Goal: Task Accomplishment & Management: Manage account settings

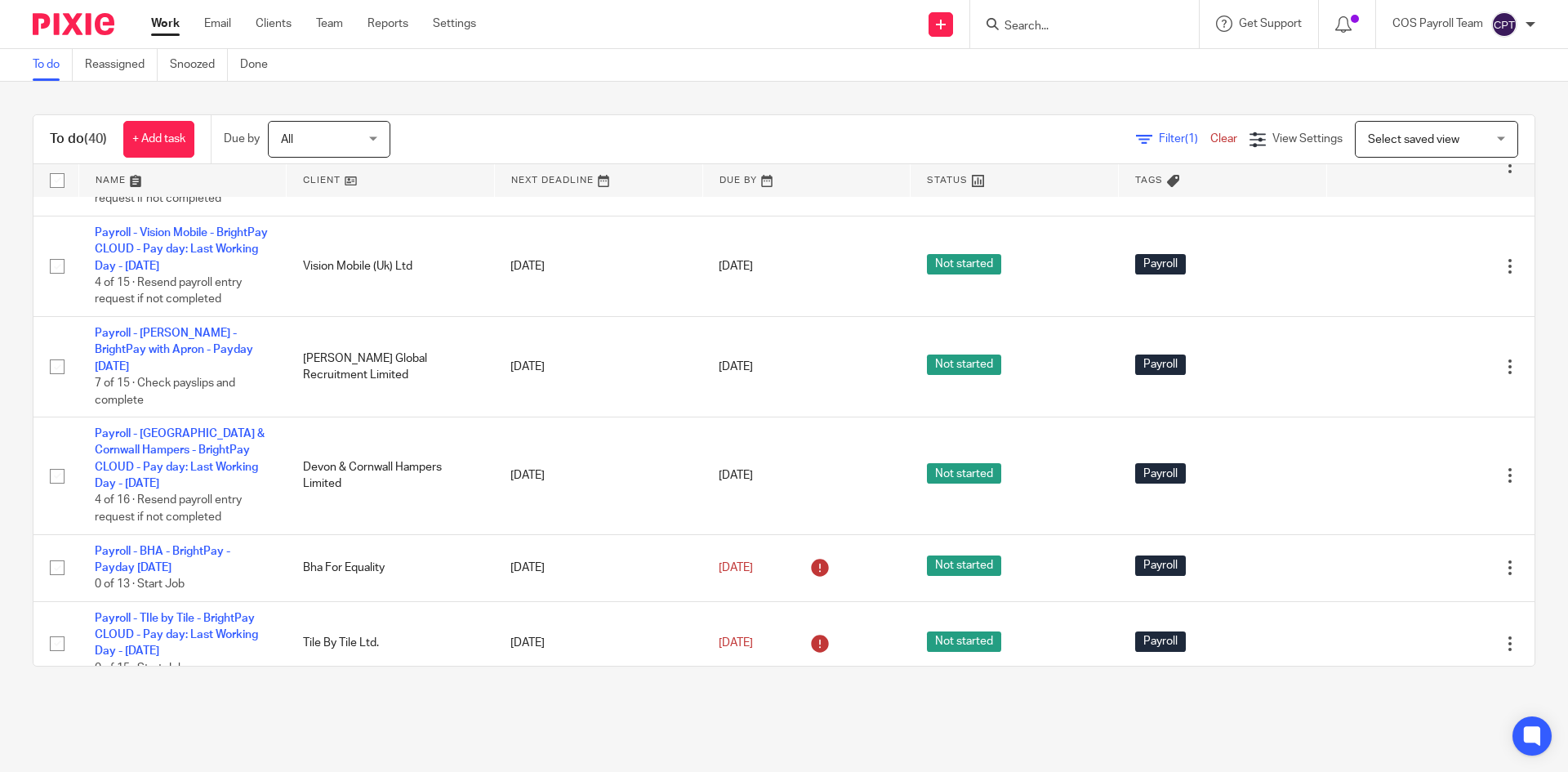
scroll to position [2942, 0]
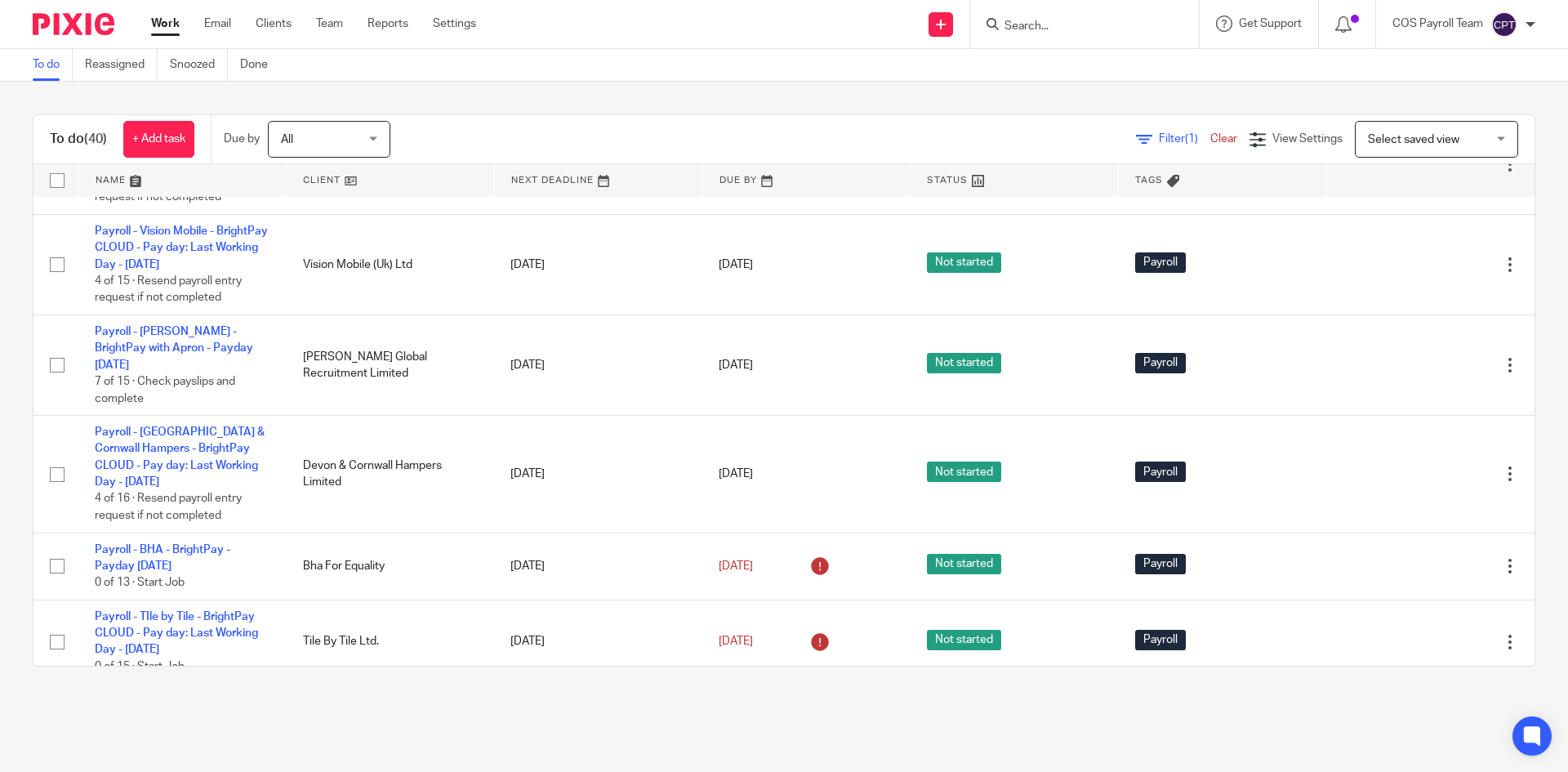
click at [176, 86] on link "Payroll - Square 4 Services Ltd - BrightPay CLOUD - Pay day: Last Working Day -…" at bounding box center [180, 63] width 172 height 45
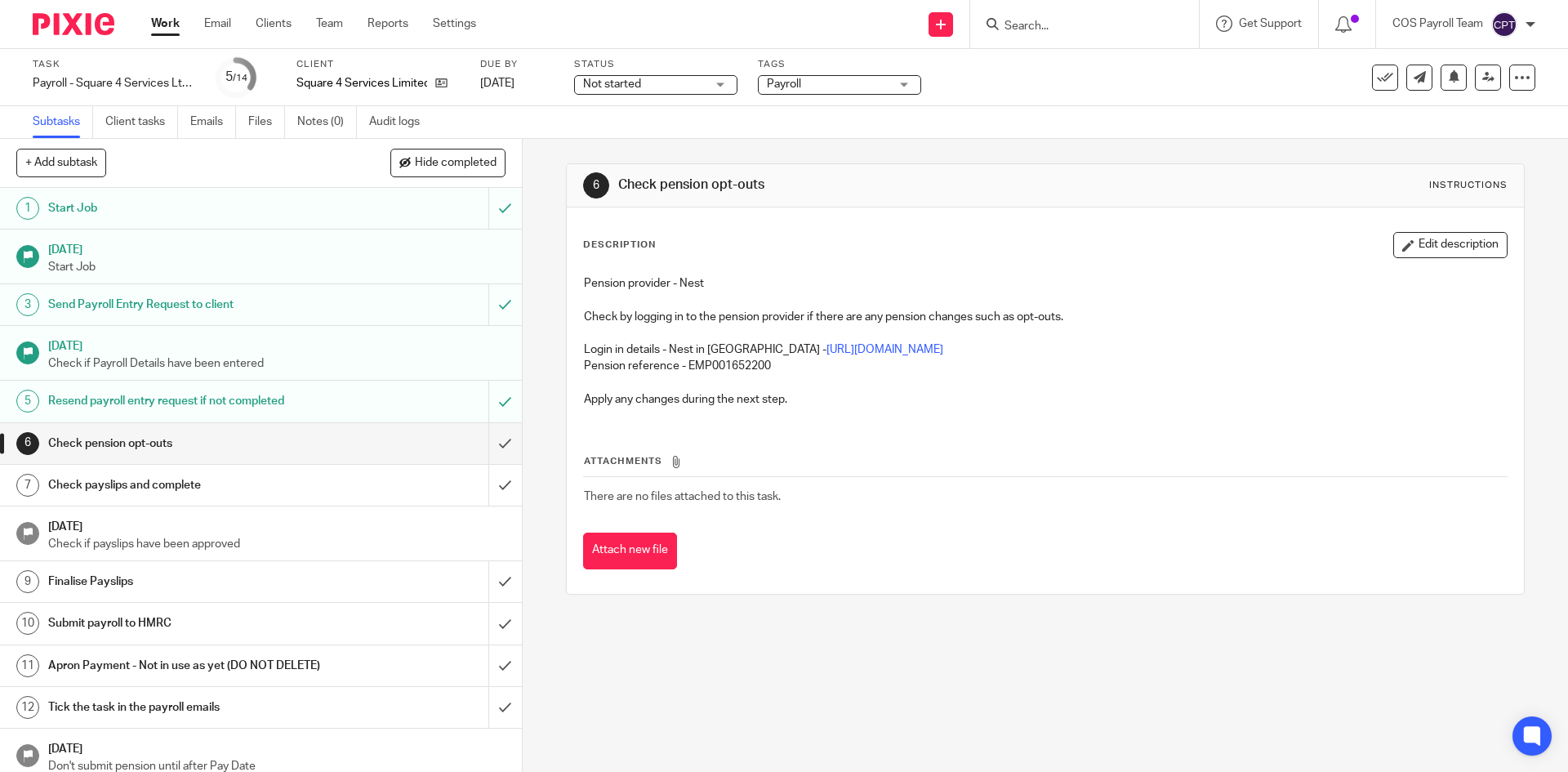
drag, startPoint x: 312, startPoint y: 490, endPoint x: 350, endPoint y: 496, distance: 38.5
click at [312, 490] on h1 "Check payslips and complete" at bounding box center [189, 485] width 282 height 24
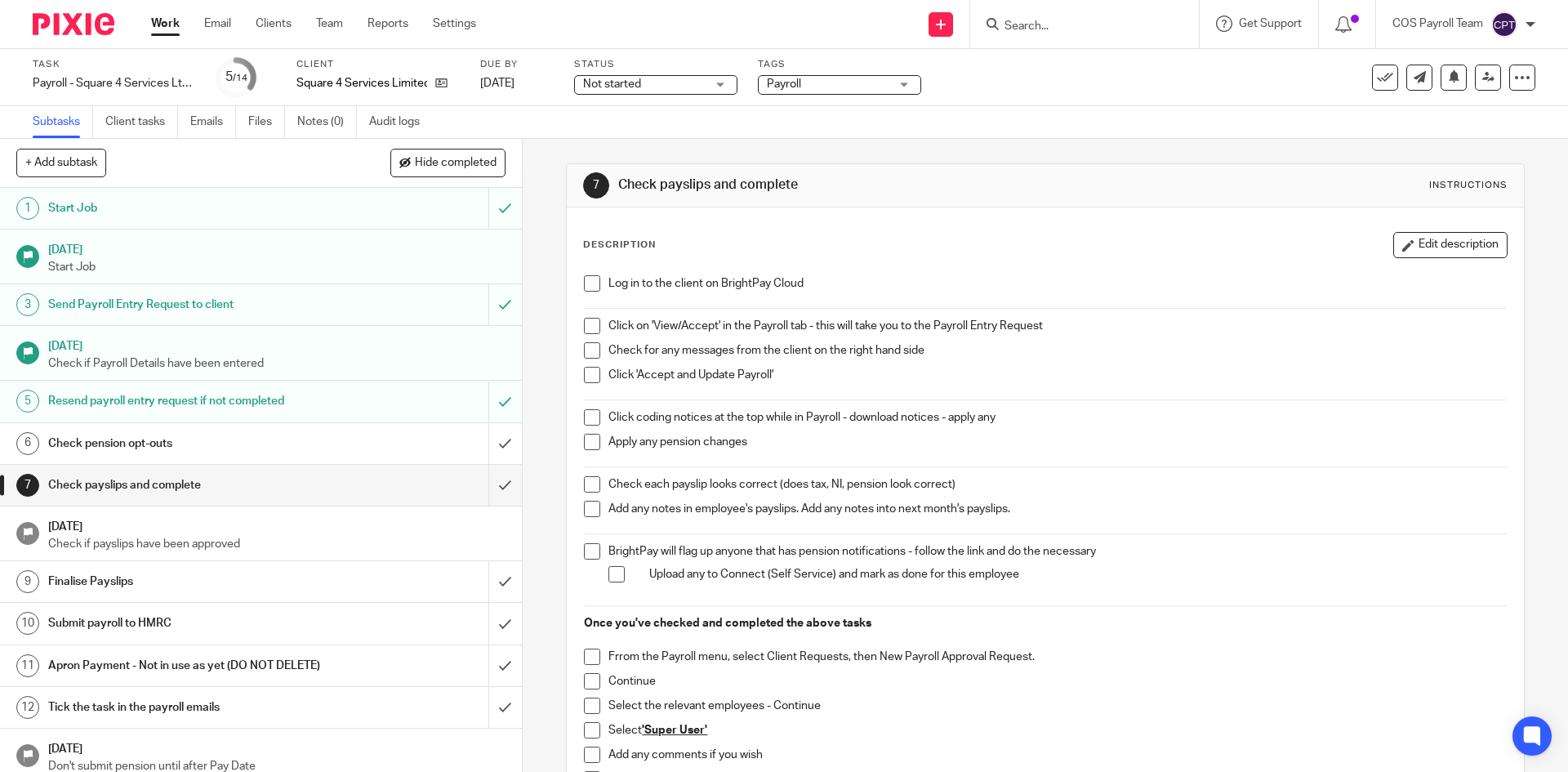
click at [588, 282] on span at bounding box center [592, 283] width 17 height 17
click at [590, 322] on span at bounding box center [592, 326] width 17 height 17
click at [584, 354] on span at bounding box center [592, 351] width 17 height 17
drag, startPoint x: 591, startPoint y: 372, endPoint x: 600, endPoint y: 393, distance: 22.8
click at [591, 372] on span at bounding box center [592, 375] width 17 height 17
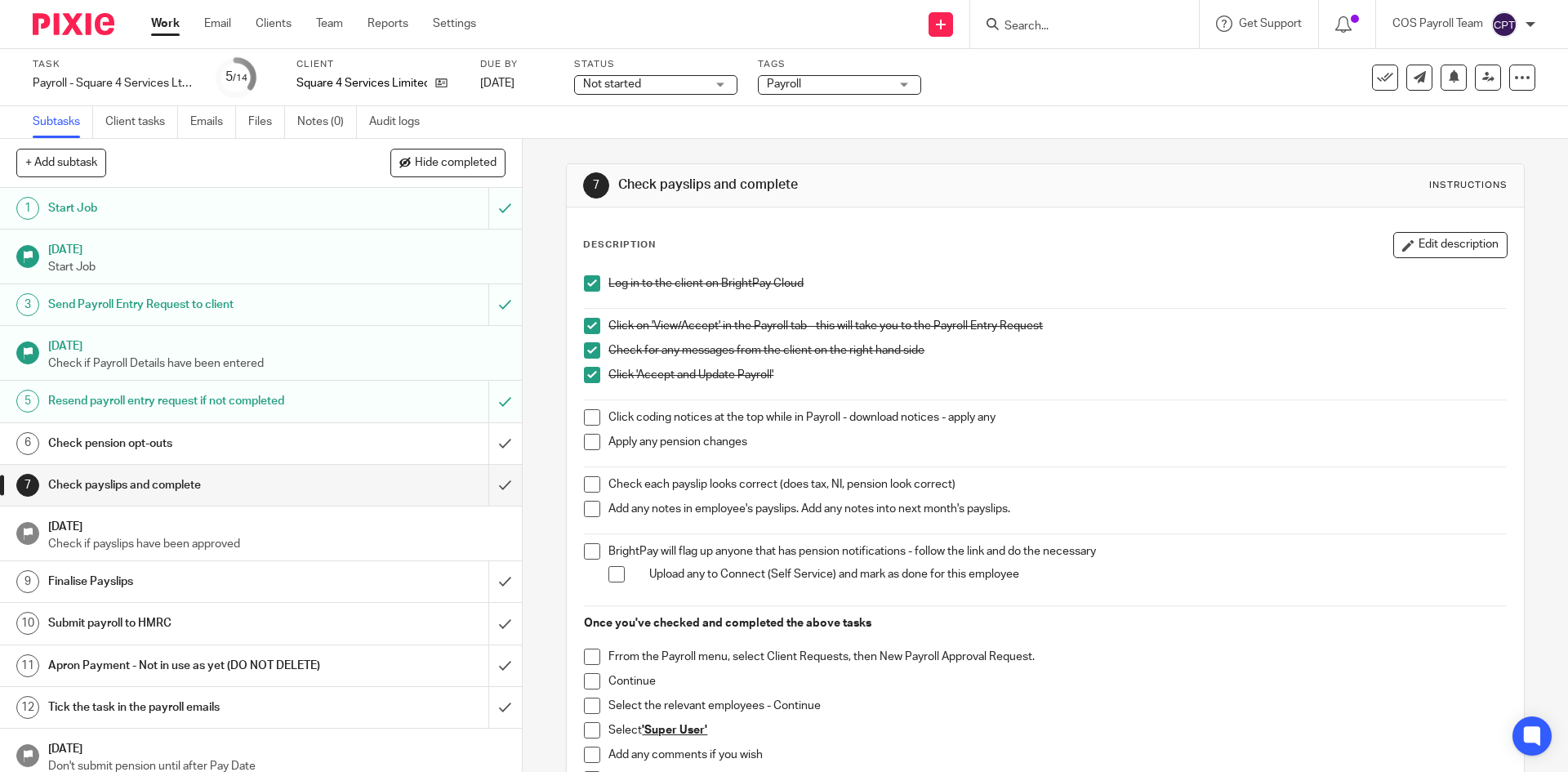
click at [326, 438] on div "Check pension opt-outs" at bounding box center [260, 443] width 424 height 24
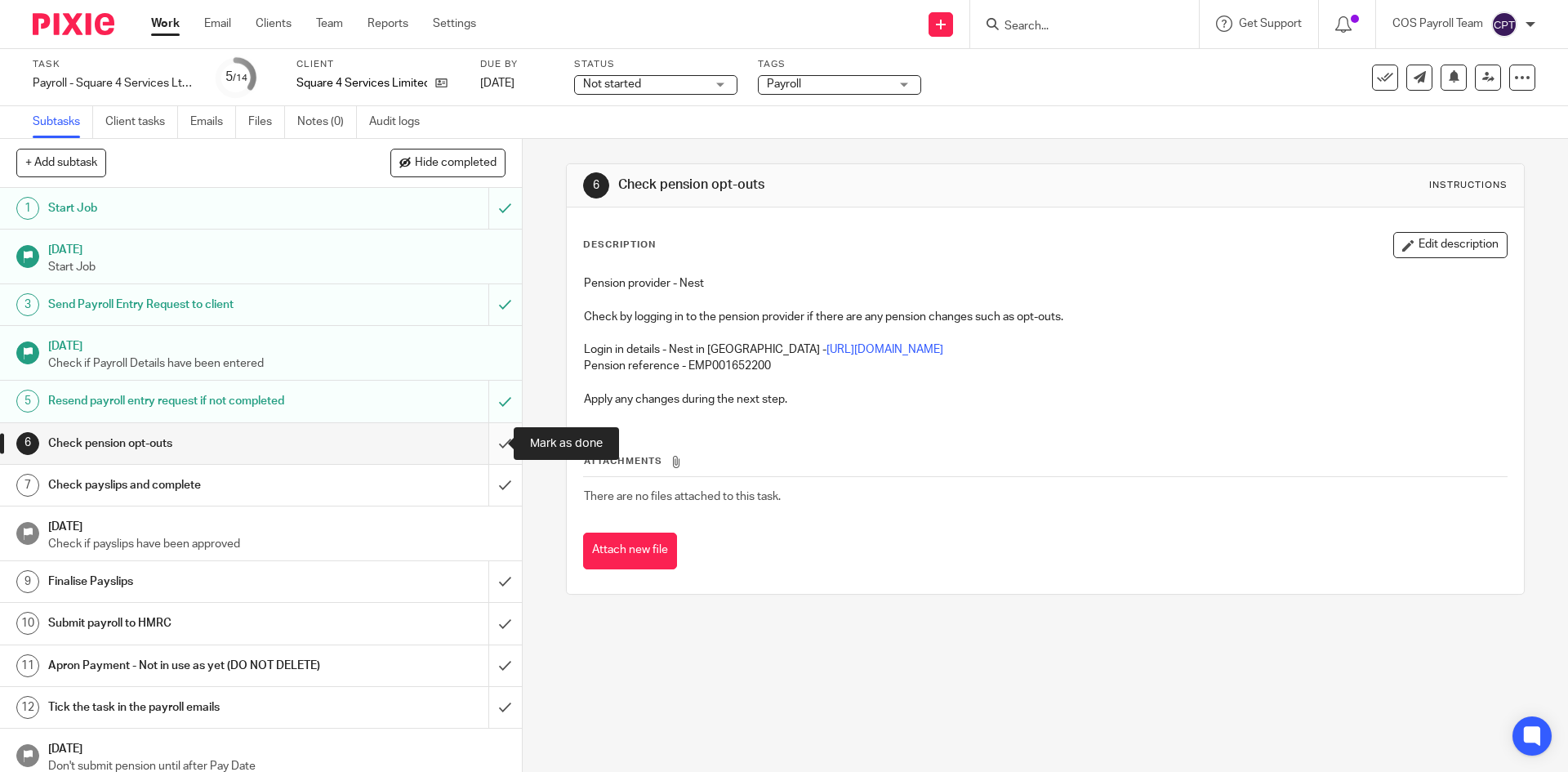
click at [486, 442] on input "submit" at bounding box center [260, 443] width 522 height 41
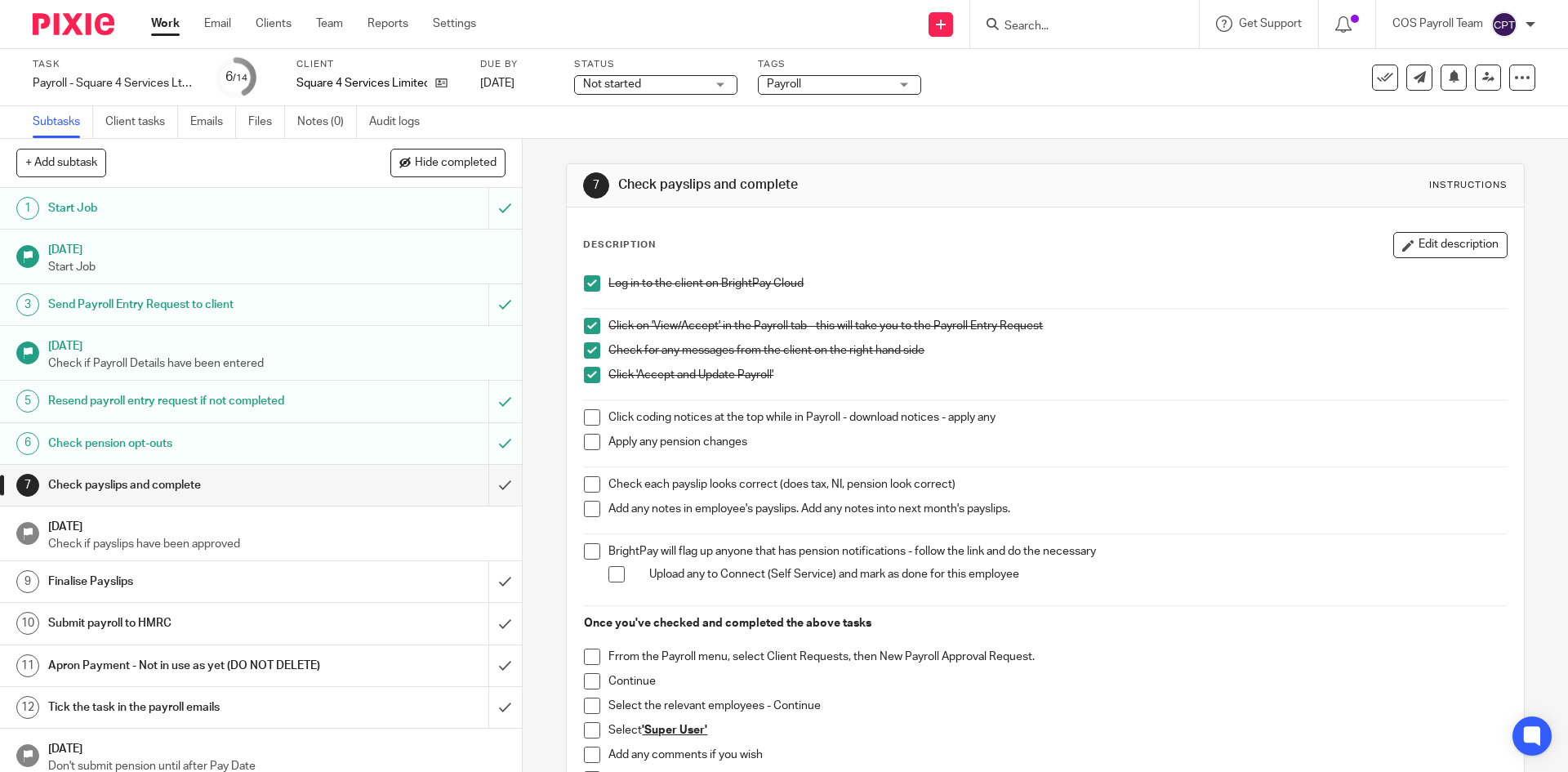
click at [589, 416] on span at bounding box center [592, 417] width 17 height 17
click at [593, 441] on span at bounding box center [592, 442] width 17 height 17
click at [585, 482] on span at bounding box center [592, 484] width 17 height 17
drag, startPoint x: 583, startPoint y: 506, endPoint x: 580, endPoint y: 544, distance: 38.1
click at [584, 506] on span at bounding box center [592, 509] width 17 height 17
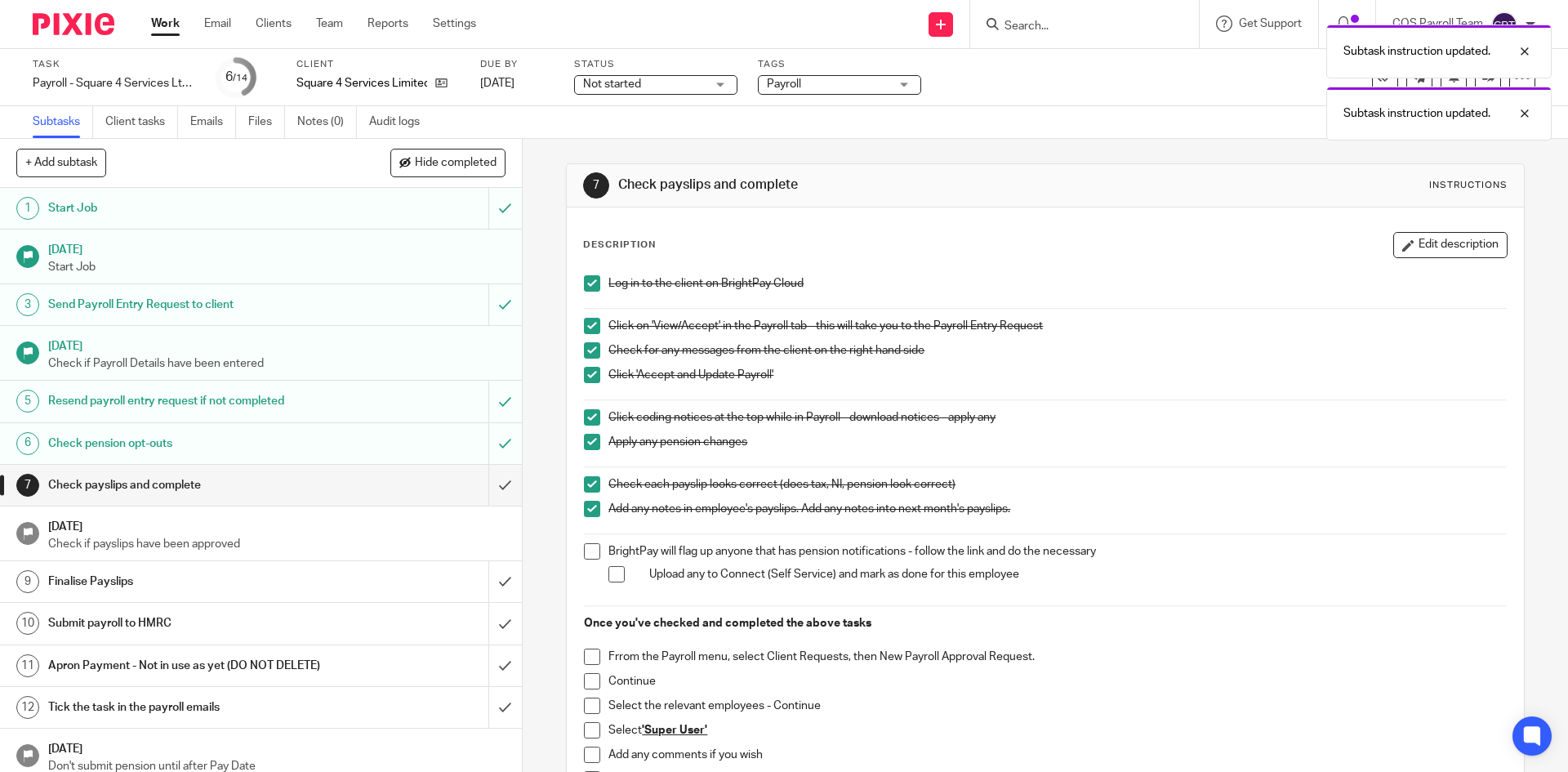
drag, startPoint x: 584, startPoint y: 553, endPoint x: 599, endPoint y: 579, distance: 30.0
click at [585, 553] on span at bounding box center [592, 552] width 17 height 17
click at [609, 581] on span at bounding box center [616, 574] width 17 height 17
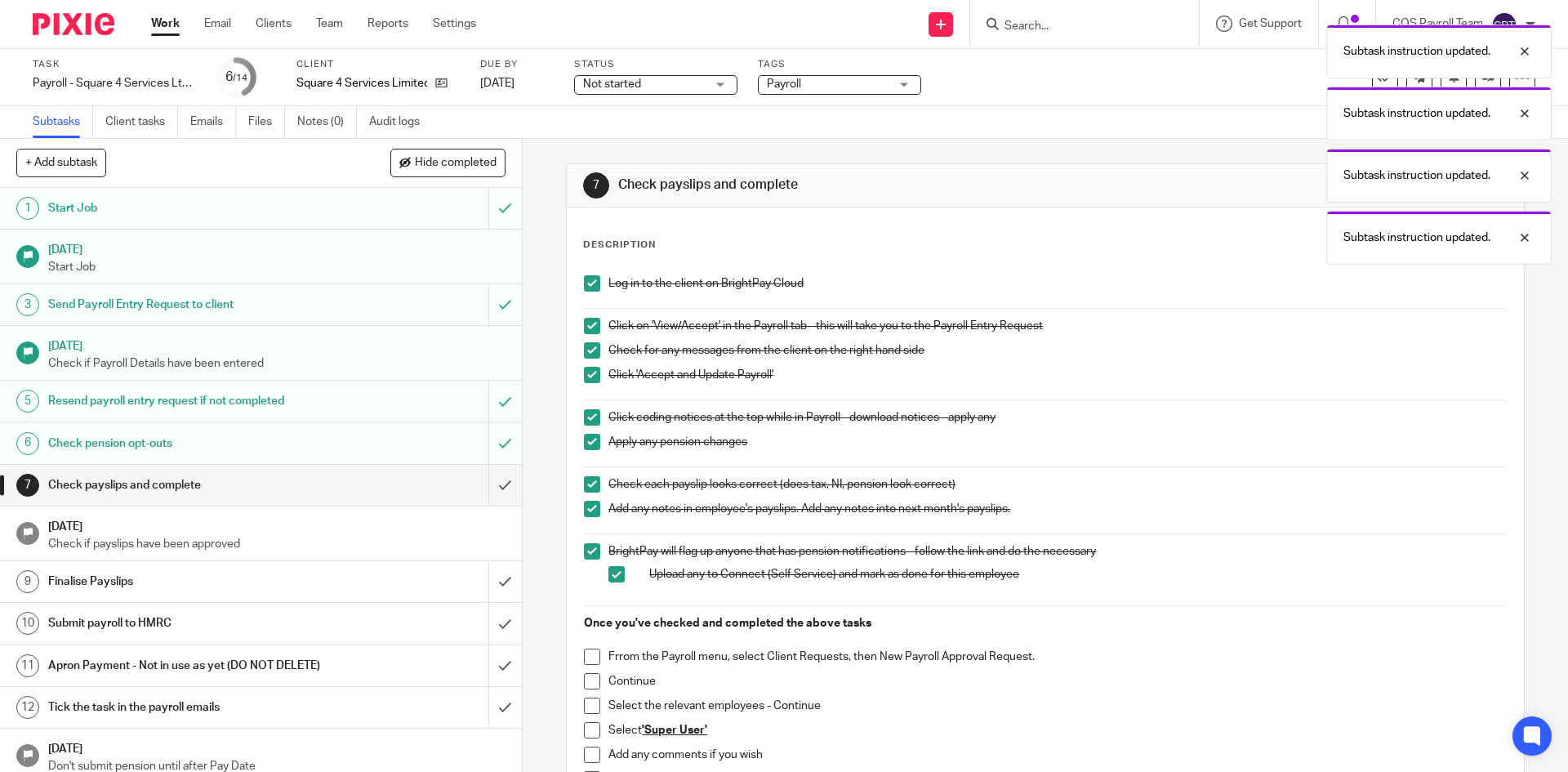
scroll to position [81, 0]
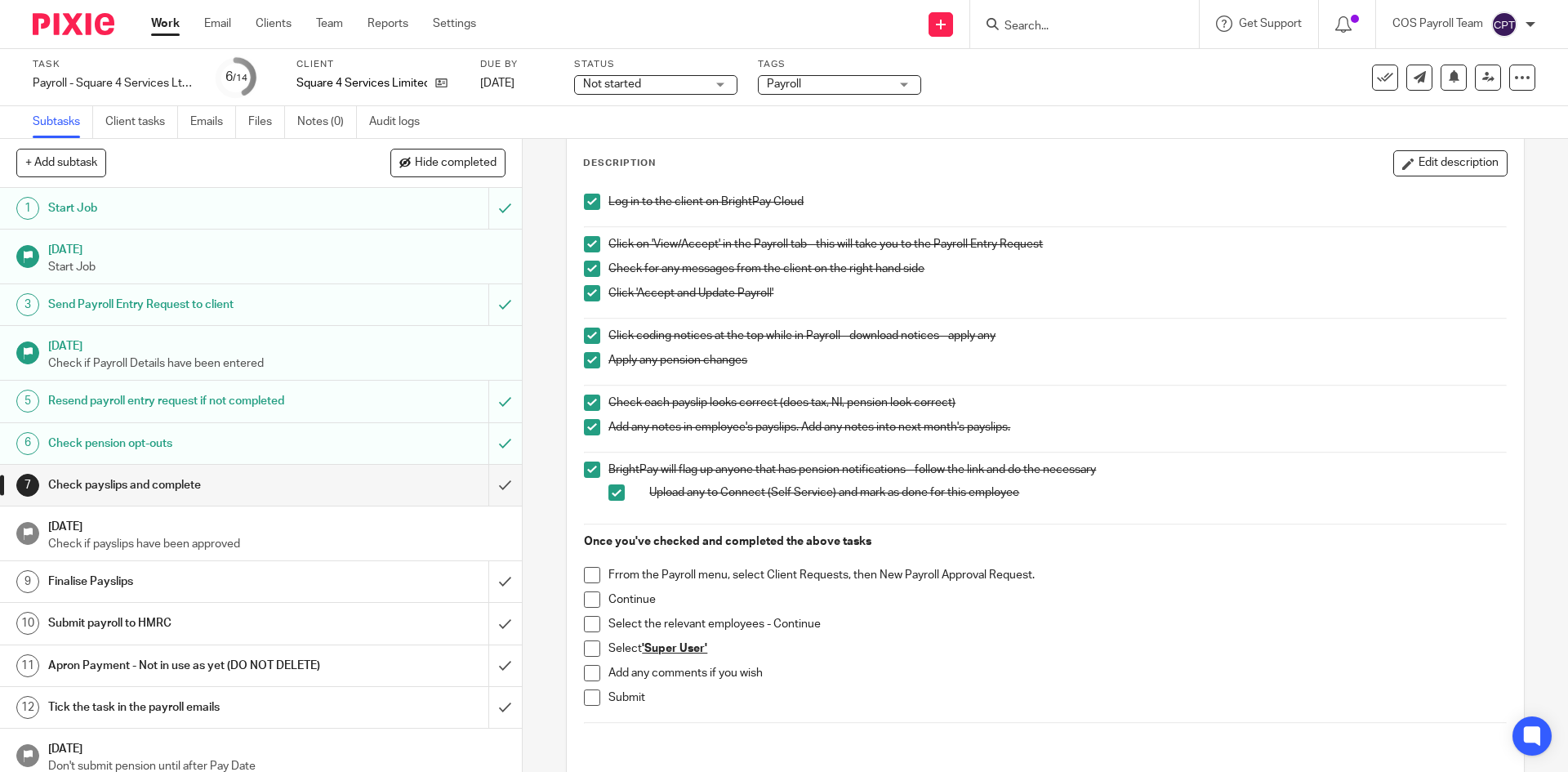
click at [585, 571] on span at bounding box center [592, 575] width 17 height 17
click at [585, 597] on span at bounding box center [592, 600] width 17 height 17
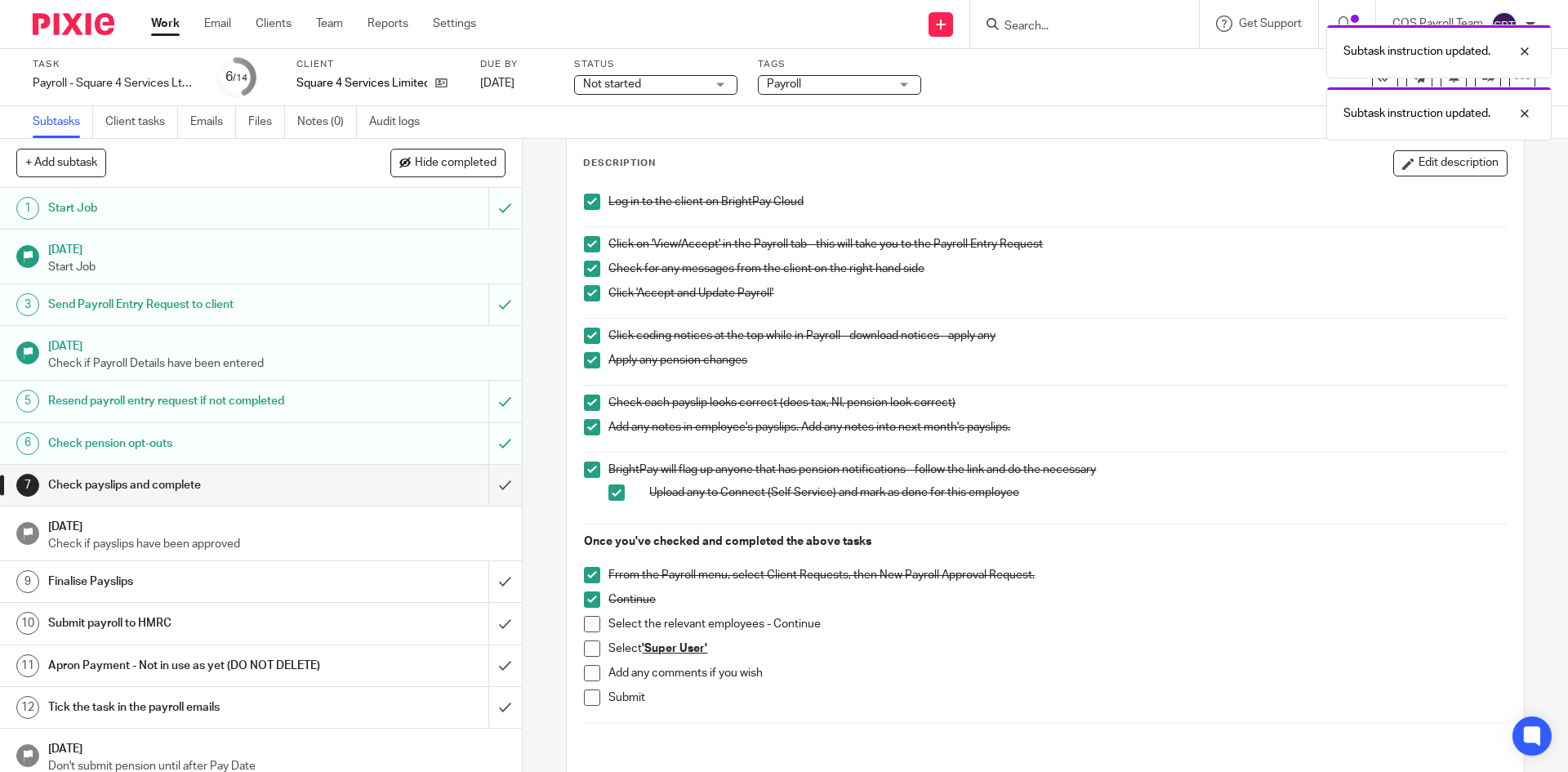
click at [586, 623] on span at bounding box center [592, 624] width 17 height 17
drag, startPoint x: 586, startPoint y: 647, endPoint x: 586, endPoint y: 667, distance: 20.0
click at [586, 649] on span at bounding box center [592, 649] width 17 height 17
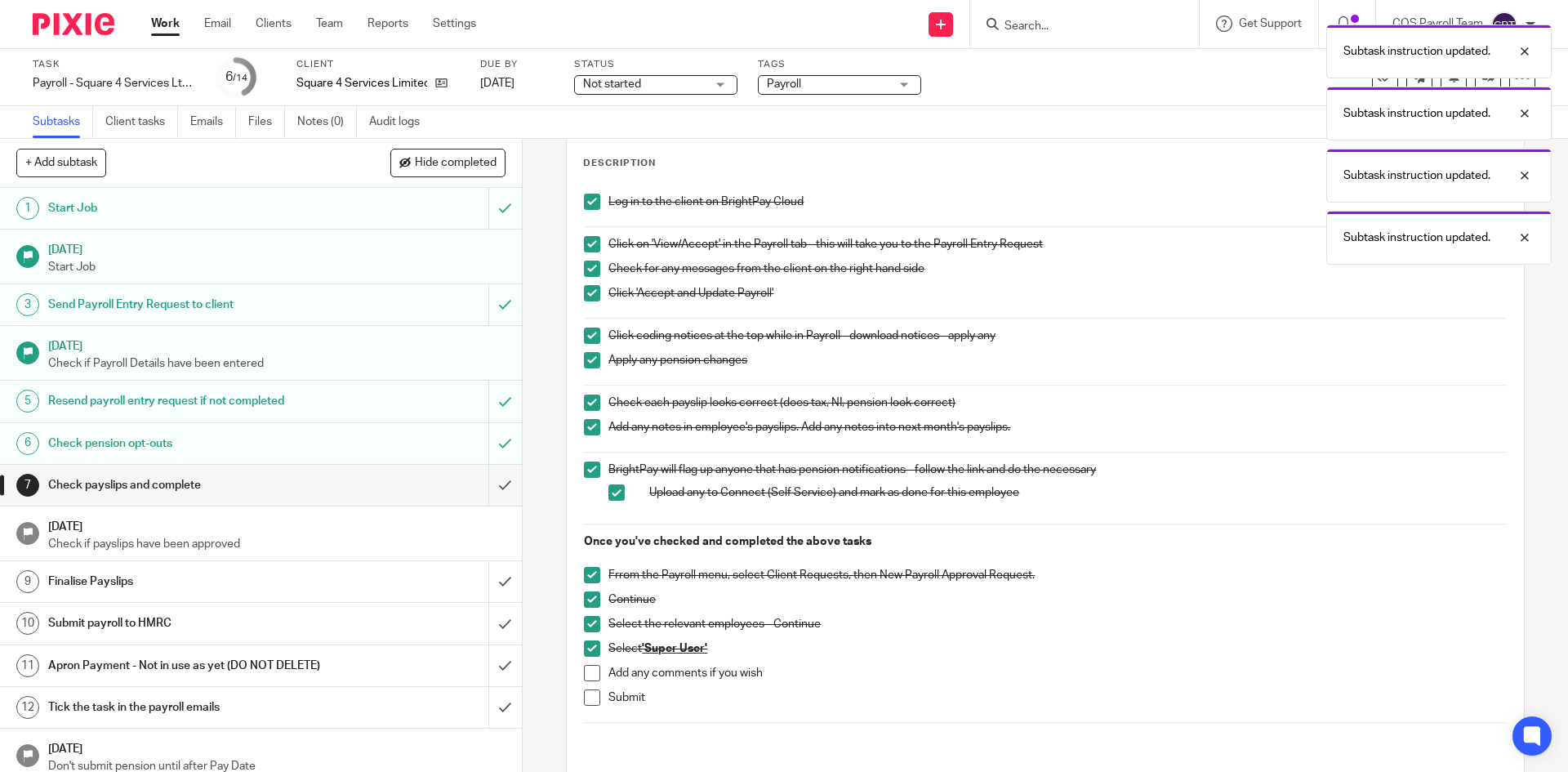
drag, startPoint x: 586, startPoint y: 671, endPoint x: 586, endPoint y: 687, distance: 16.0
click at [586, 672] on span at bounding box center [592, 673] width 17 height 17
click at [584, 698] on span at bounding box center [592, 698] width 17 height 17
click at [485, 486] on input "submit" at bounding box center [260, 485] width 522 height 41
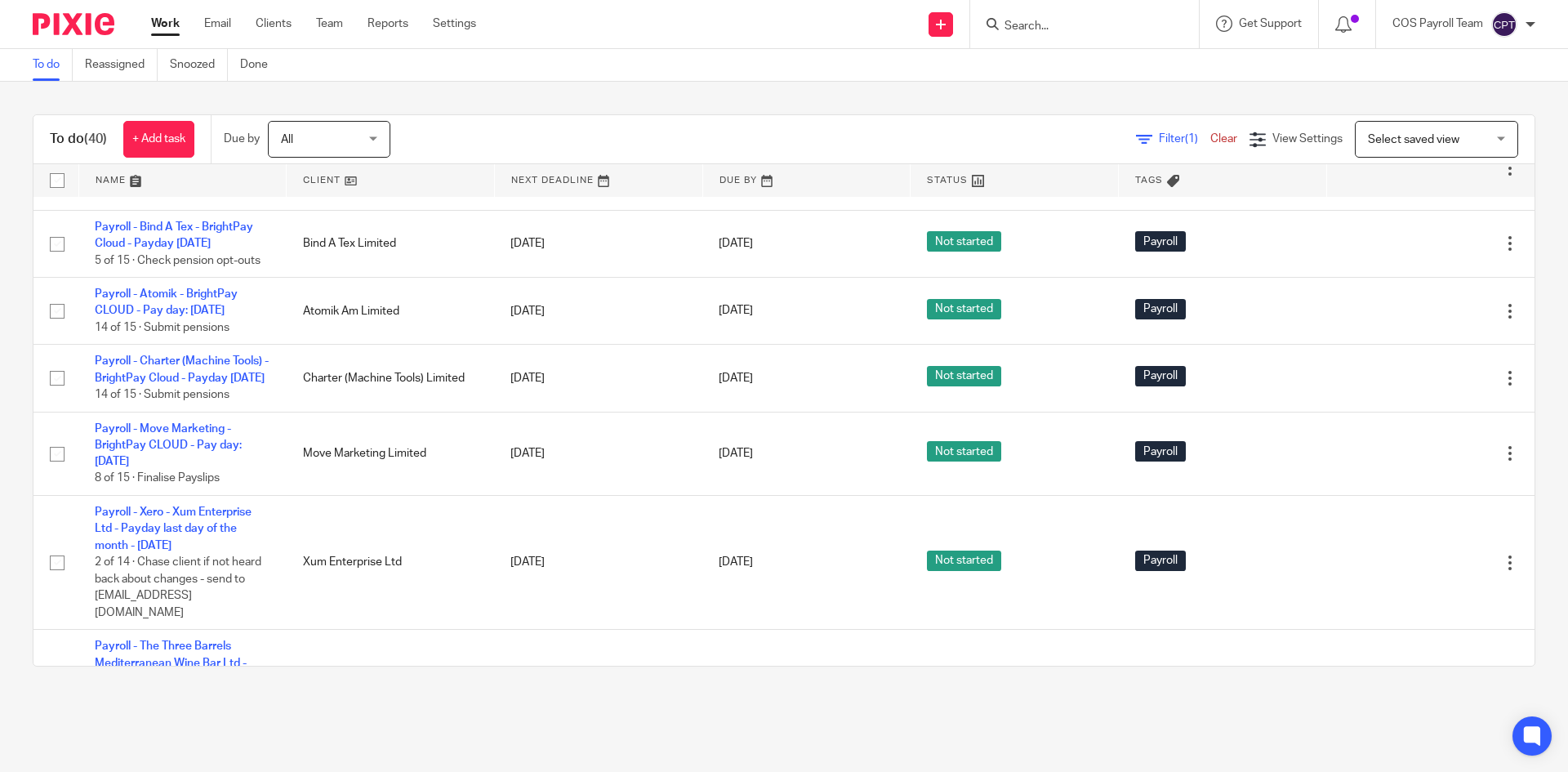
scroll to position [1307, 0]
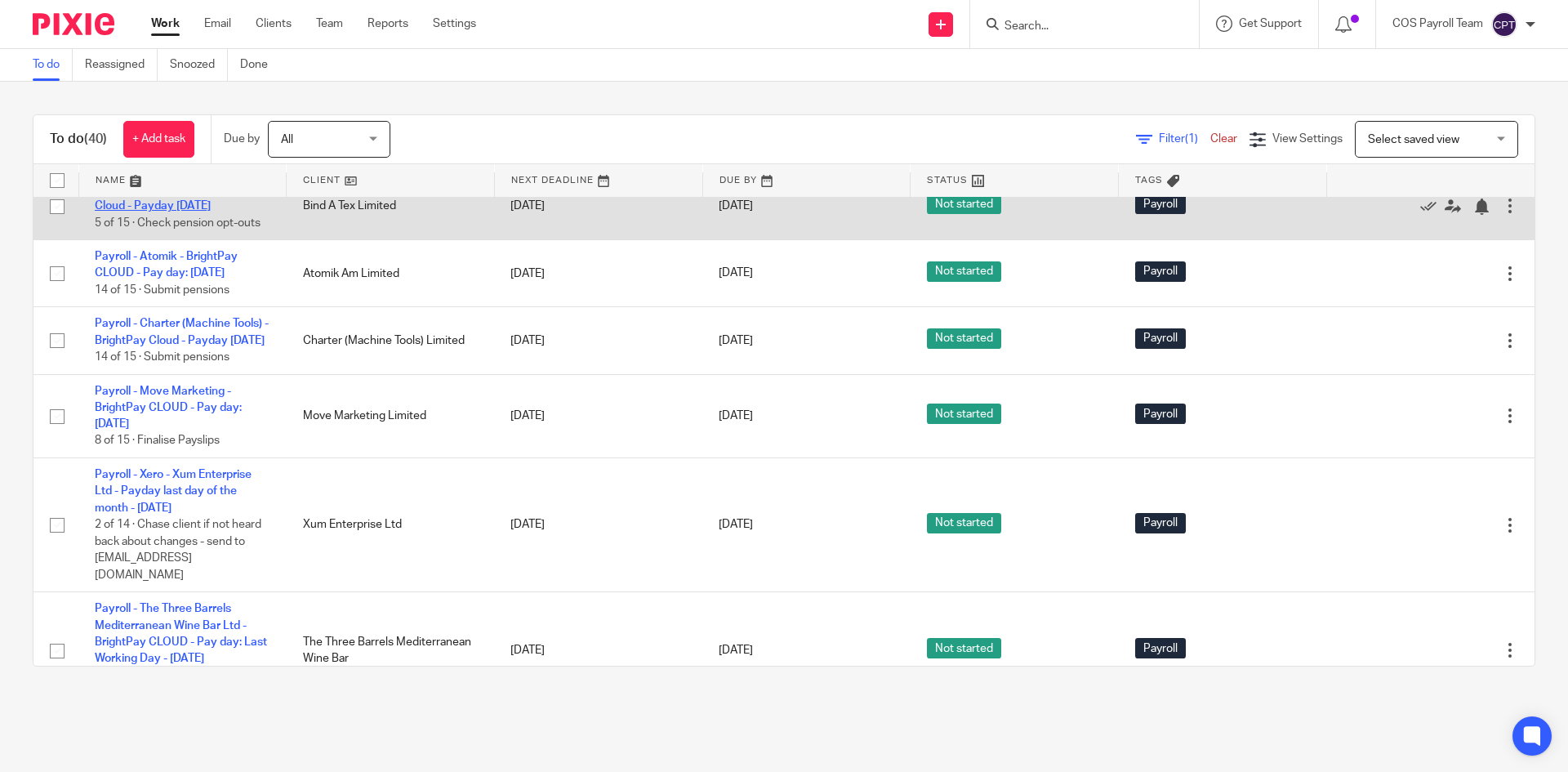
click at [172, 212] on link "Payroll - Bind A Tex - BrightPay Cloud - Payday [DATE]" at bounding box center [173, 198] width 158 height 28
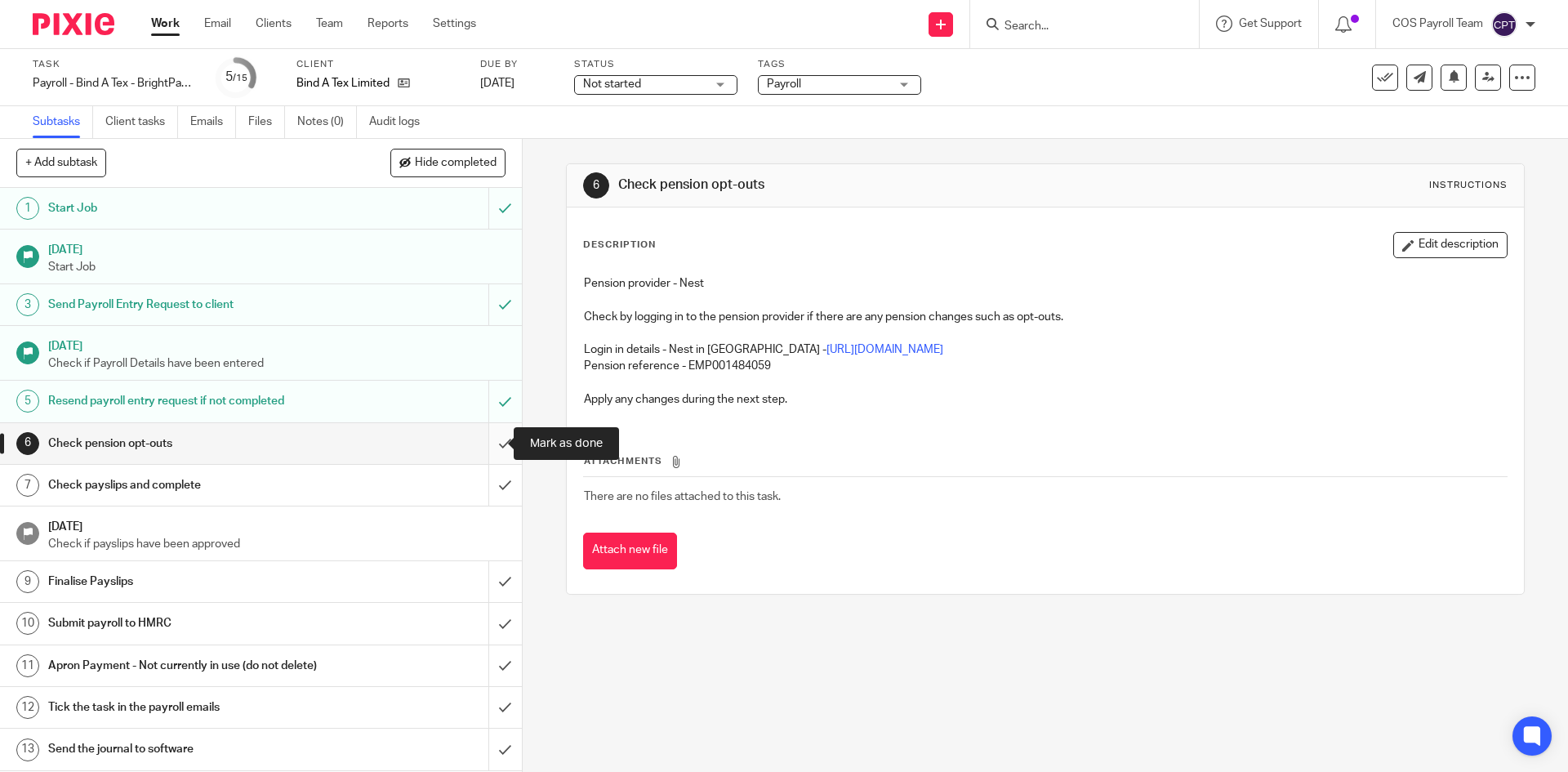
click at [489, 443] on input "submit" at bounding box center [260, 443] width 522 height 41
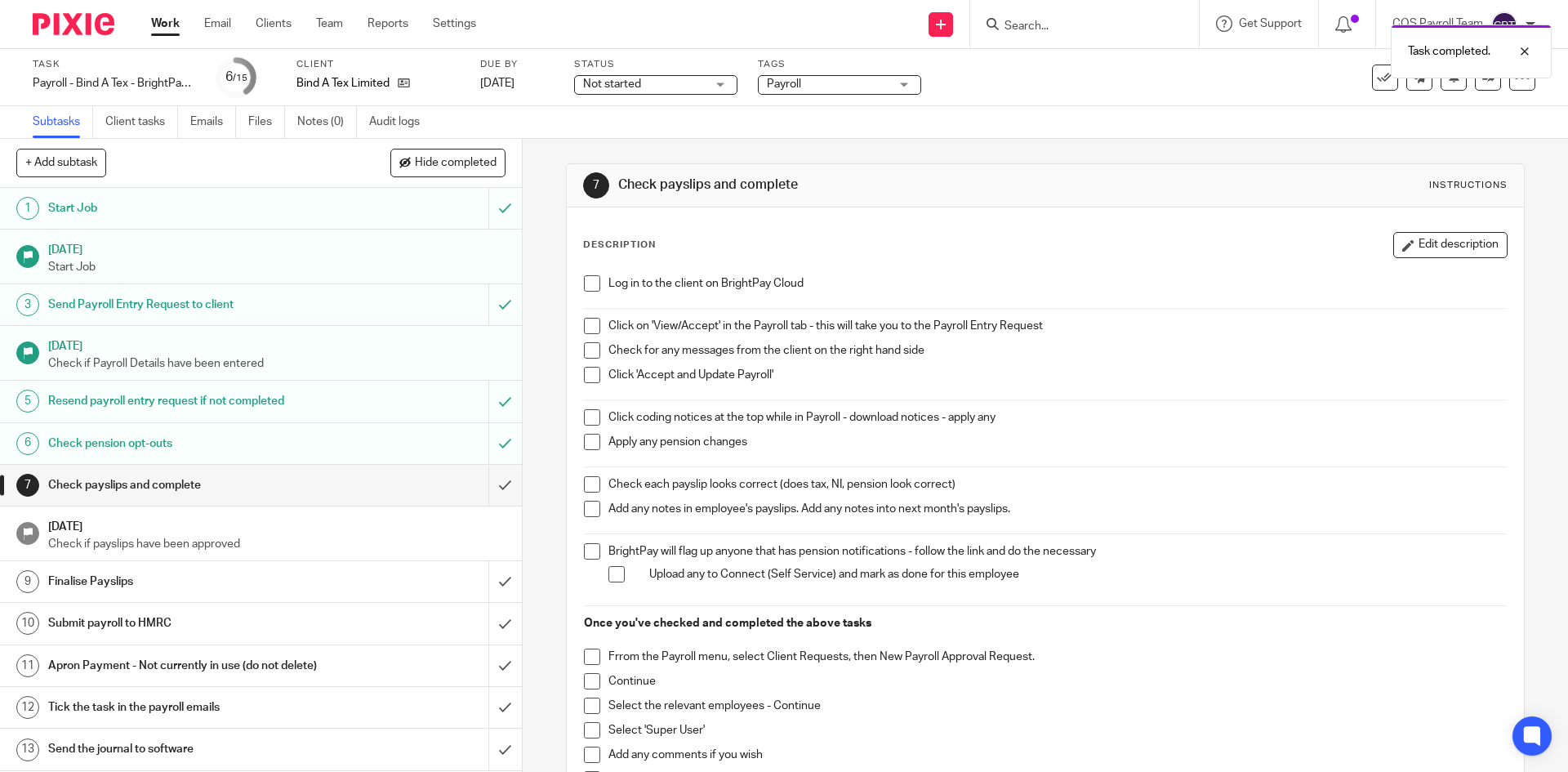
drag, startPoint x: 588, startPoint y: 281, endPoint x: 593, endPoint y: 307, distance: 26.5
click at [588, 282] on span at bounding box center [592, 283] width 17 height 17
click at [588, 321] on span at bounding box center [592, 326] width 17 height 17
drag, startPoint x: 589, startPoint y: 346, endPoint x: 590, endPoint y: 369, distance: 23.0
click at [590, 348] on span at bounding box center [592, 351] width 17 height 17
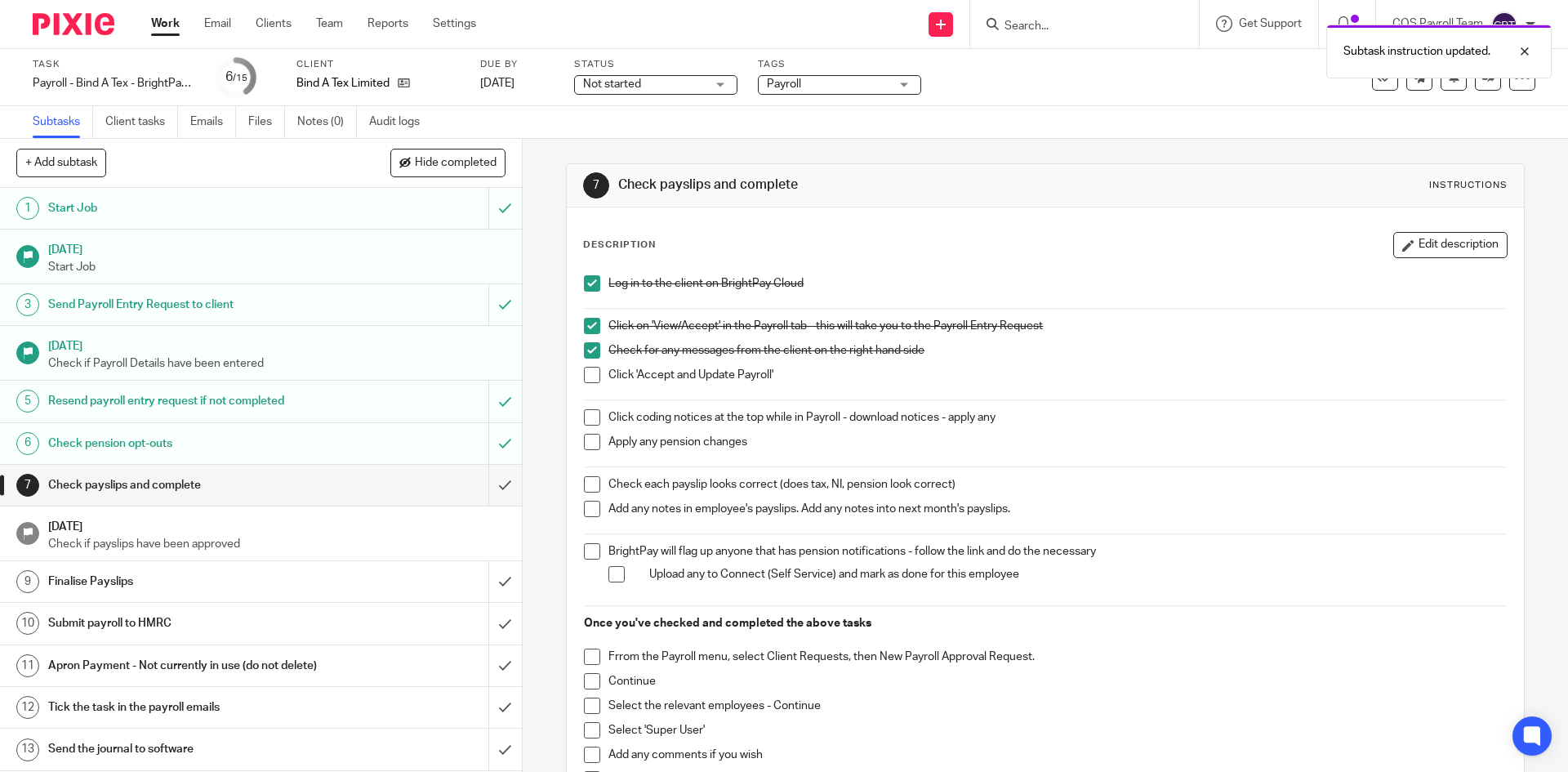
click at [591, 371] on span at bounding box center [592, 375] width 17 height 17
drag, startPoint x: 587, startPoint y: 417, endPoint x: 589, endPoint y: 427, distance: 10.2
click at [587, 417] on span at bounding box center [592, 417] width 17 height 17
click at [589, 443] on span at bounding box center [592, 442] width 17 height 17
click at [588, 485] on span at bounding box center [592, 484] width 17 height 17
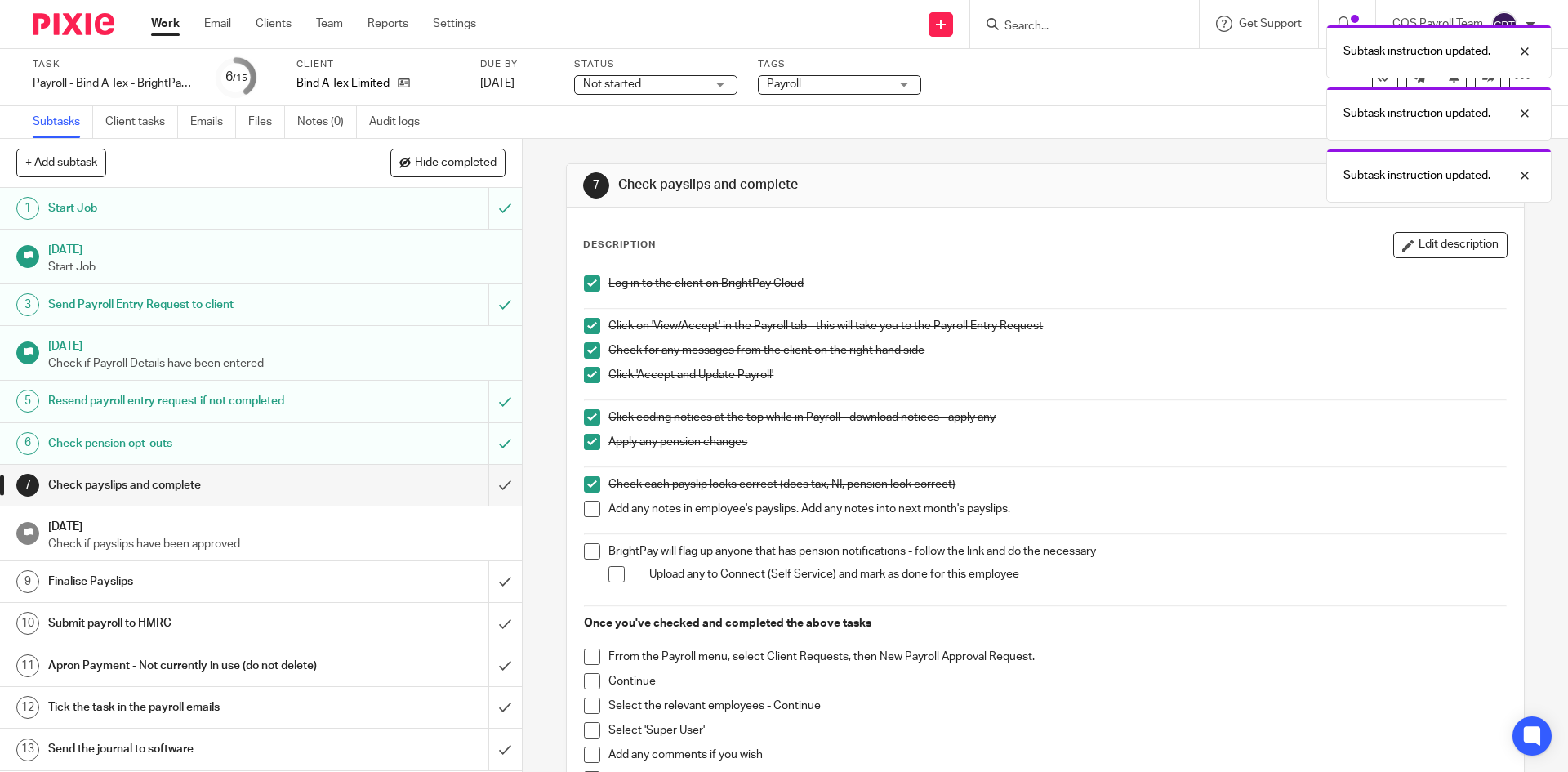
drag, startPoint x: 582, startPoint y: 508, endPoint x: 588, endPoint y: 556, distance: 48.4
click at [584, 507] on span at bounding box center [592, 509] width 17 height 17
drag, startPoint x: 577, startPoint y: 549, endPoint x: 585, endPoint y: 564, distance: 17.0
click at [579, 551] on div "Log in to the client on BrightPay Cloud Click on 'View/Accept' in the Payroll t…" at bounding box center [1045, 546] width 939 height 559
drag, startPoint x: 582, startPoint y: 548, endPoint x: 590, endPoint y: 557, distance: 12.0
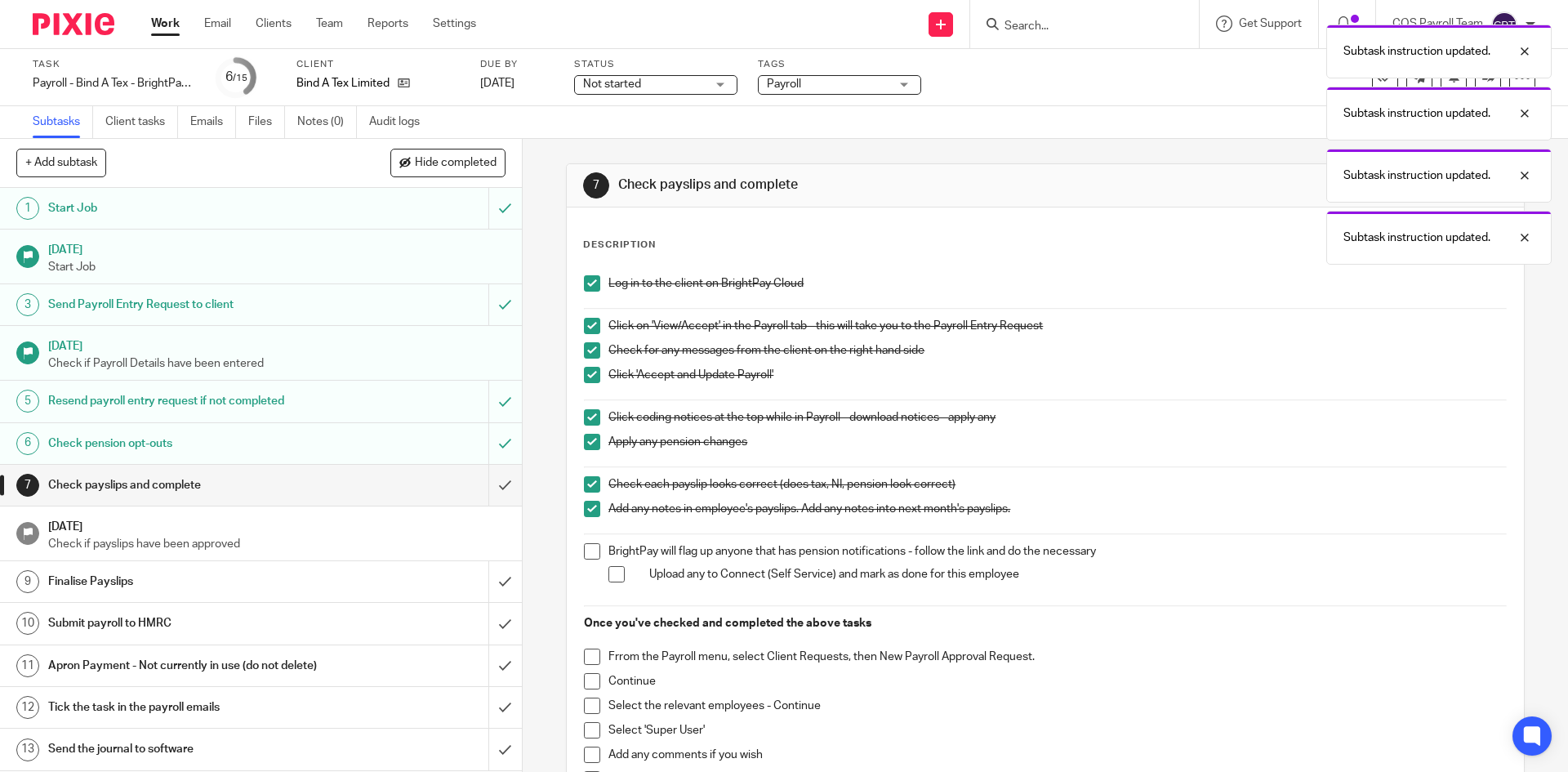
click at [585, 548] on span at bounding box center [592, 552] width 17 height 17
click at [609, 575] on span at bounding box center [616, 574] width 17 height 17
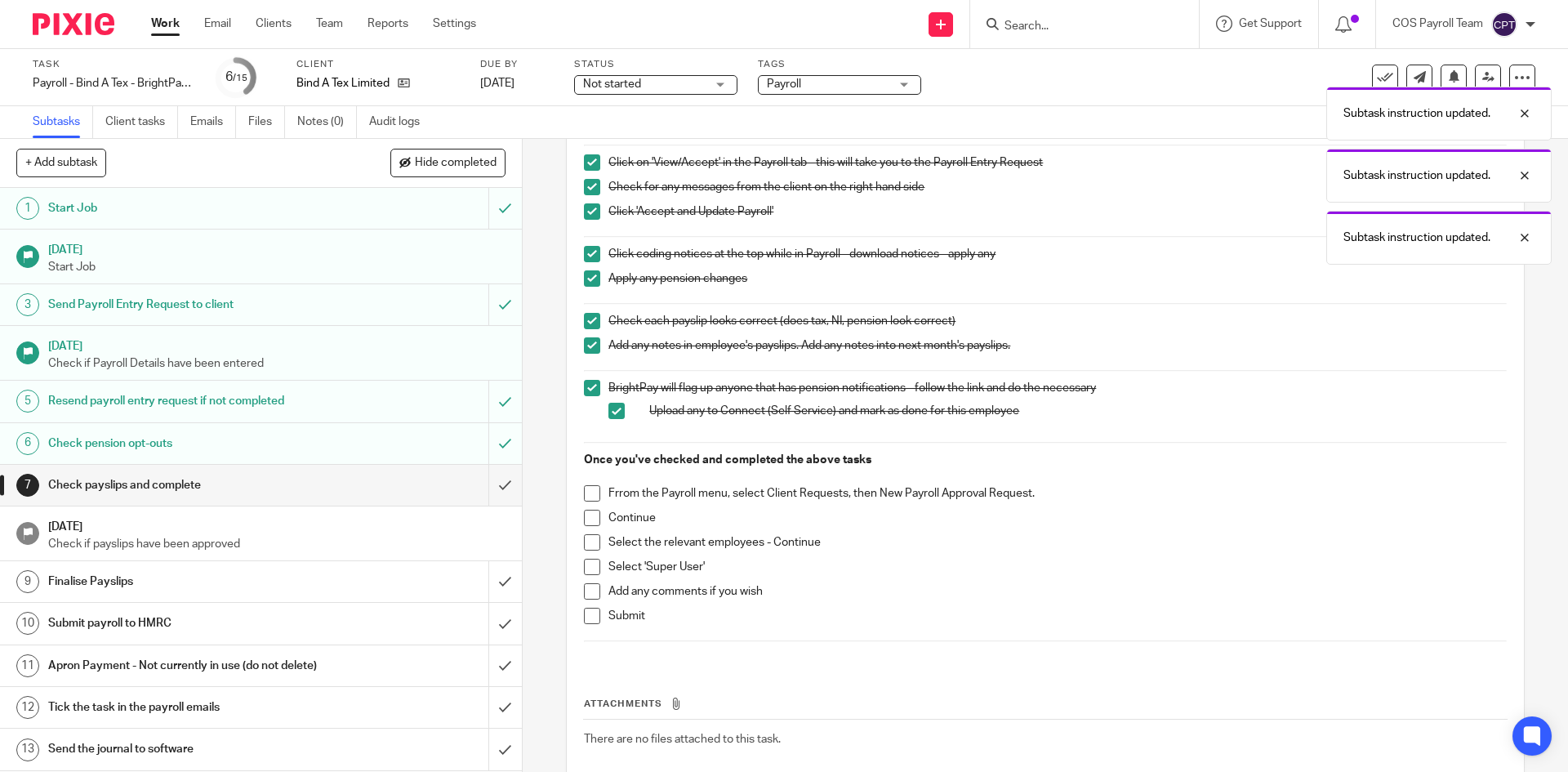
scroll to position [245, 0]
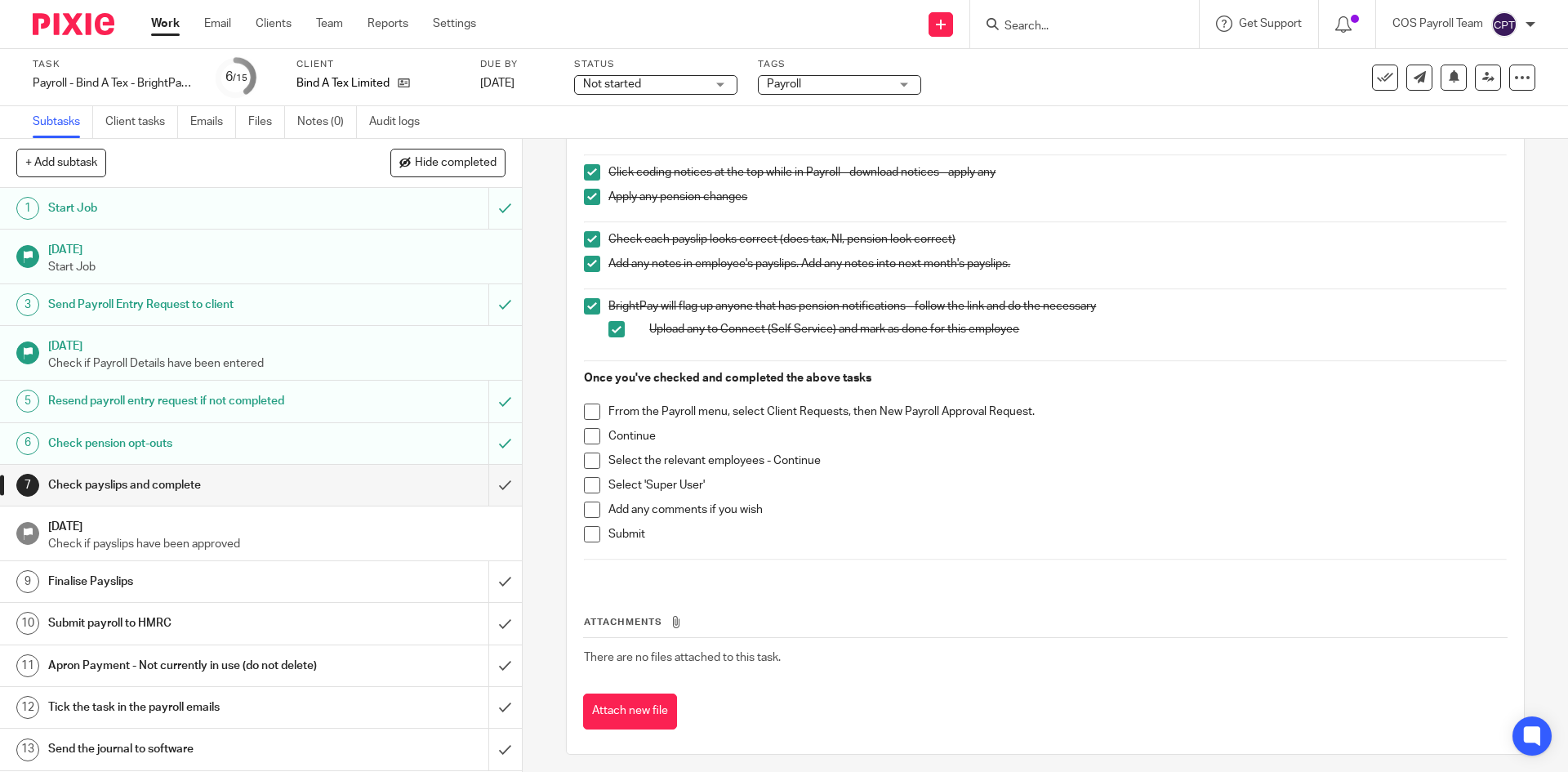
click at [591, 411] on span at bounding box center [592, 412] width 17 height 17
click at [589, 431] on span at bounding box center [592, 436] width 17 height 17
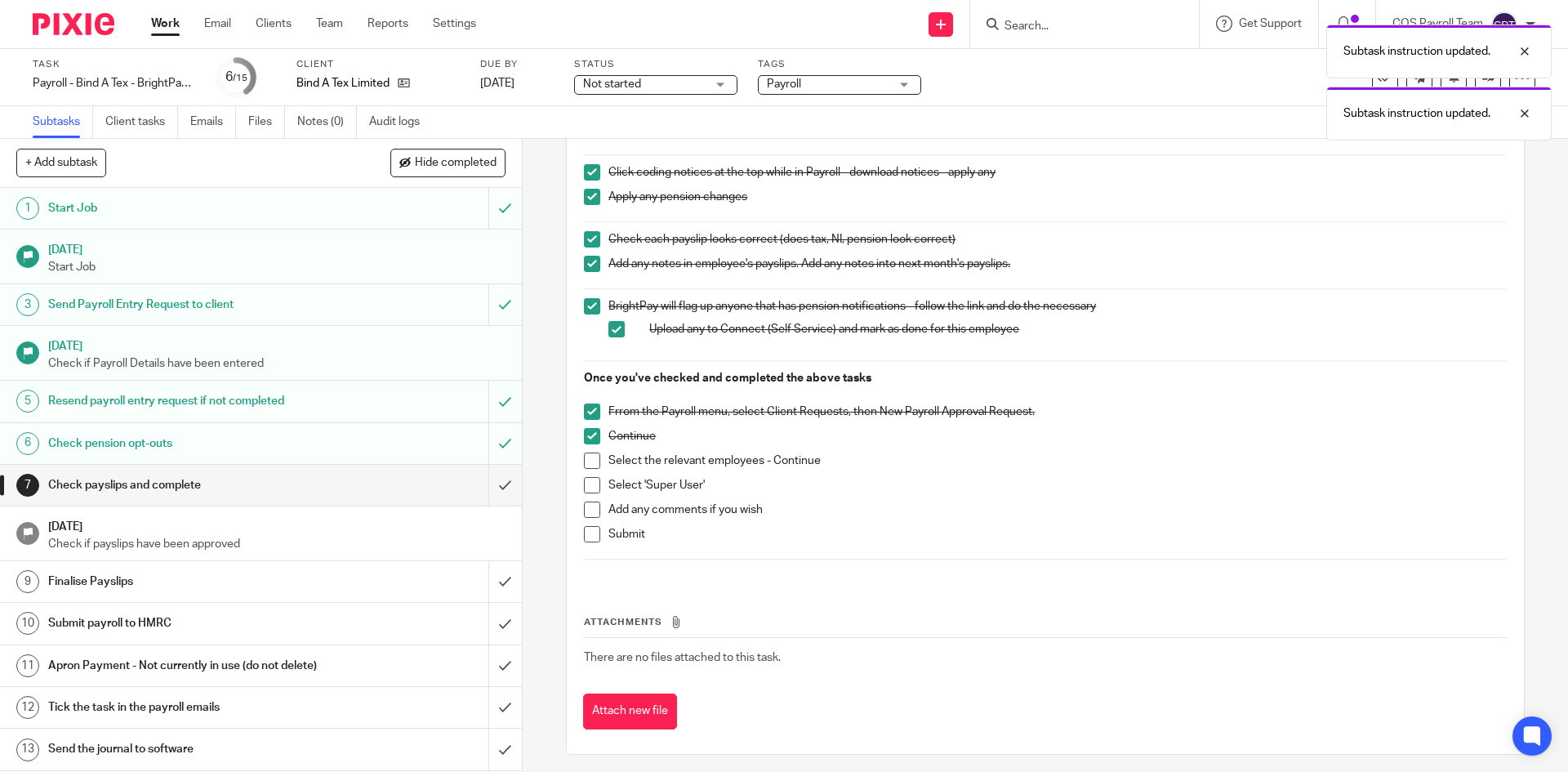
click at [589, 459] on span at bounding box center [592, 461] width 17 height 17
click at [587, 483] on span at bounding box center [592, 485] width 17 height 17
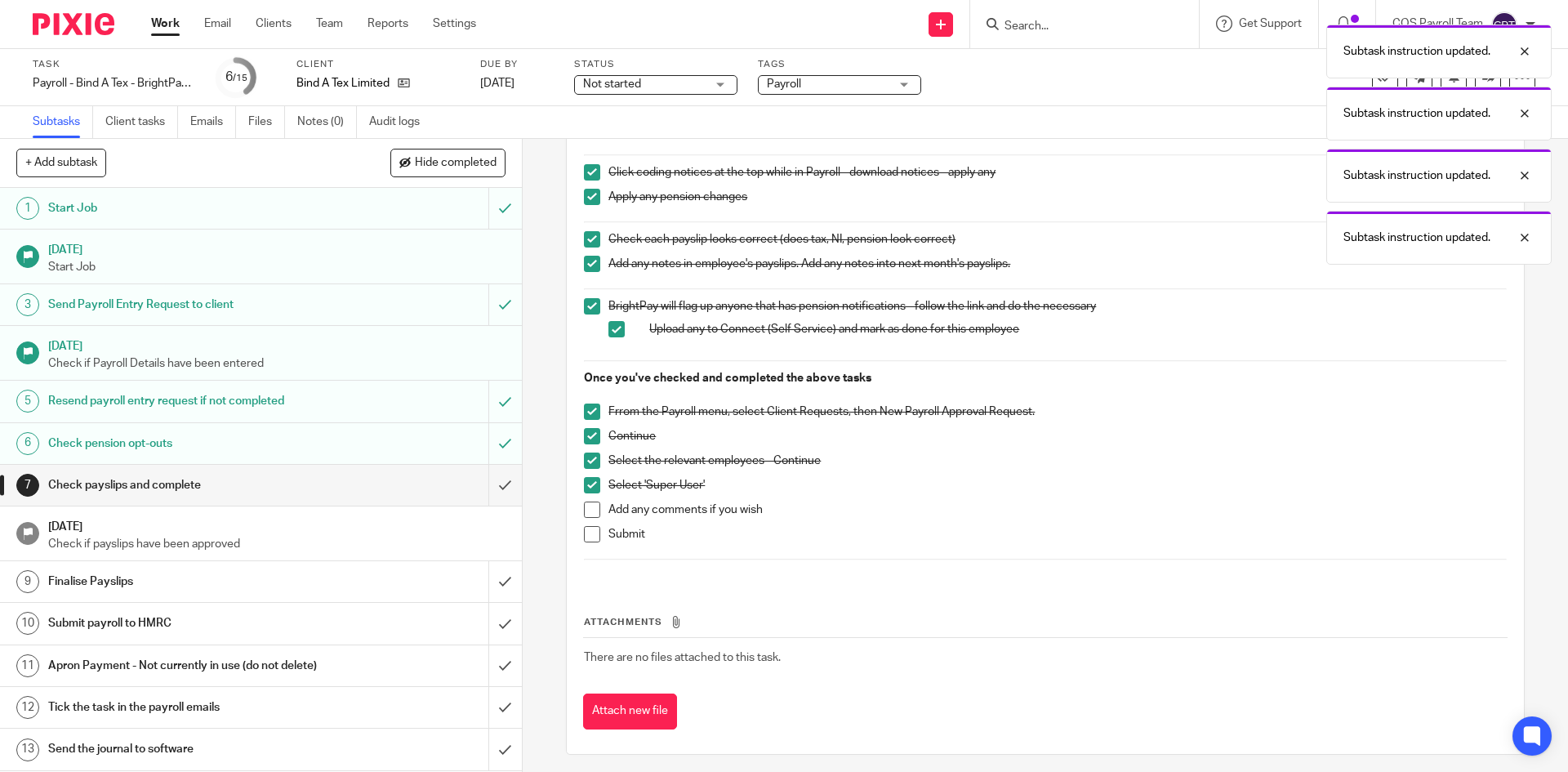
drag, startPoint x: 587, startPoint y: 511, endPoint x: 584, endPoint y: 532, distance: 21.2
click at [587, 512] on span at bounding box center [592, 510] width 17 height 17
click at [584, 537] on span at bounding box center [592, 534] width 17 height 17
click at [485, 482] on input "submit" at bounding box center [260, 485] width 522 height 41
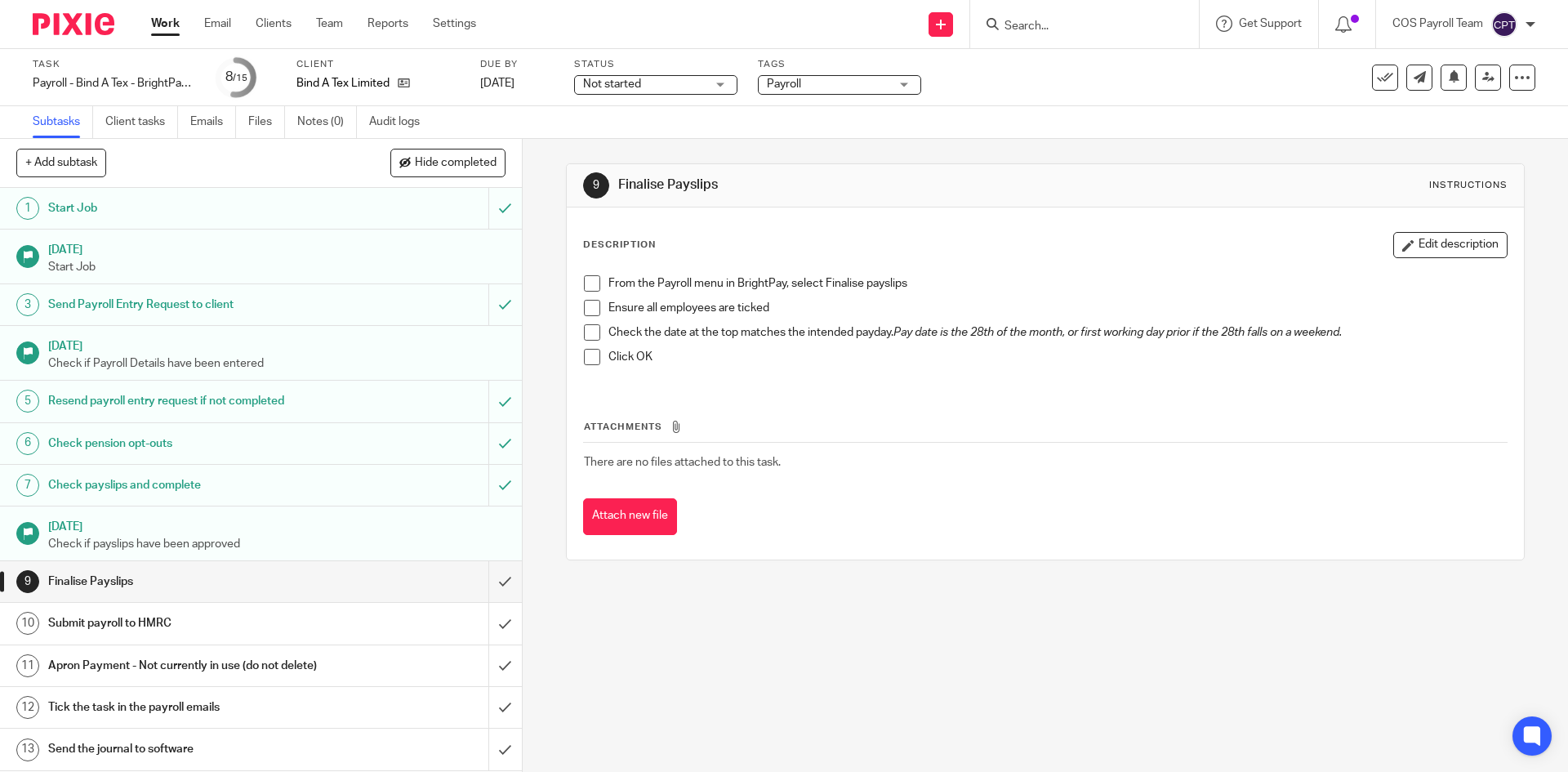
click at [173, 17] on link "Work" at bounding box center [165, 24] width 29 height 17
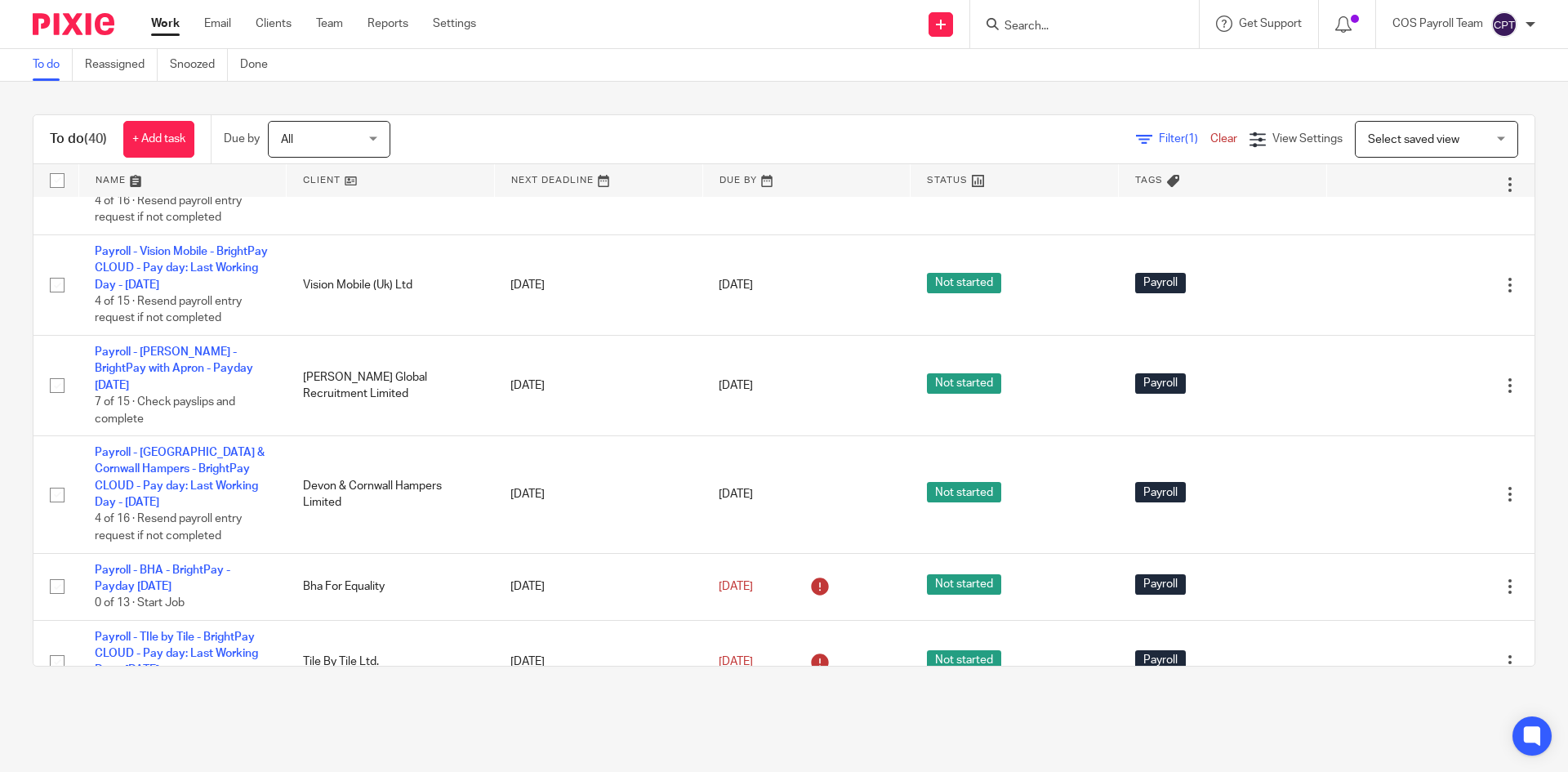
scroll to position [2942, 0]
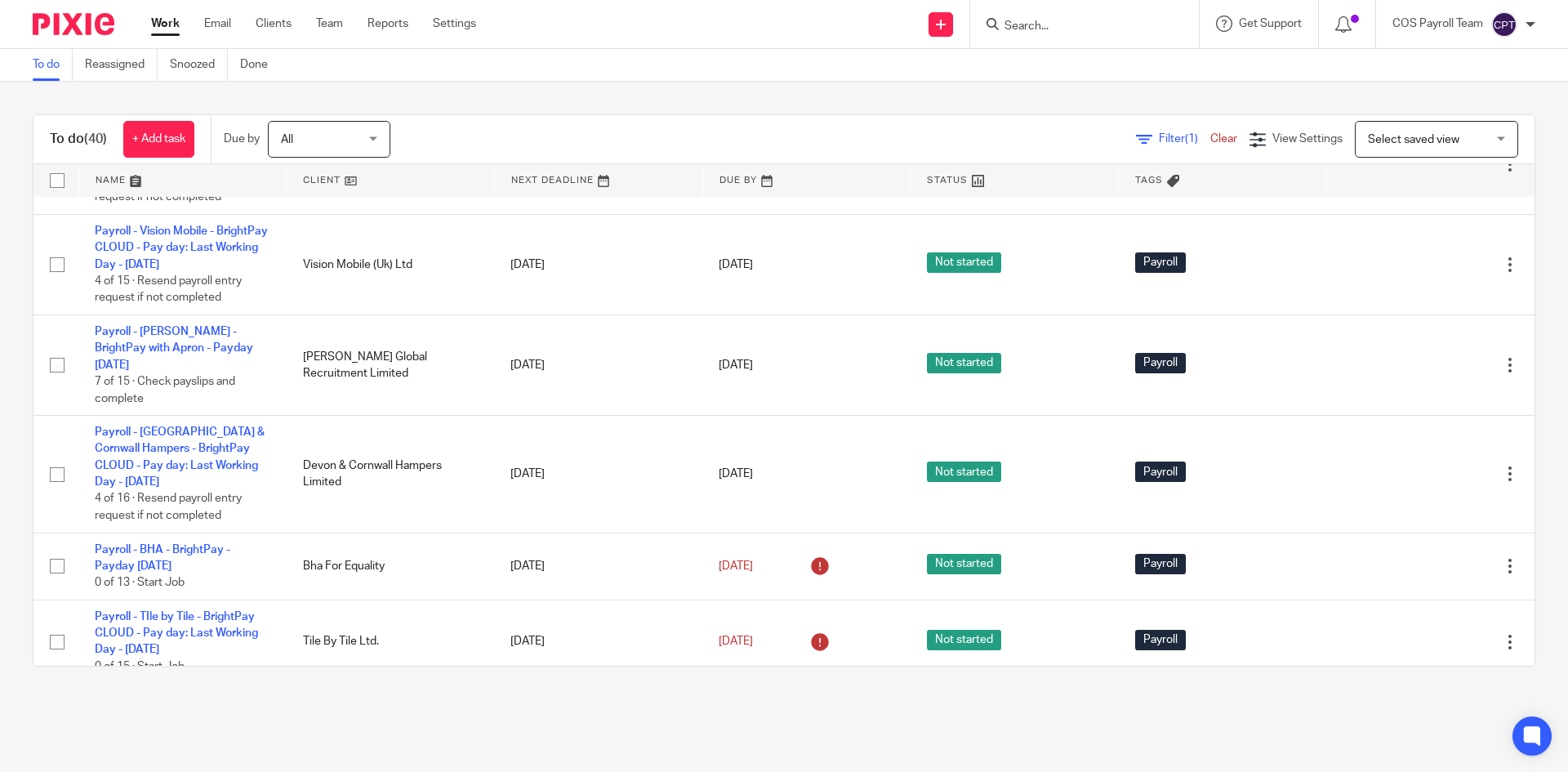
click at [170, 115] on td "Payroll - Square 4 Services Ltd - BrightPay CLOUD - Pay day: Last Working Day -…" at bounding box center [183, 73] width 208 height 84
click at [170, 86] on link "Payroll - Square 4 Services Ltd - BrightPay CLOUD - Pay day: Last Working Day -…" at bounding box center [180, 63] width 172 height 45
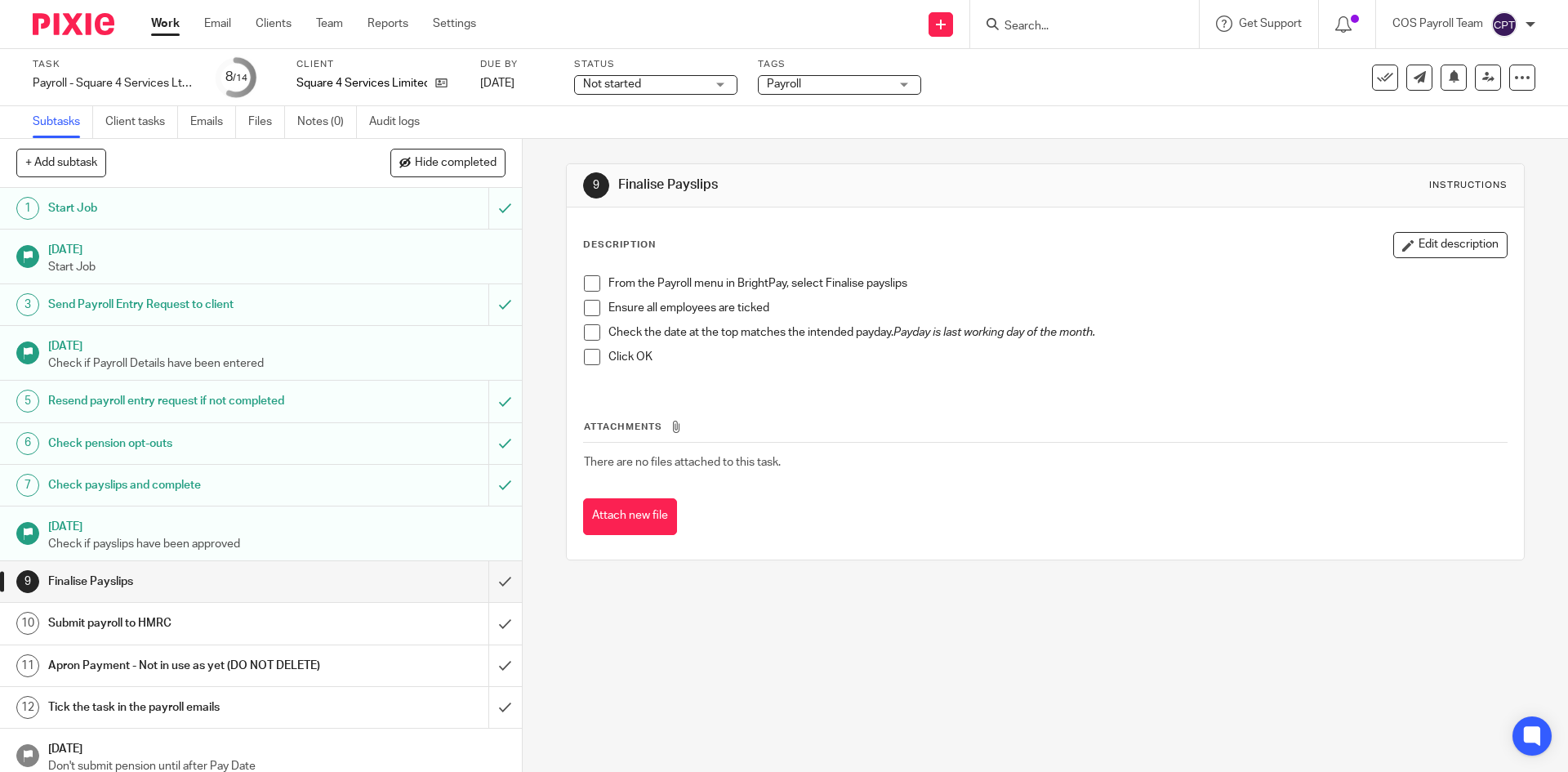
click at [364, 485] on div "Check payslips and complete" at bounding box center [260, 485] width 424 height 24
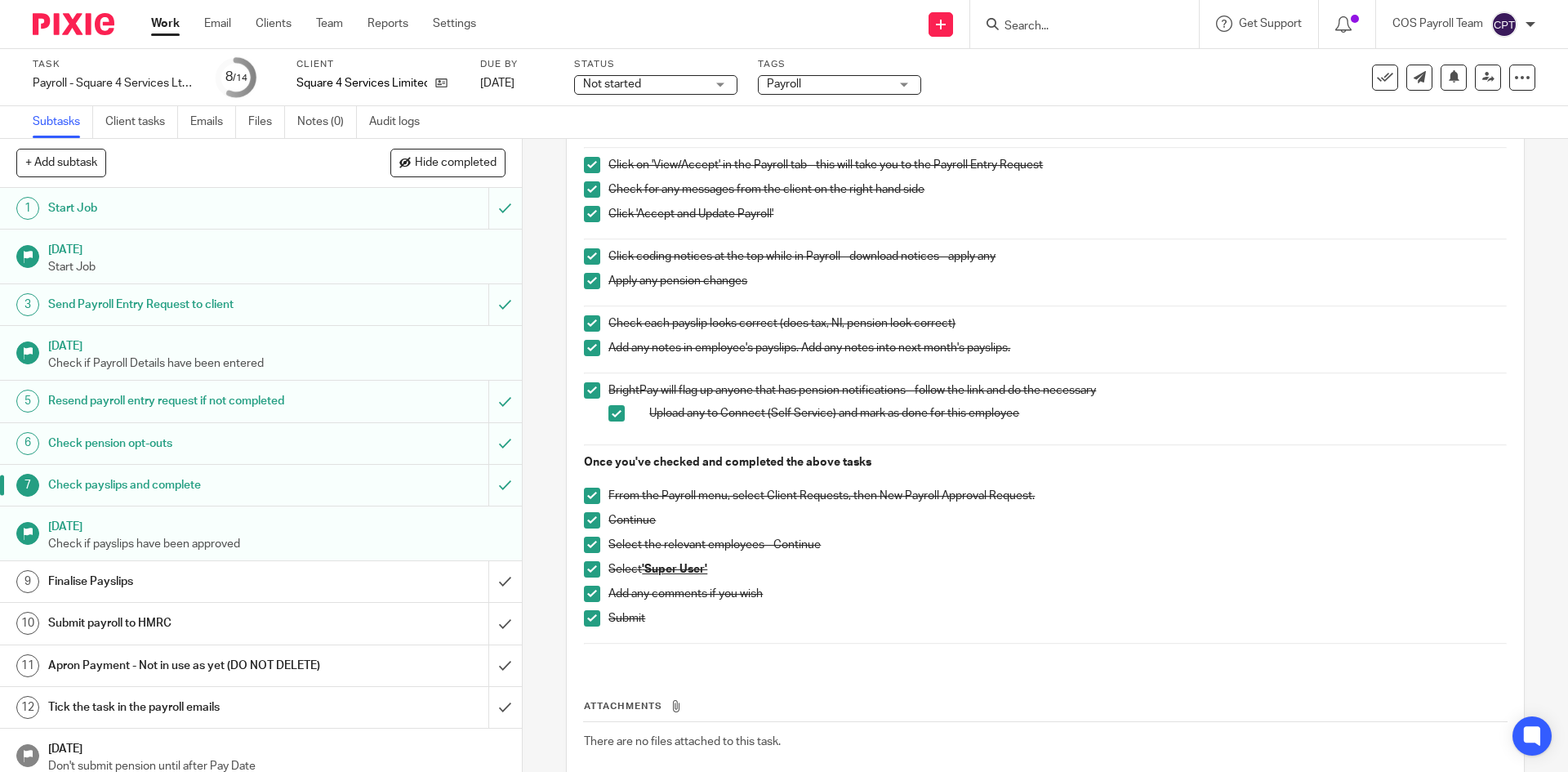
scroll to position [163, 0]
click at [306, 574] on h1 "Finalise Payslips" at bounding box center [189, 581] width 282 height 24
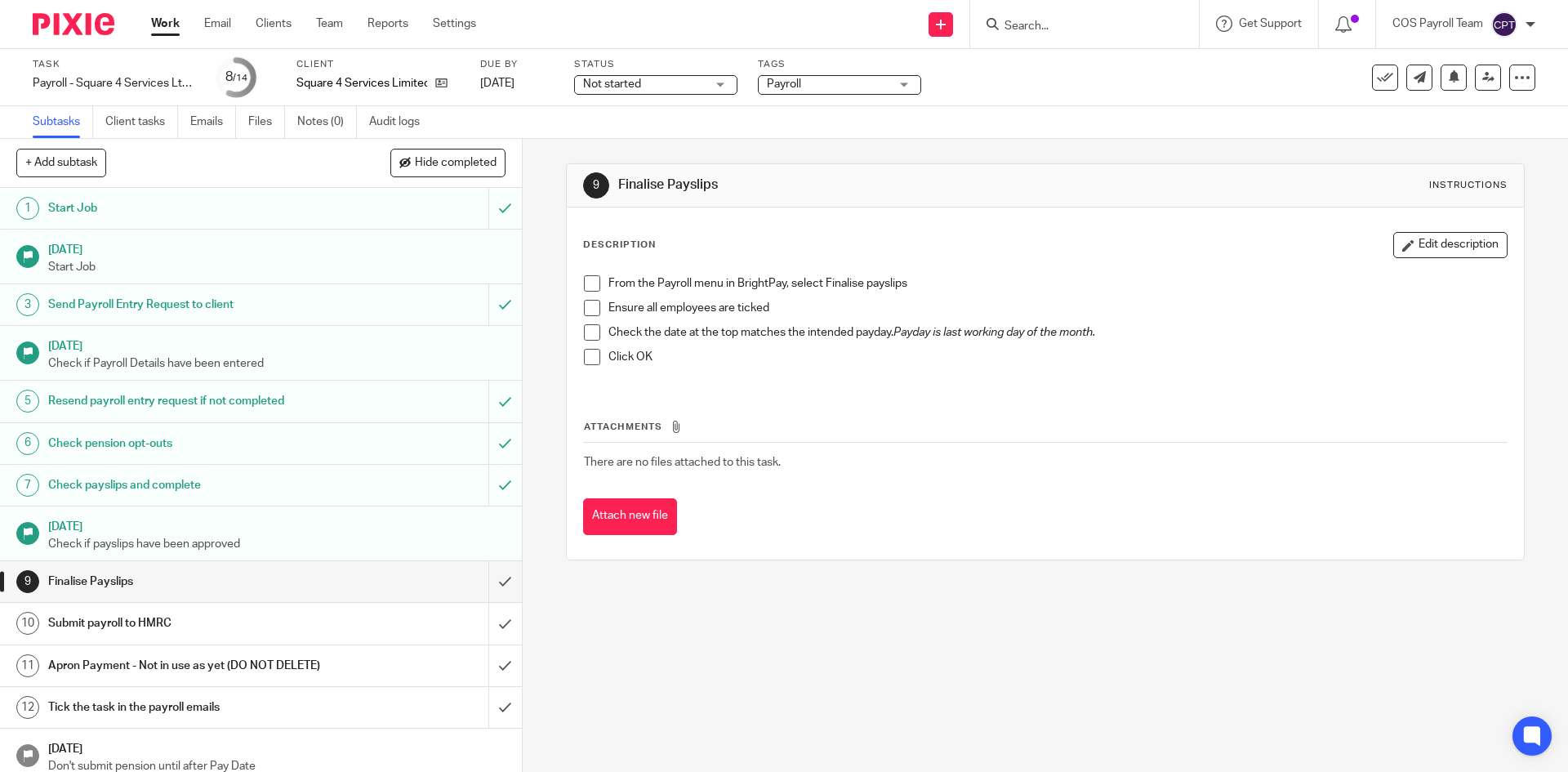
click at [586, 284] on span at bounding box center [592, 283] width 17 height 17
click at [586, 309] on span at bounding box center [592, 308] width 17 height 17
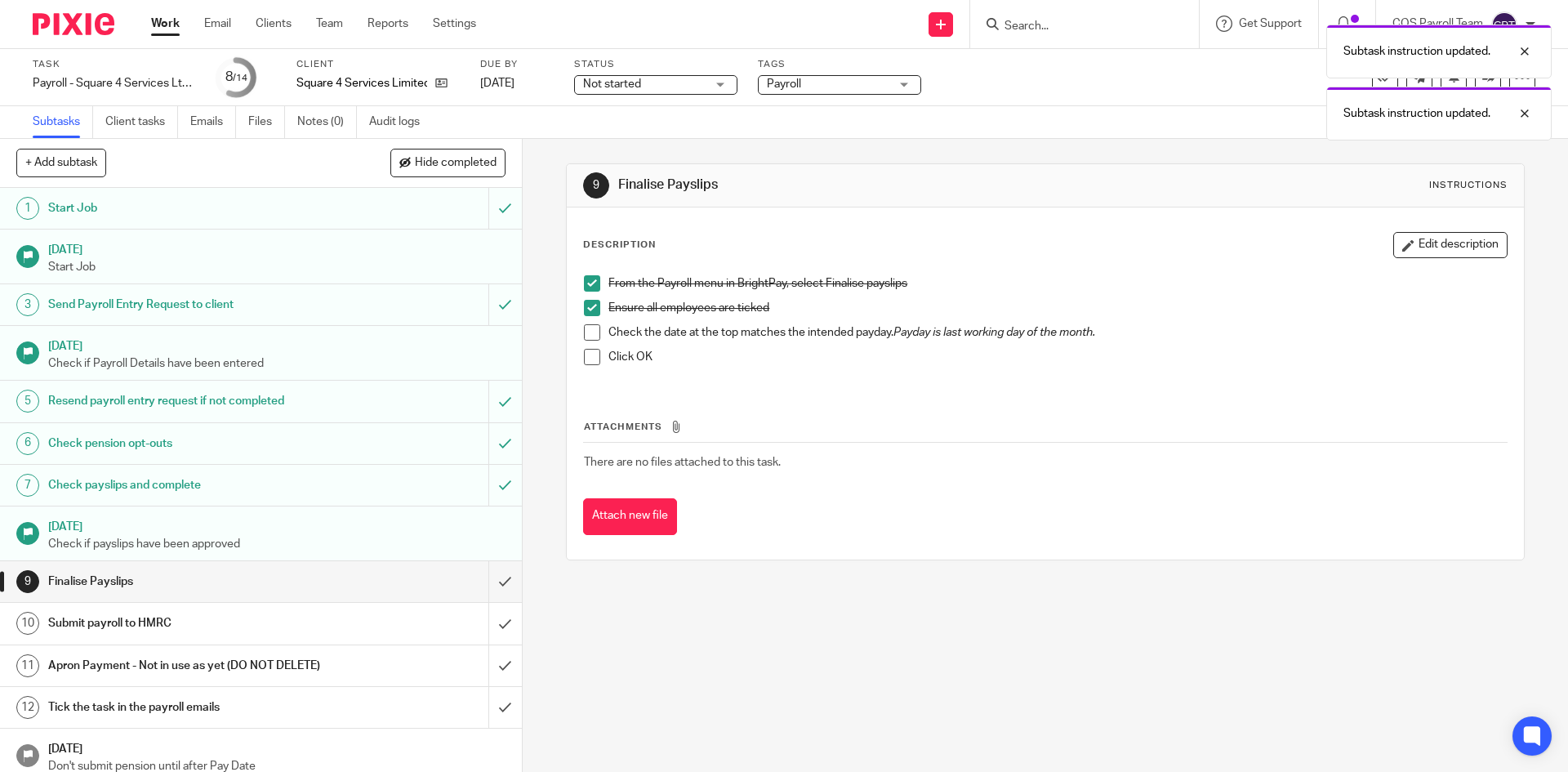
click at [586, 331] on span at bounding box center [592, 332] width 17 height 17
click at [590, 358] on span at bounding box center [592, 357] width 17 height 17
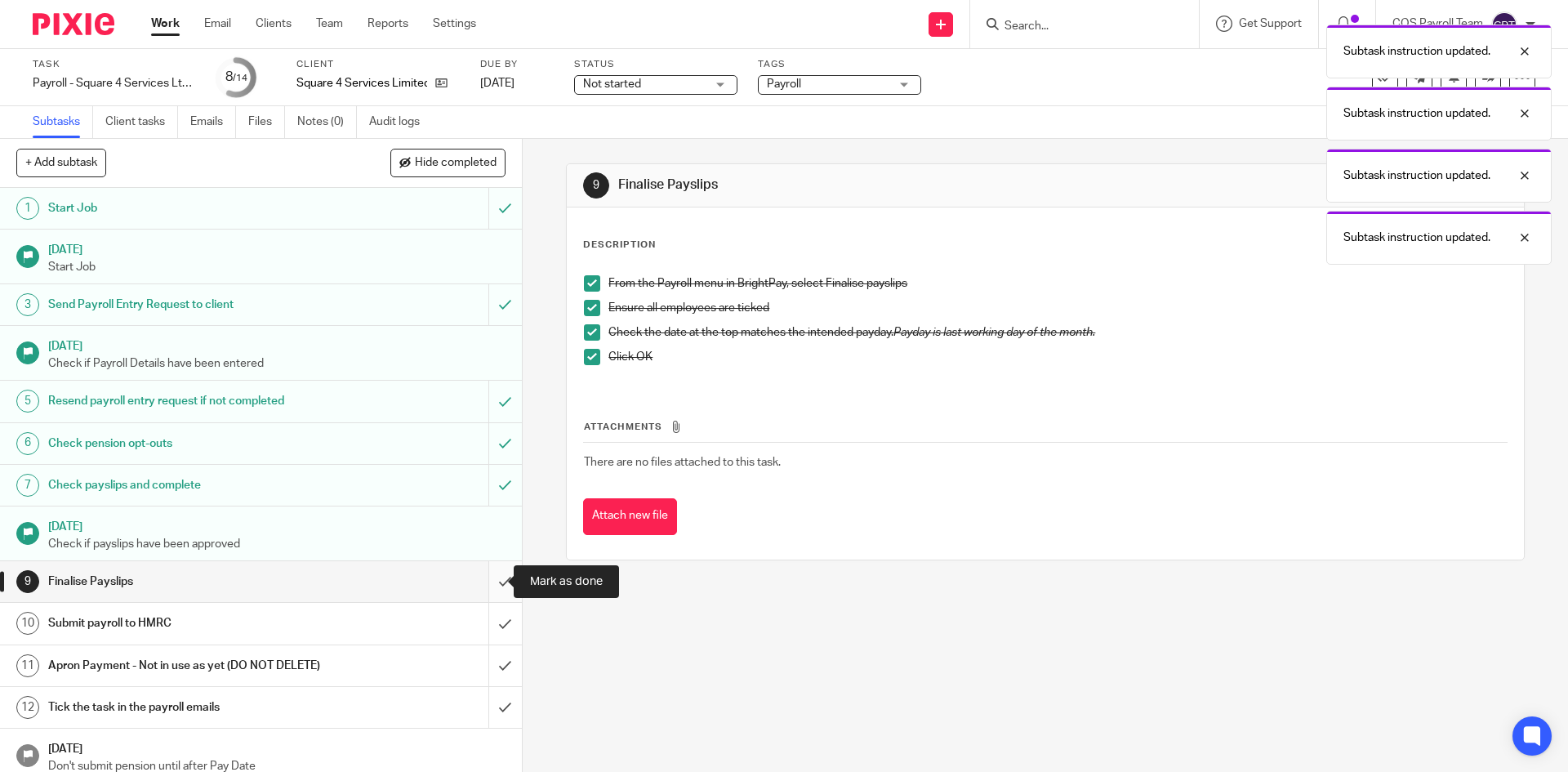
click at [489, 582] on input "submit" at bounding box center [260, 581] width 522 height 41
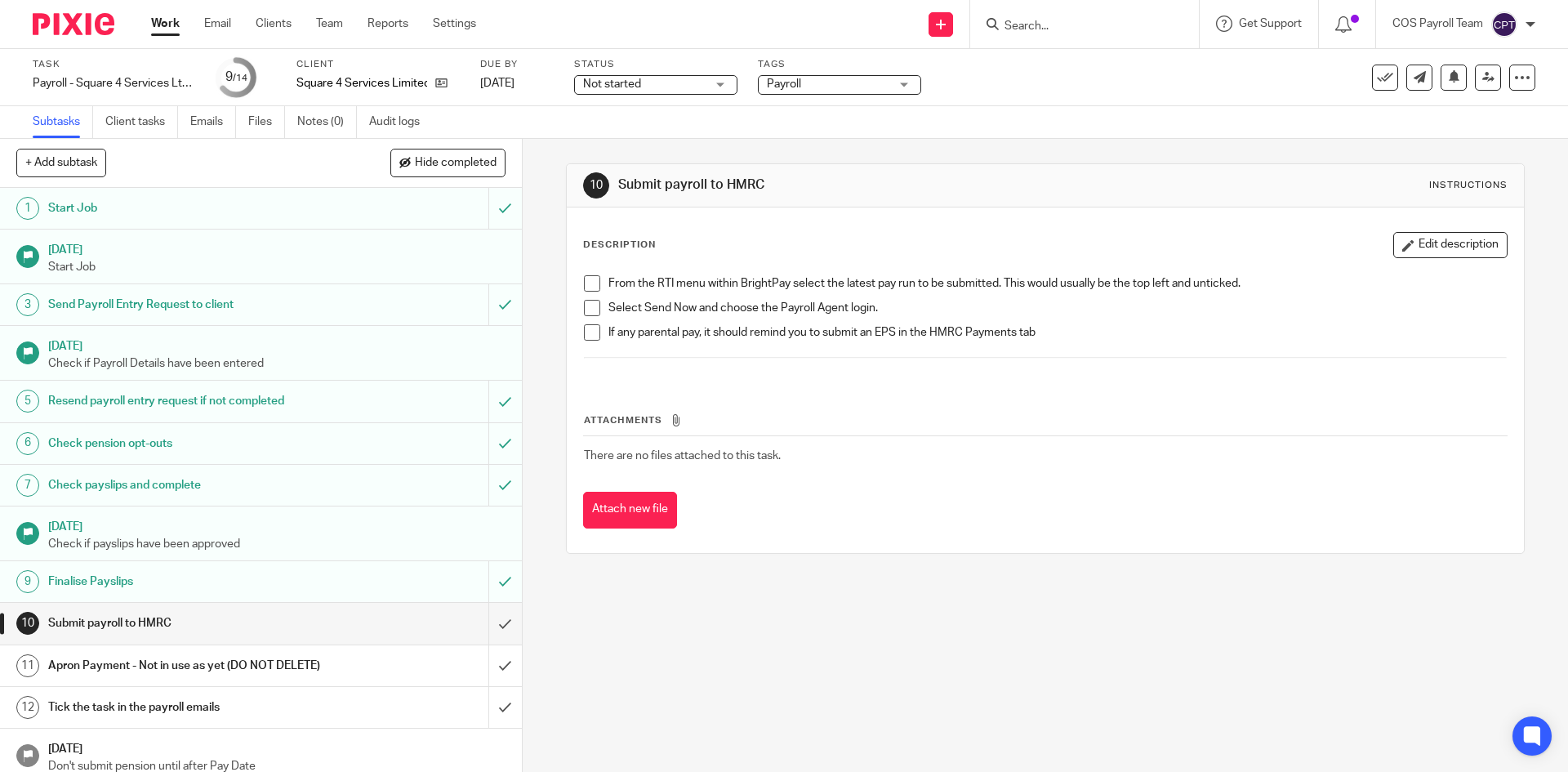
click at [584, 281] on span at bounding box center [592, 283] width 17 height 17
click at [586, 307] on span at bounding box center [592, 308] width 17 height 17
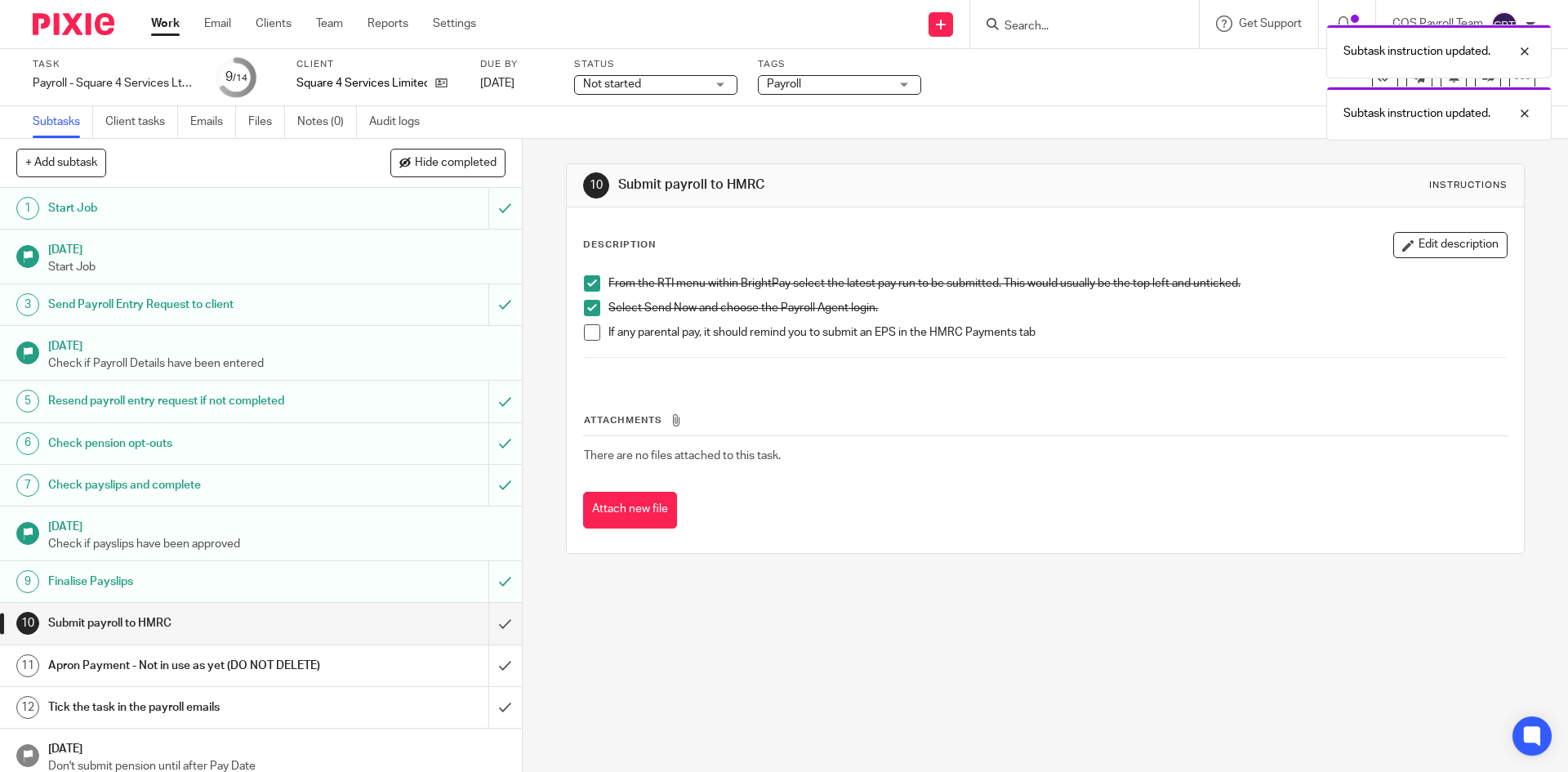
click at [588, 334] on span at bounding box center [592, 332] width 17 height 17
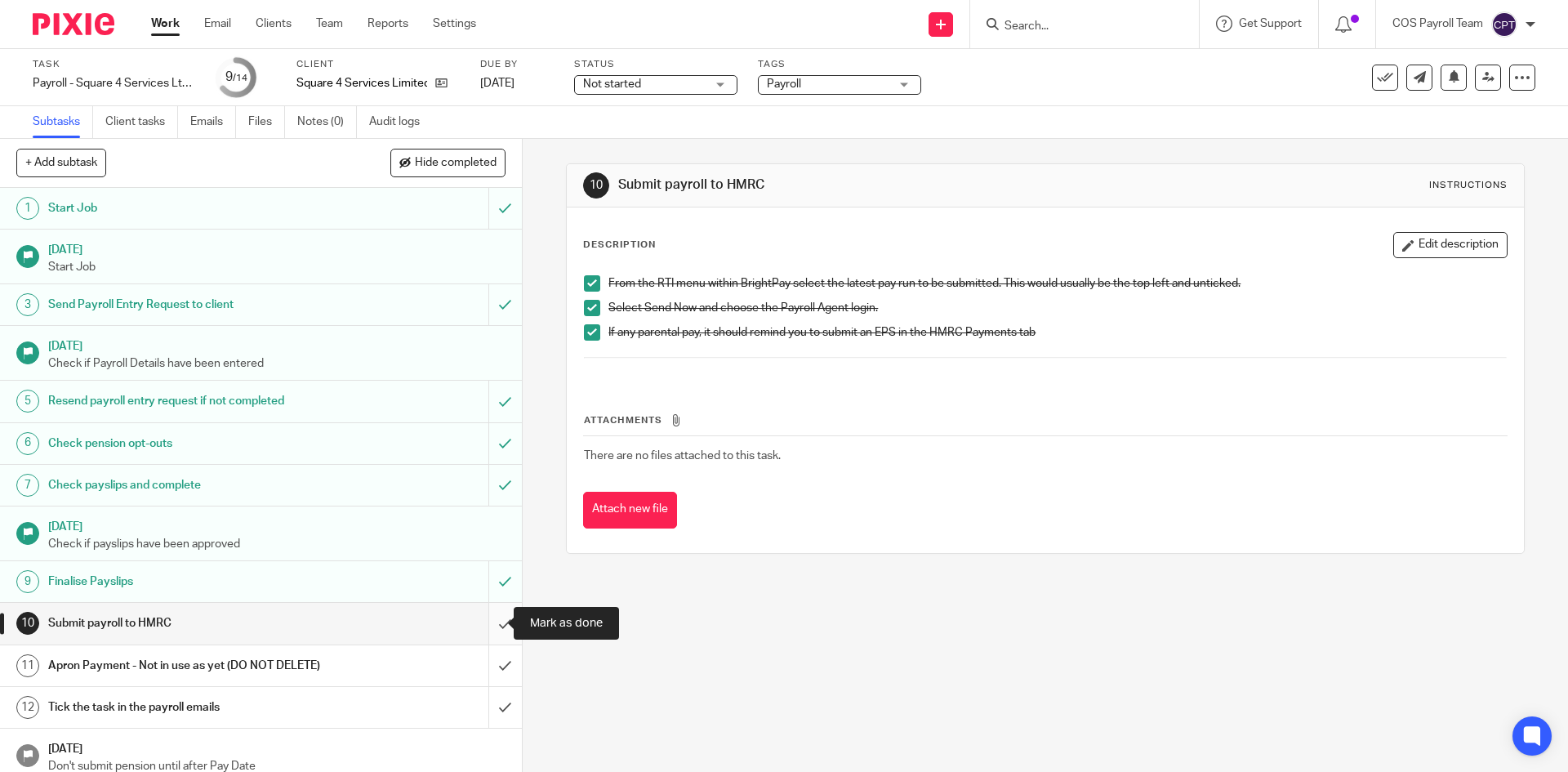
click at [484, 622] on input "submit" at bounding box center [260, 623] width 522 height 41
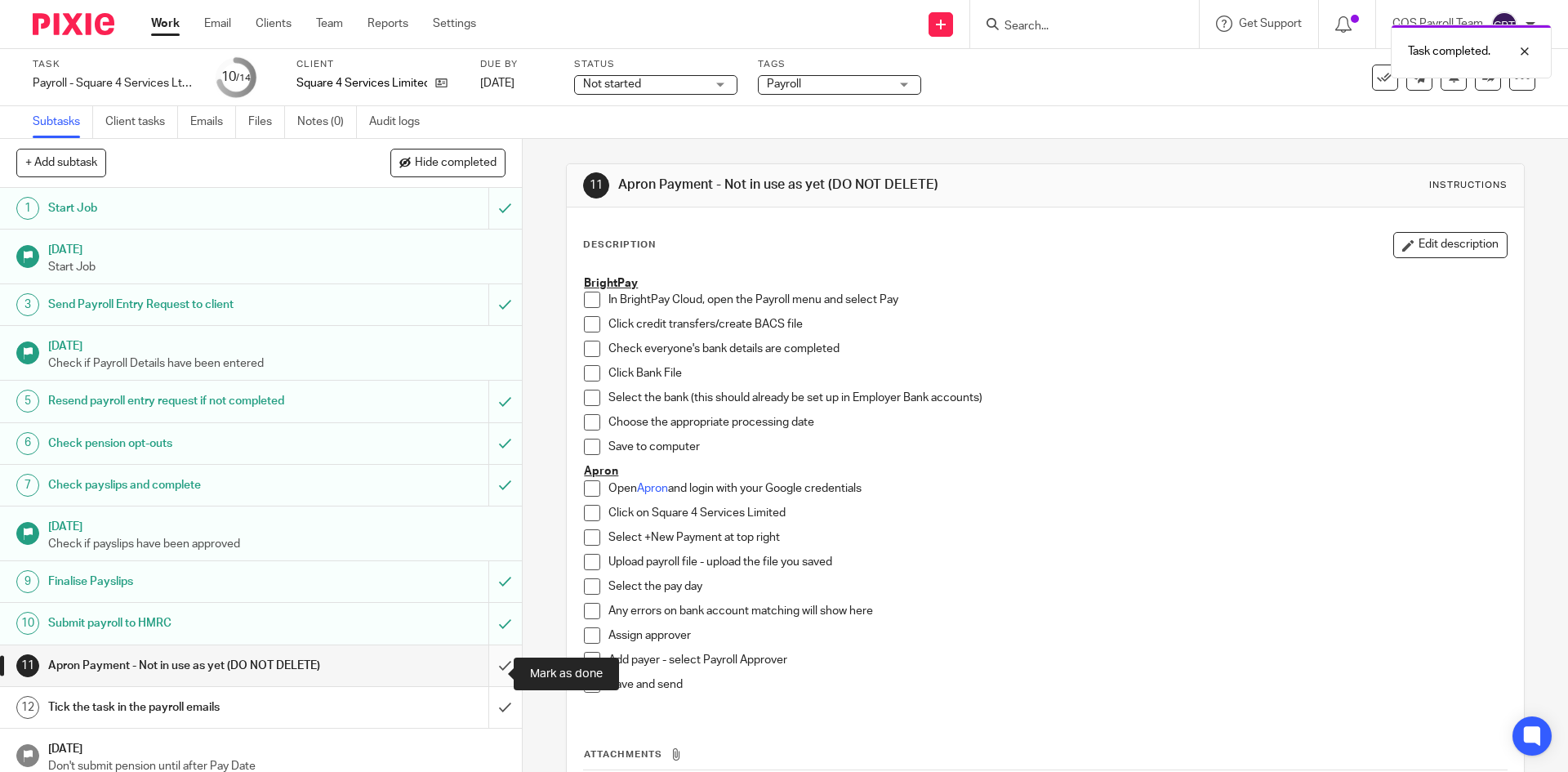
click at [484, 668] on input "submit" at bounding box center [260, 665] width 522 height 41
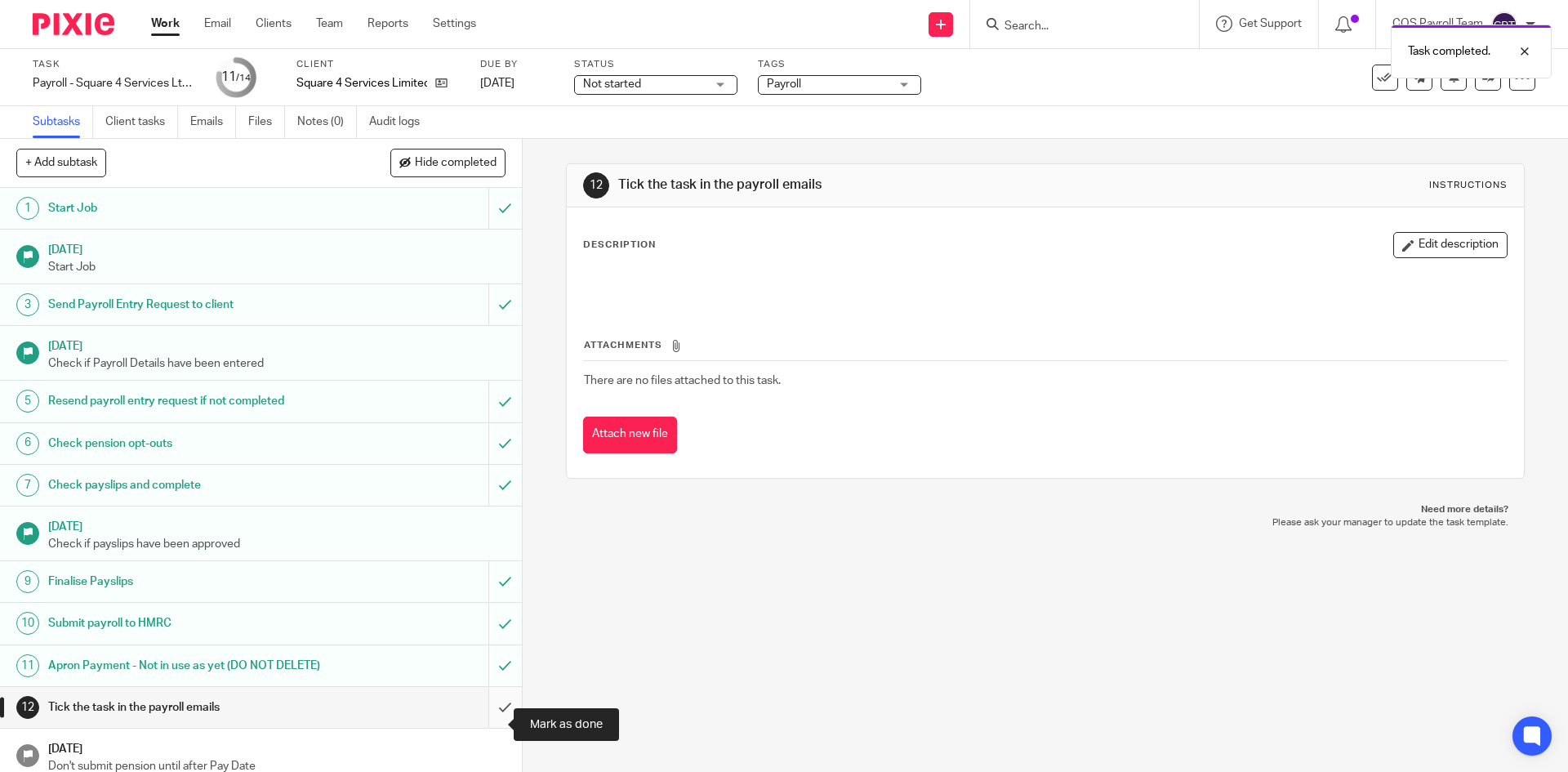
click at [491, 723] on input "submit" at bounding box center [260, 707] width 522 height 41
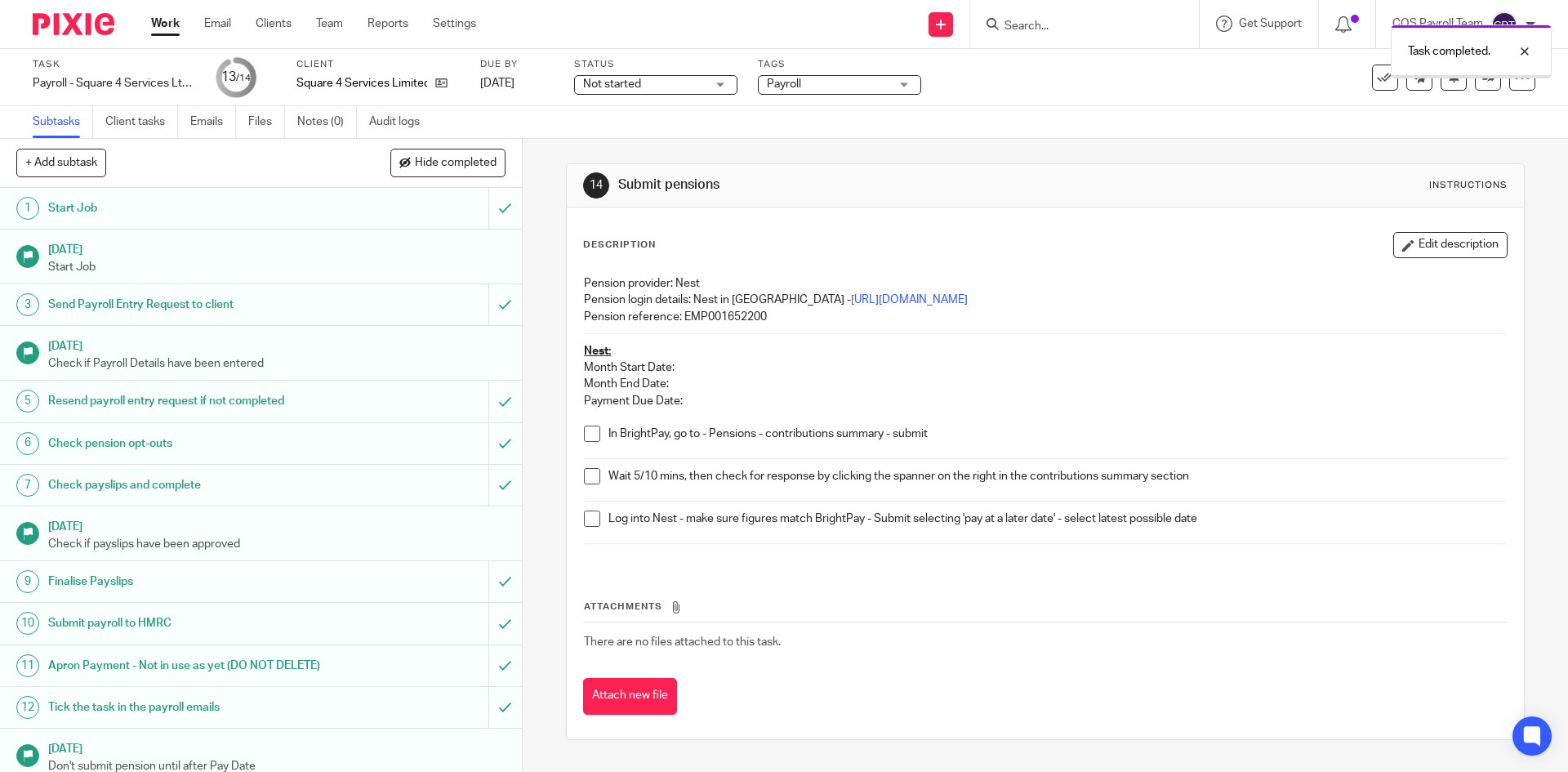
scroll to position [70, 0]
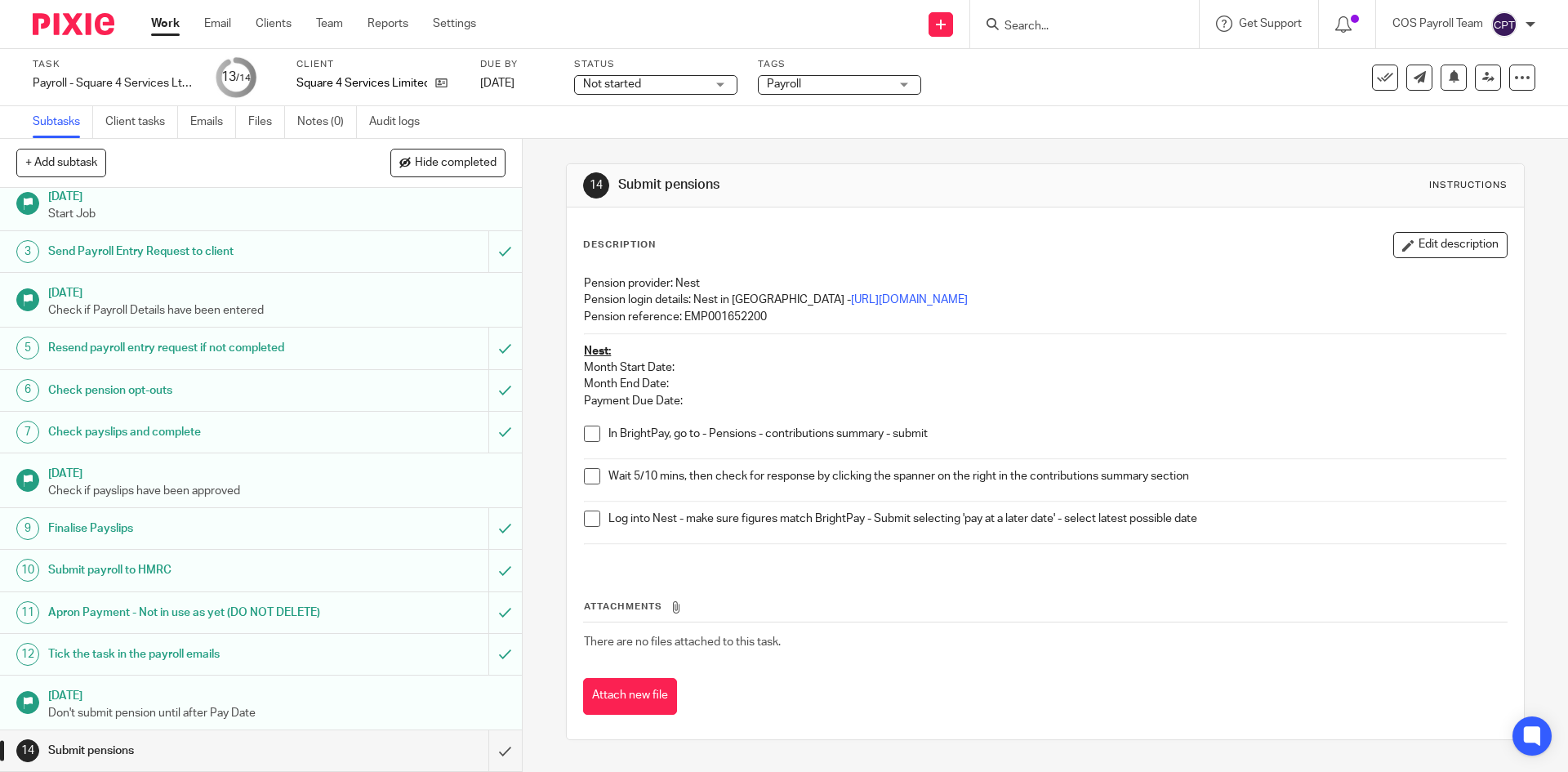
click at [167, 18] on link "Work" at bounding box center [165, 24] width 29 height 17
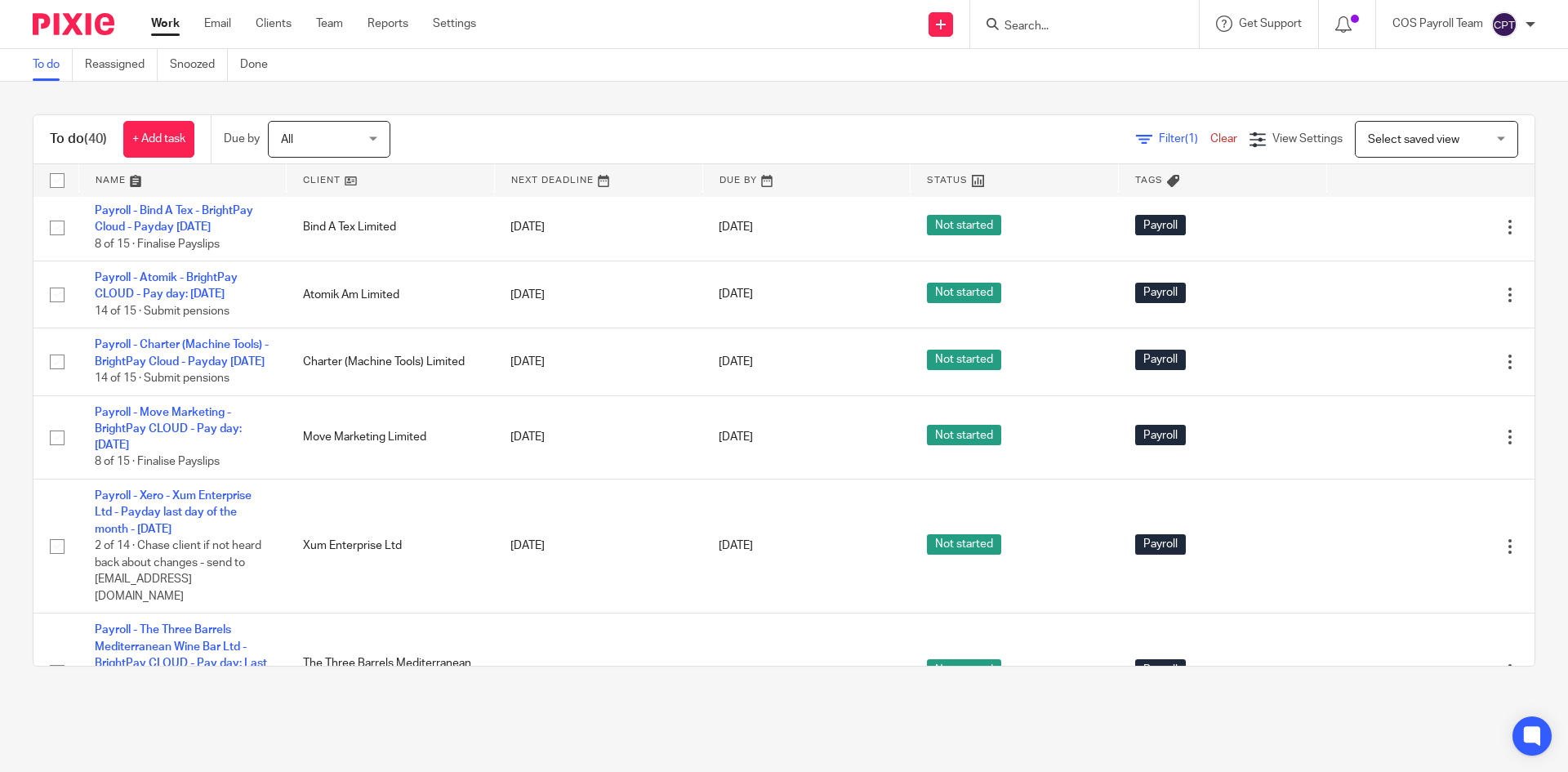
scroll to position [1307, 0]
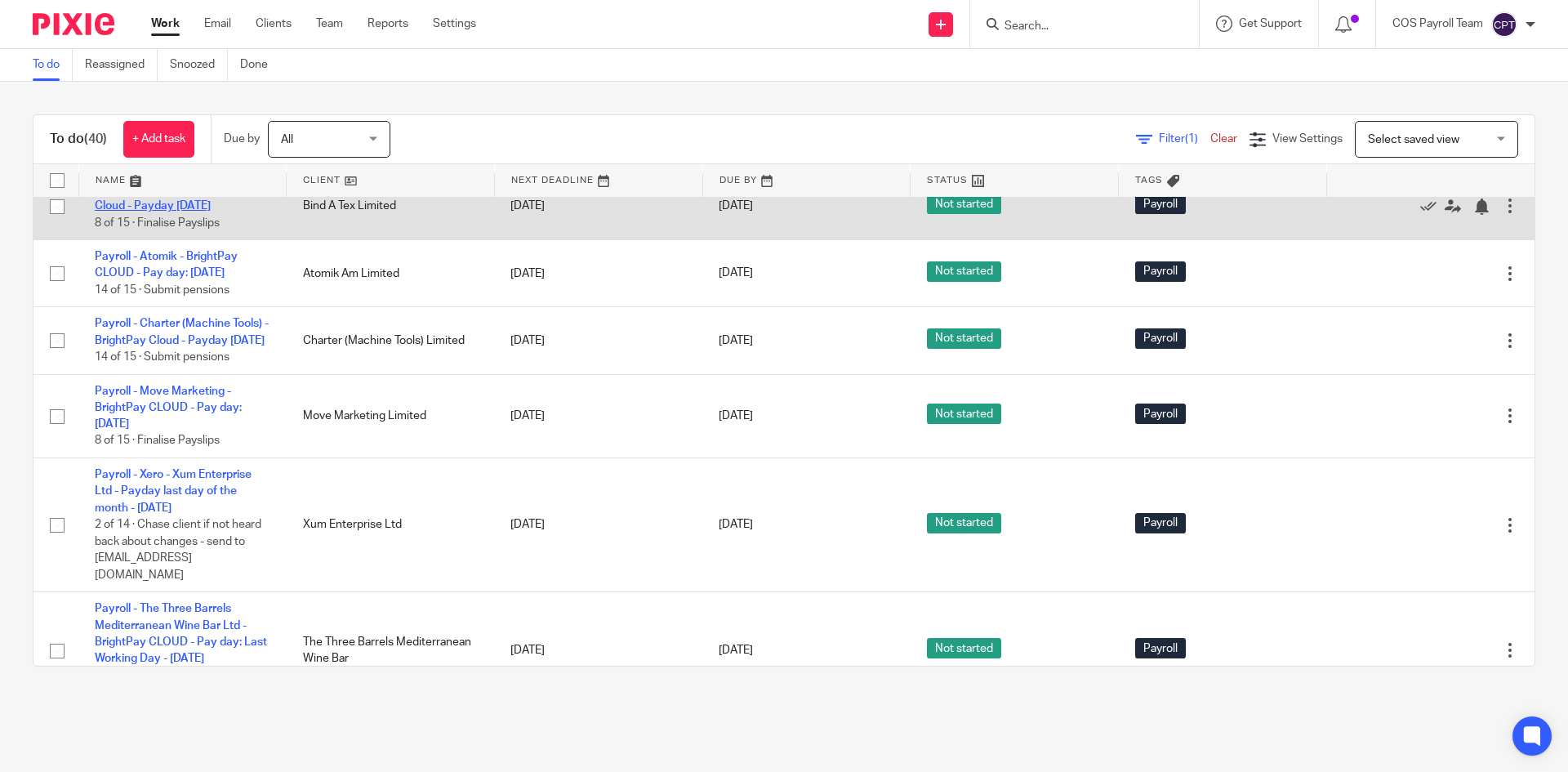
click at [168, 212] on link "Payroll - Bind A Tex - BrightPay Cloud - Payday [DATE]" at bounding box center [173, 198] width 158 height 28
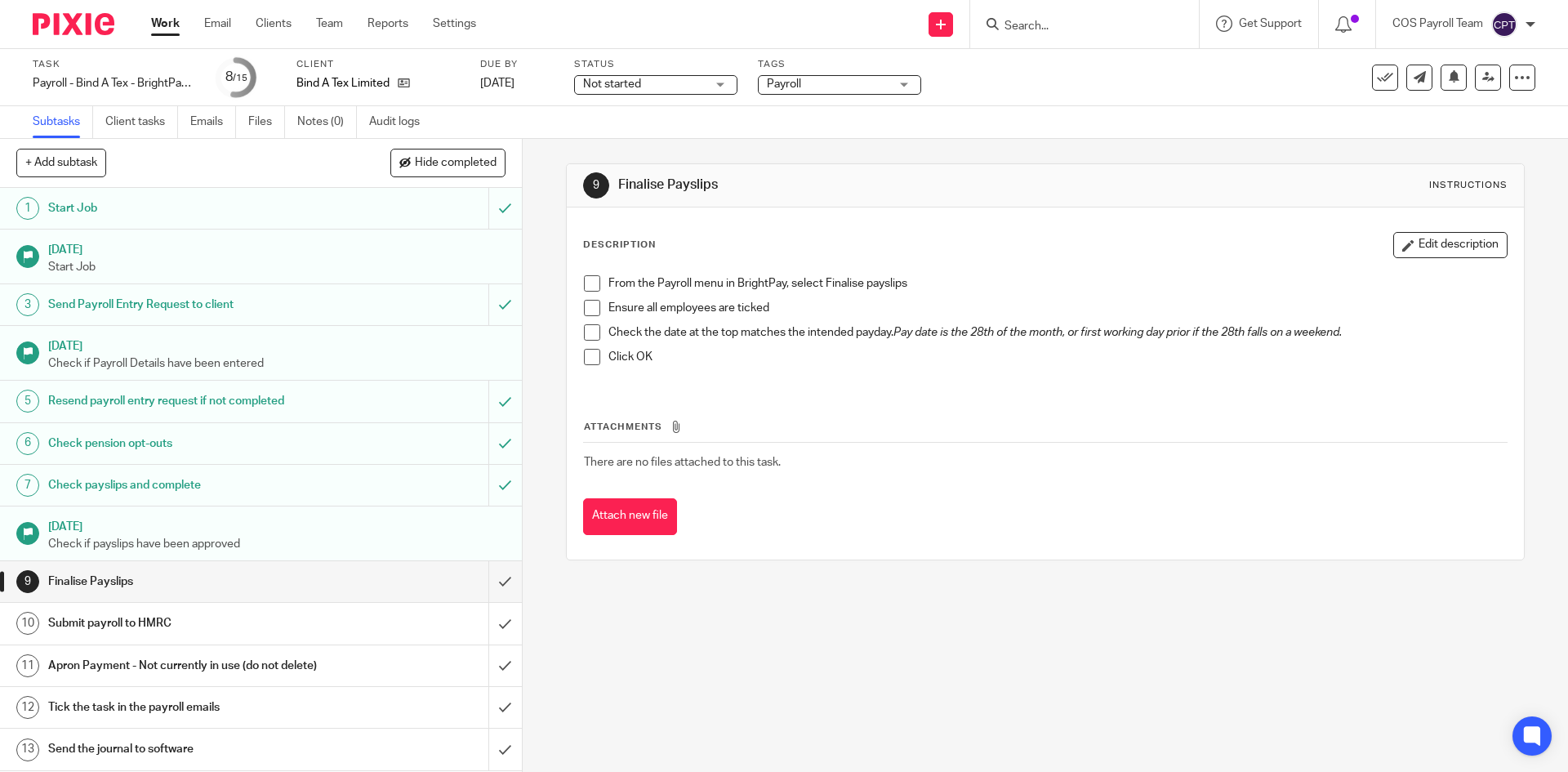
drag, startPoint x: 593, startPoint y: 279, endPoint x: 590, endPoint y: 300, distance: 21.2
click at [593, 279] on span at bounding box center [592, 283] width 17 height 17
click at [590, 303] on span at bounding box center [592, 308] width 17 height 17
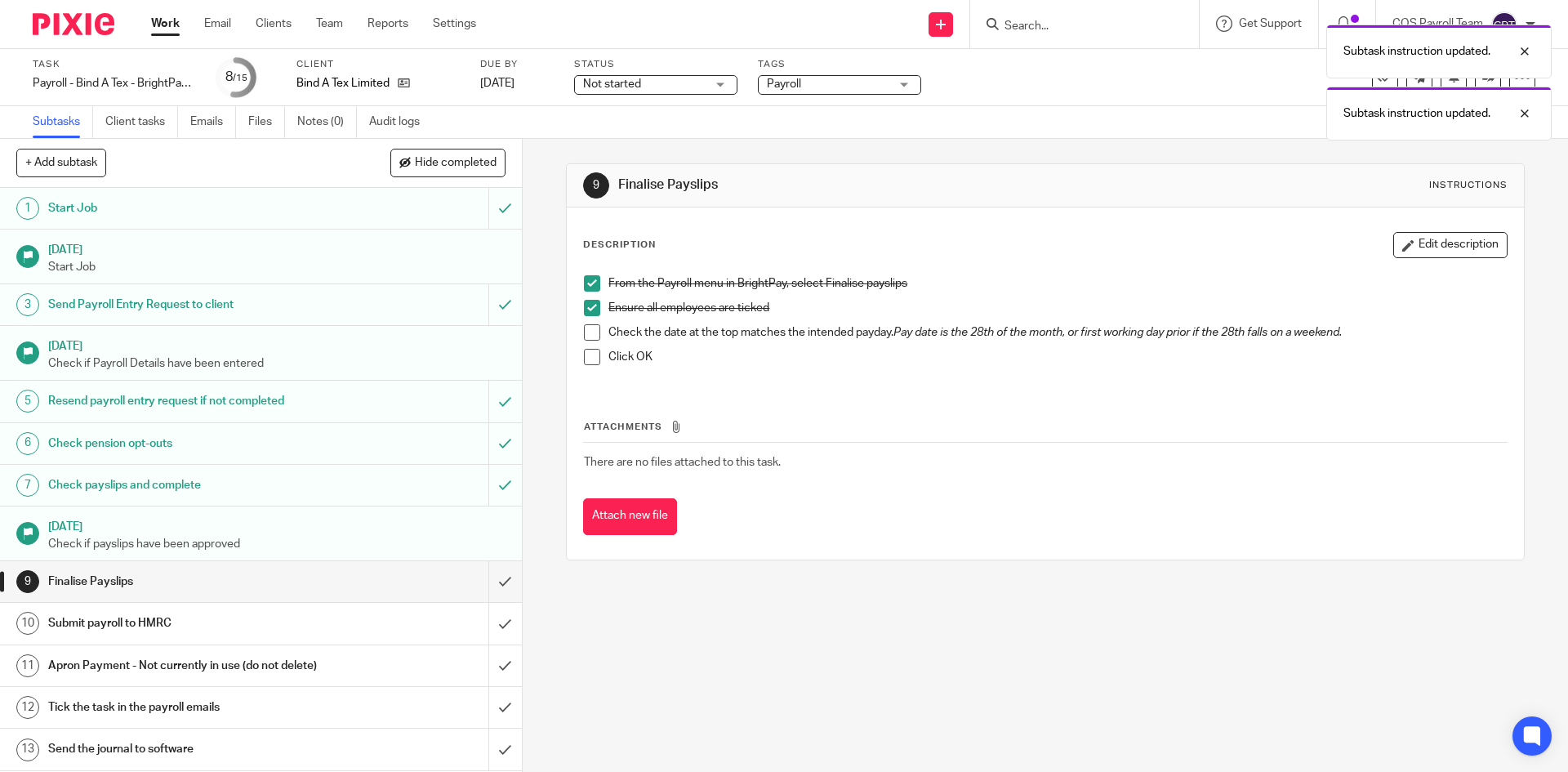
click at [588, 330] on span at bounding box center [592, 332] width 17 height 17
click at [589, 359] on span at bounding box center [592, 357] width 17 height 17
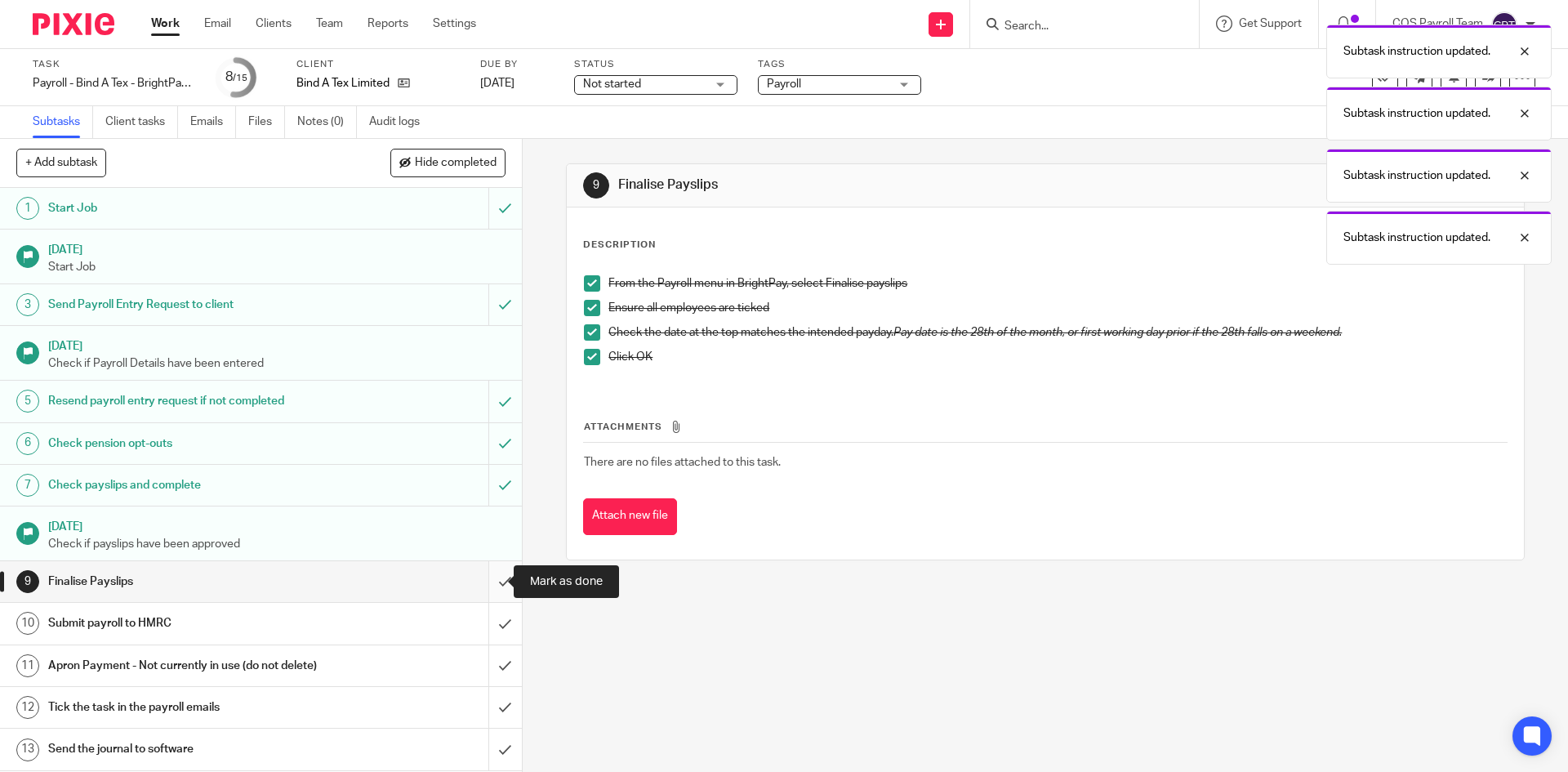
click at [487, 581] on input "submit" at bounding box center [260, 581] width 522 height 41
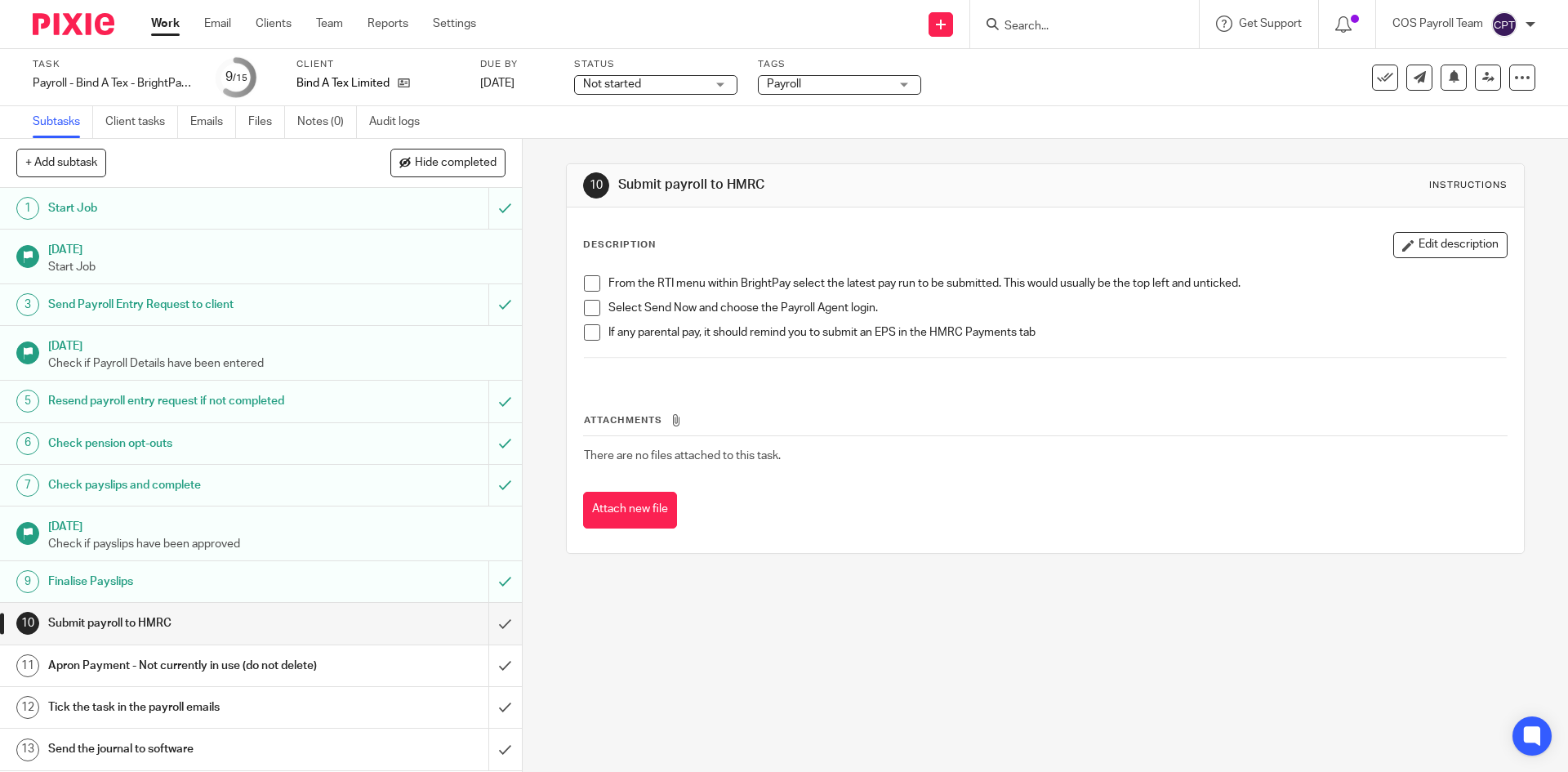
drag, startPoint x: 585, startPoint y: 285, endPoint x: 589, endPoint y: 307, distance: 22.4
click at [586, 286] on span at bounding box center [592, 283] width 17 height 17
click at [589, 307] on span at bounding box center [592, 308] width 17 height 17
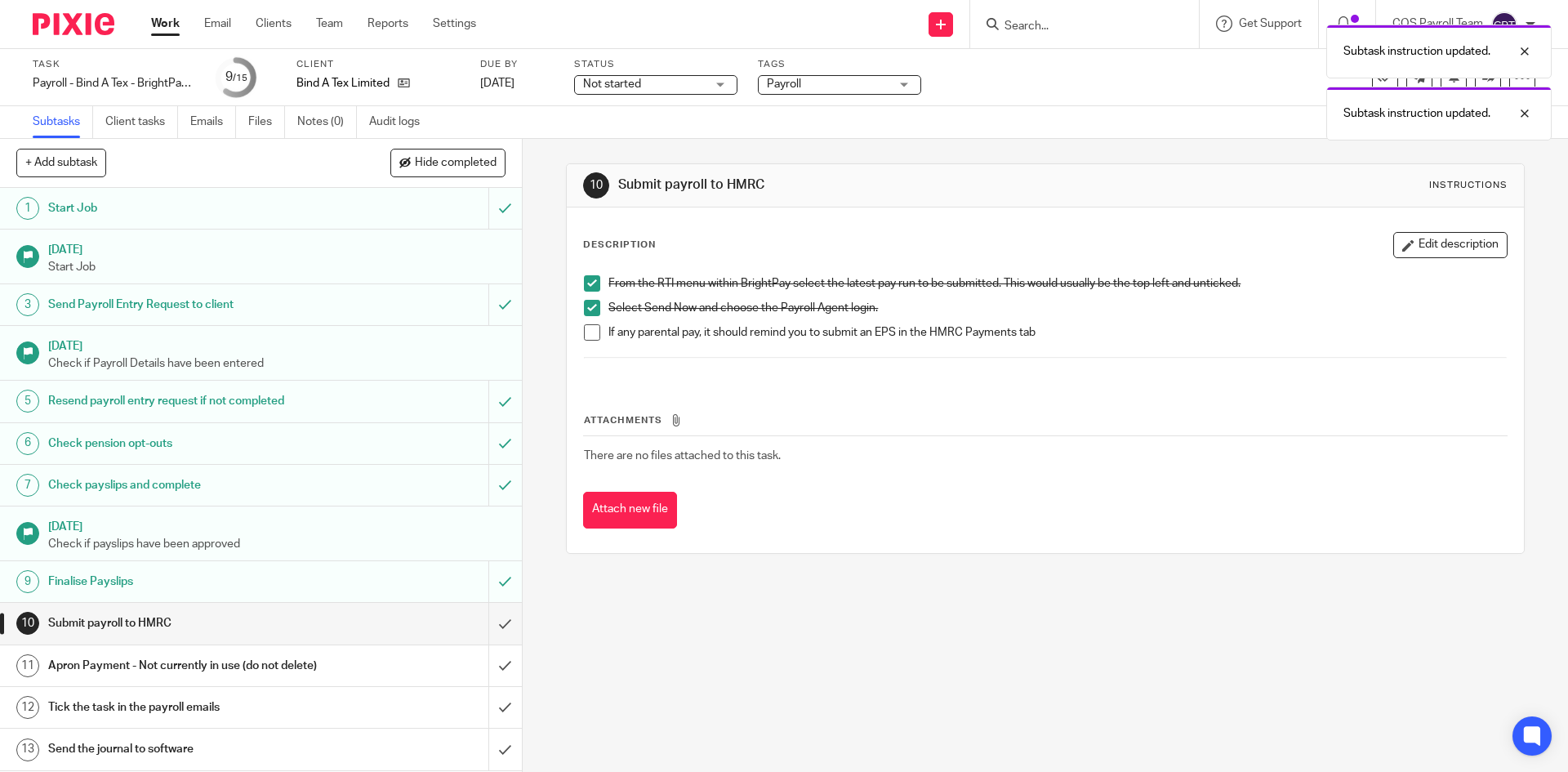
click at [592, 330] on span at bounding box center [592, 332] width 17 height 17
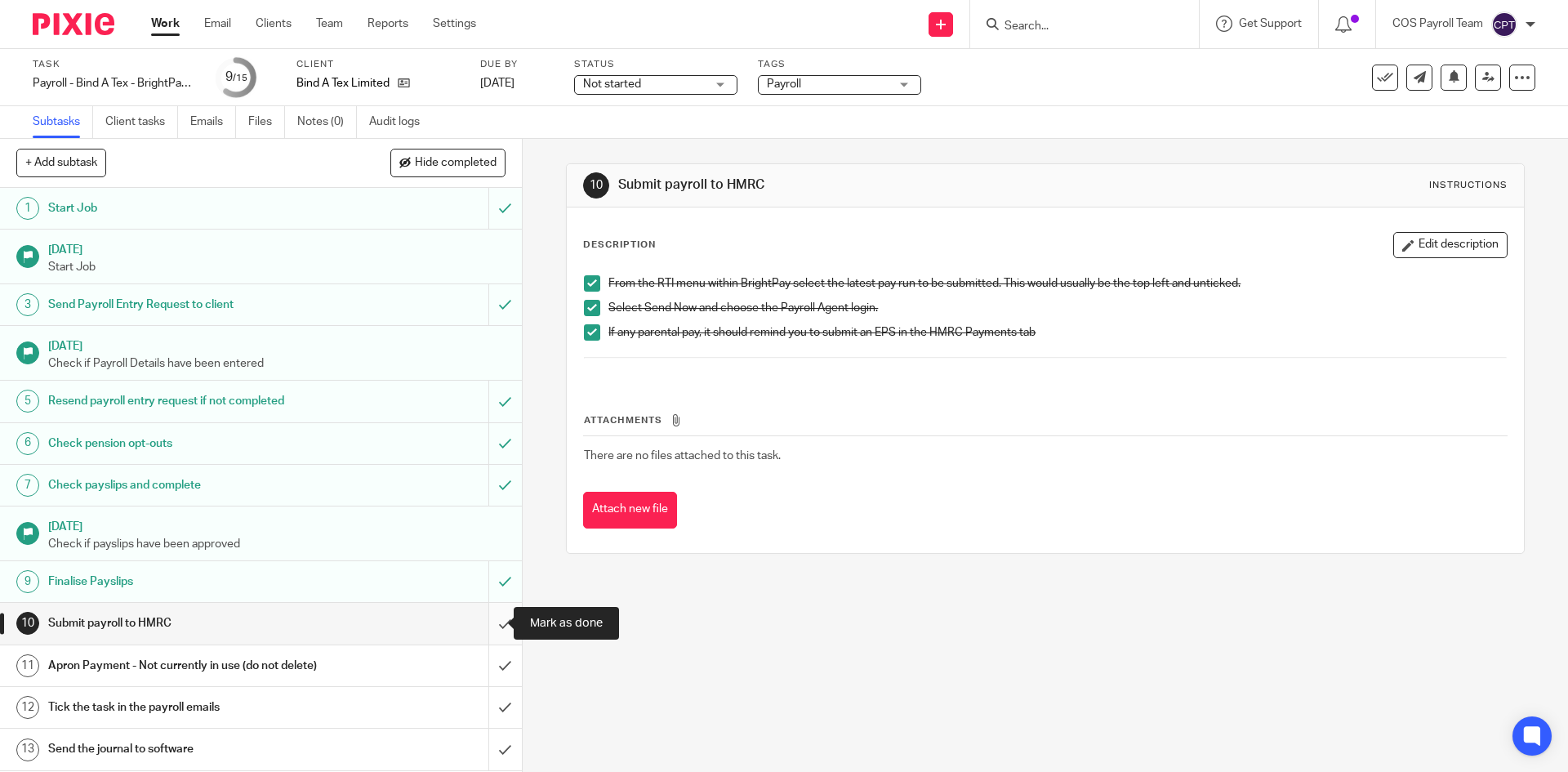
drag, startPoint x: 487, startPoint y: 620, endPoint x: 435, endPoint y: 612, distance: 52.6
click at [487, 620] on input "submit" at bounding box center [260, 623] width 522 height 41
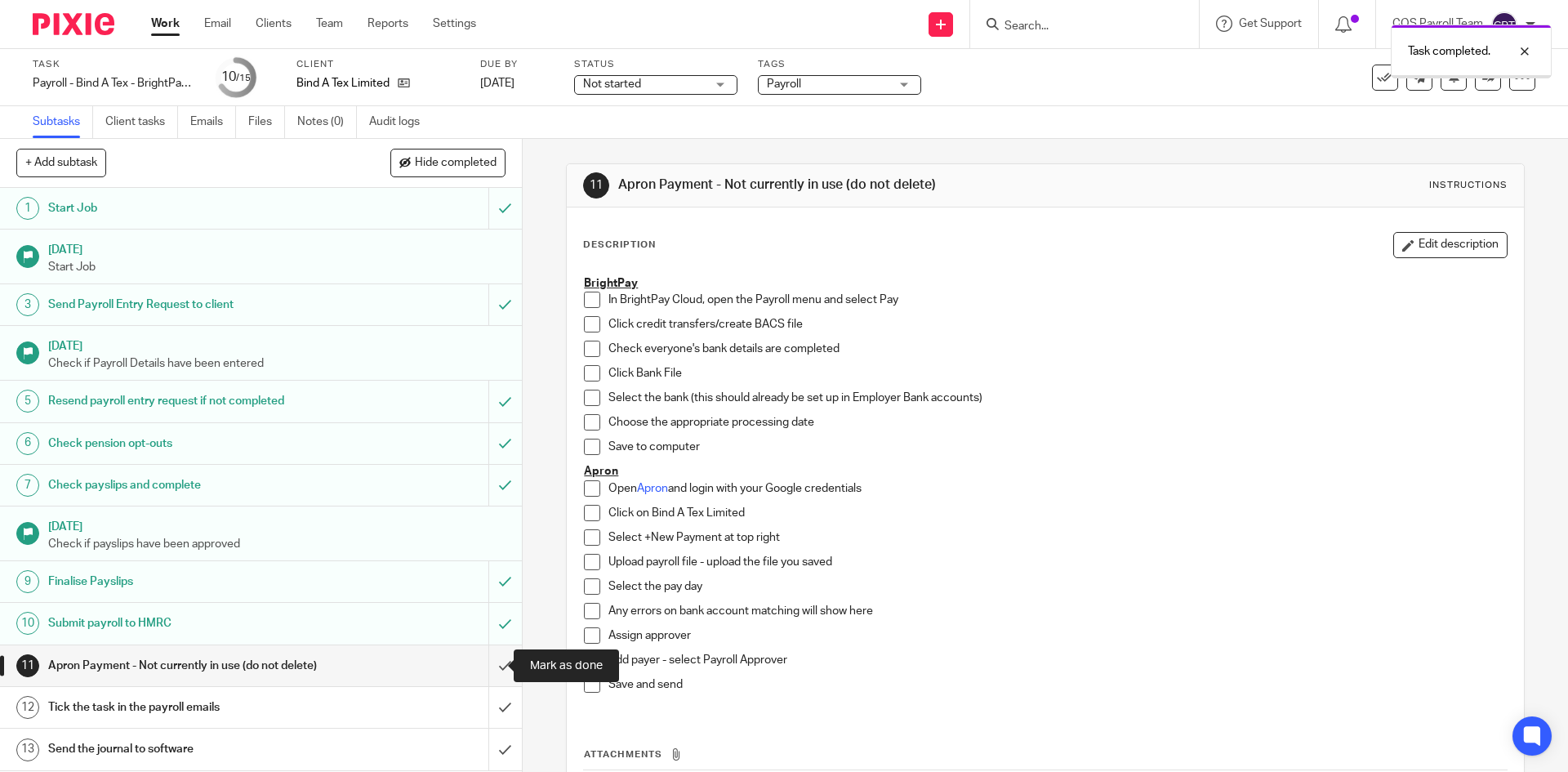
click at [489, 663] on input "submit" at bounding box center [260, 665] width 522 height 41
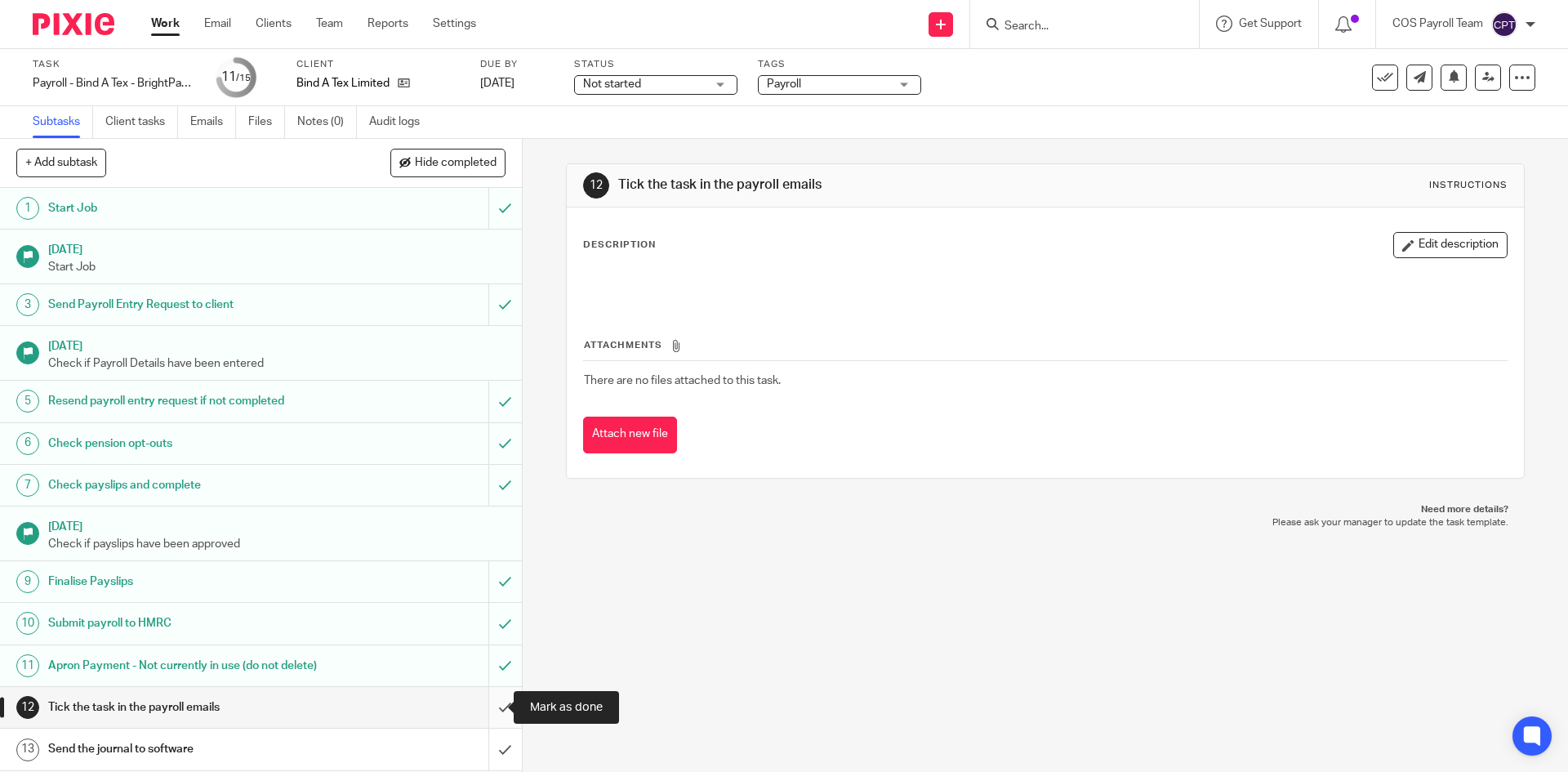
drag, startPoint x: 491, startPoint y: 702, endPoint x: 477, endPoint y: 699, distance: 14.3
click at [491, 702] on input "submit" at bounding box center [260, 707] width 522 height 41
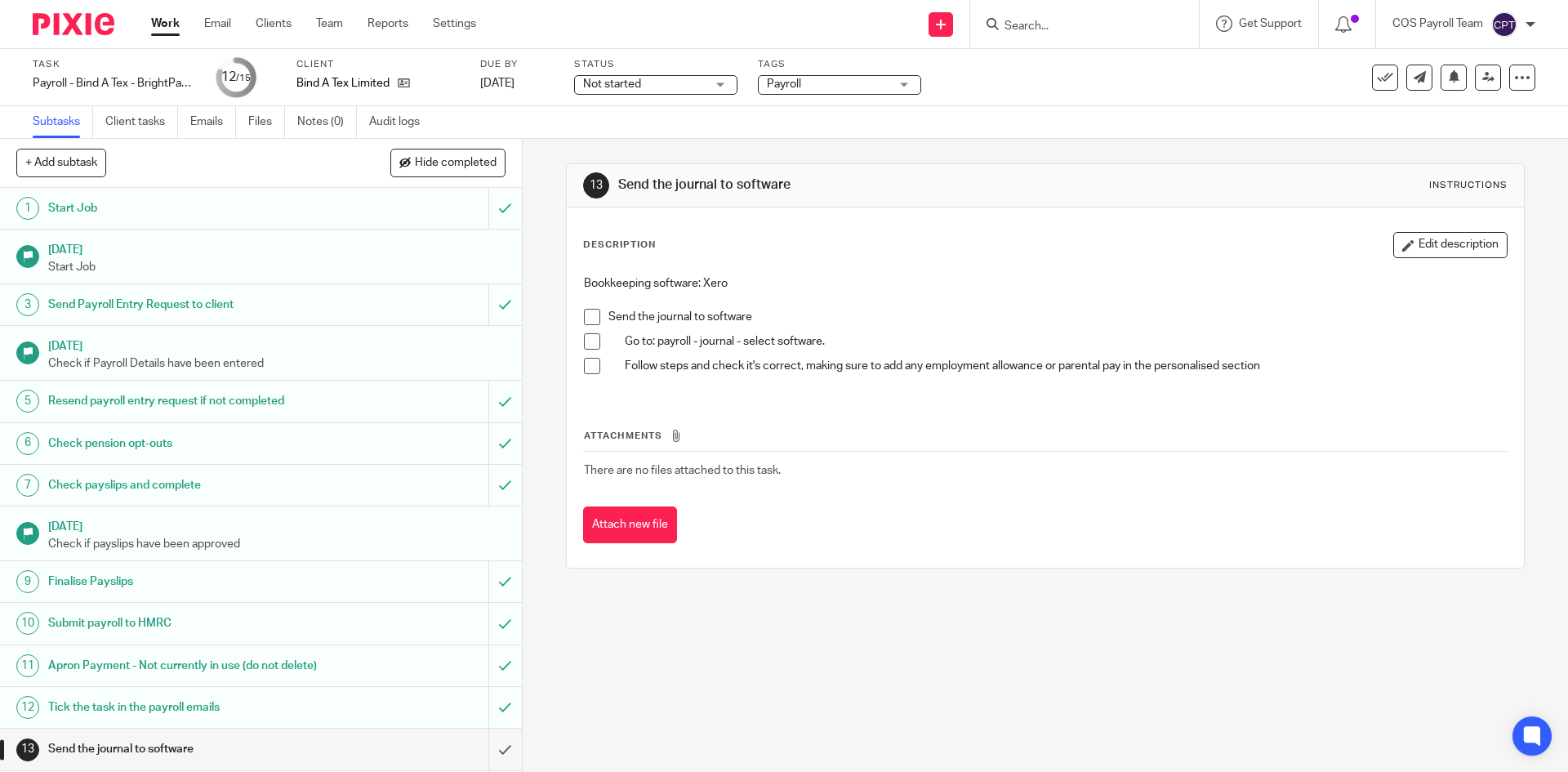
drag, startPoint x: 161, startPoint y: 25, endPoint x: 178, endPoint y: 45, distance: 26.2
click at [161, 25] on link "Work" at bounding box center [165, 24] width 29 height 17
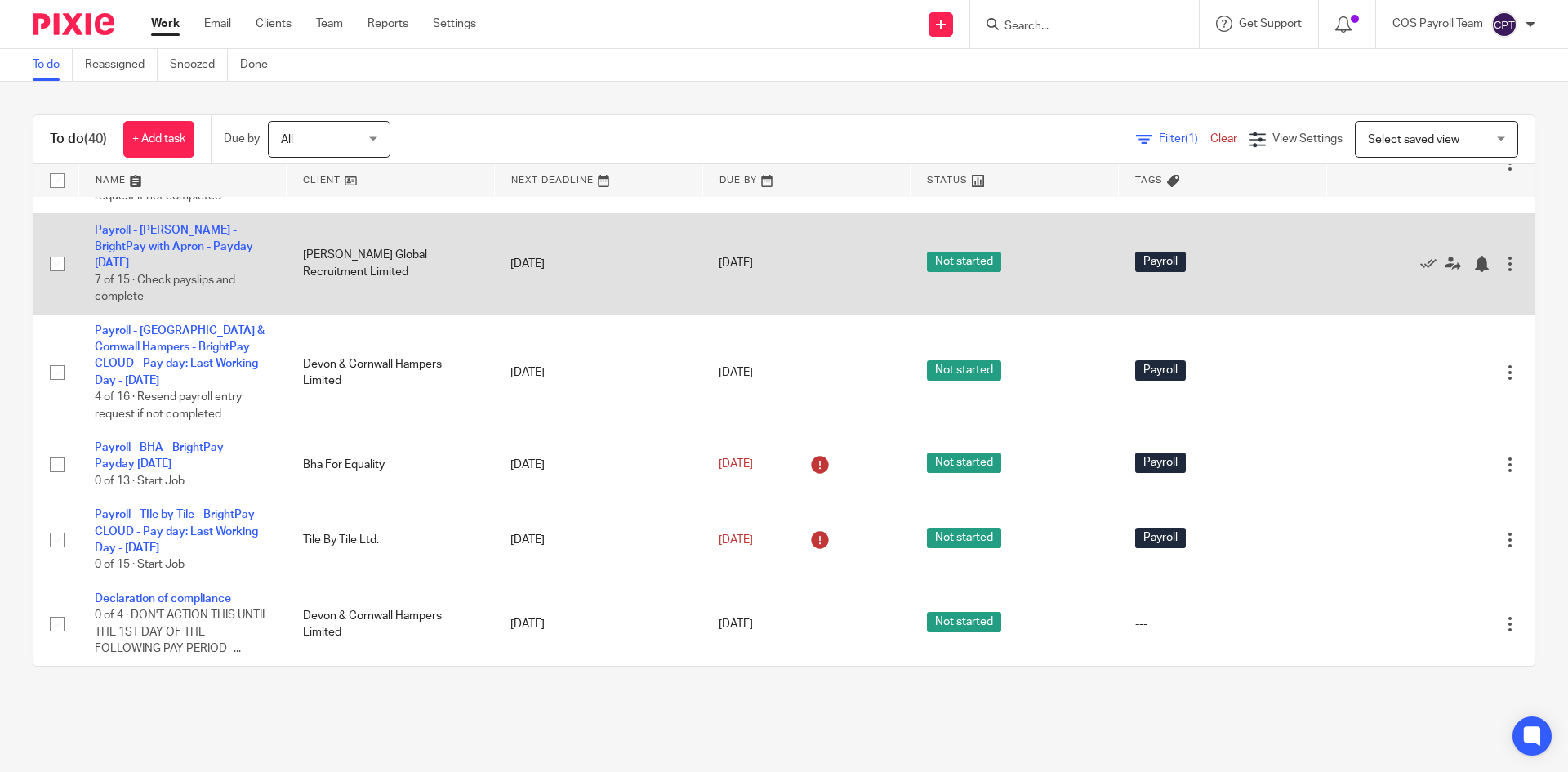
scroll to position [3350, 0]
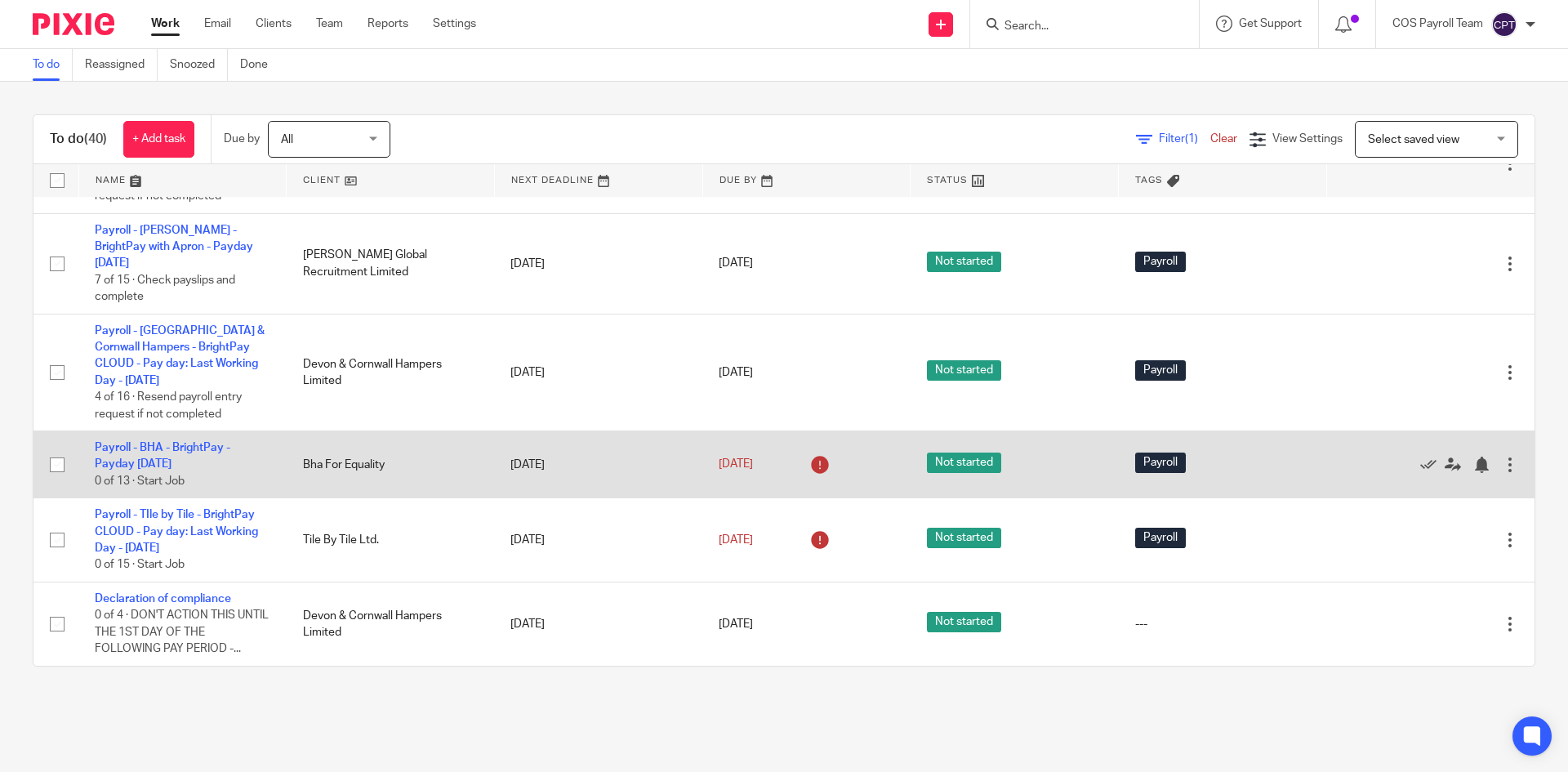
click at [196, 469] on link "Payroll - BHA - BrightPay - Payday [DATE]" at bounding box center [162, 456] width 135 height 28
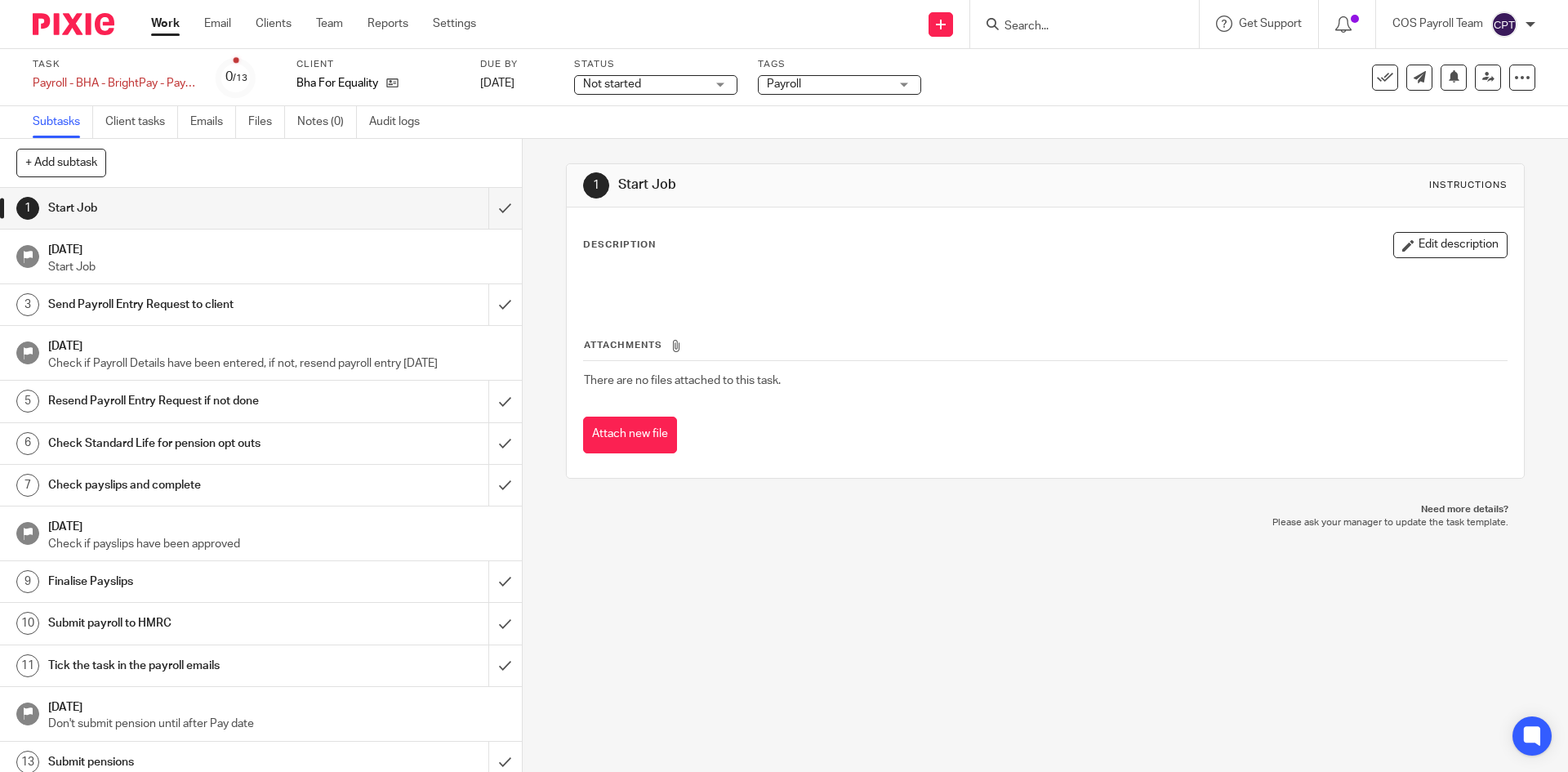
click at [177, 31] on link "Work" at bounding box center [165, 24] width 29 height 17
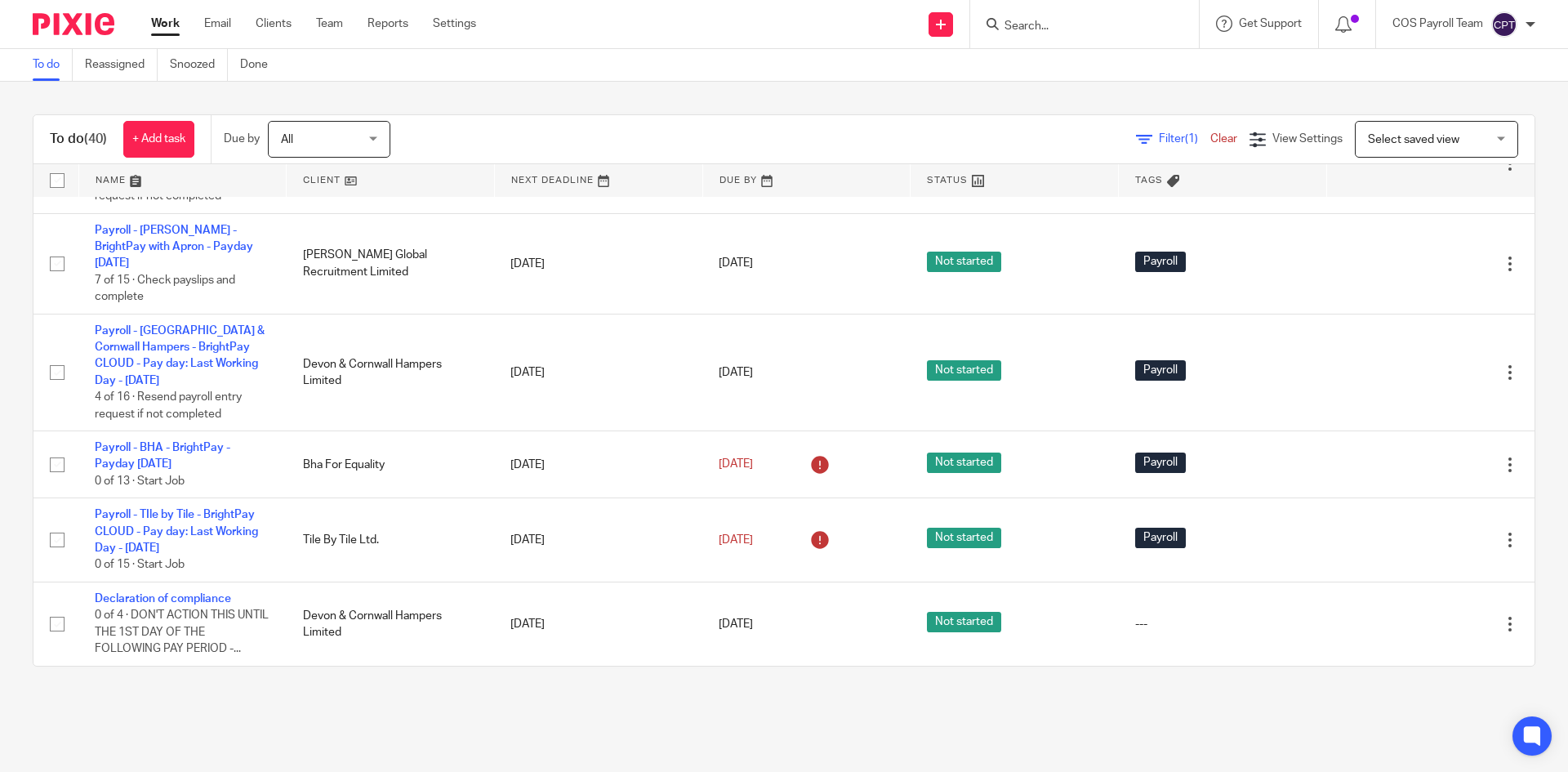
scroll to position [3408, 0]
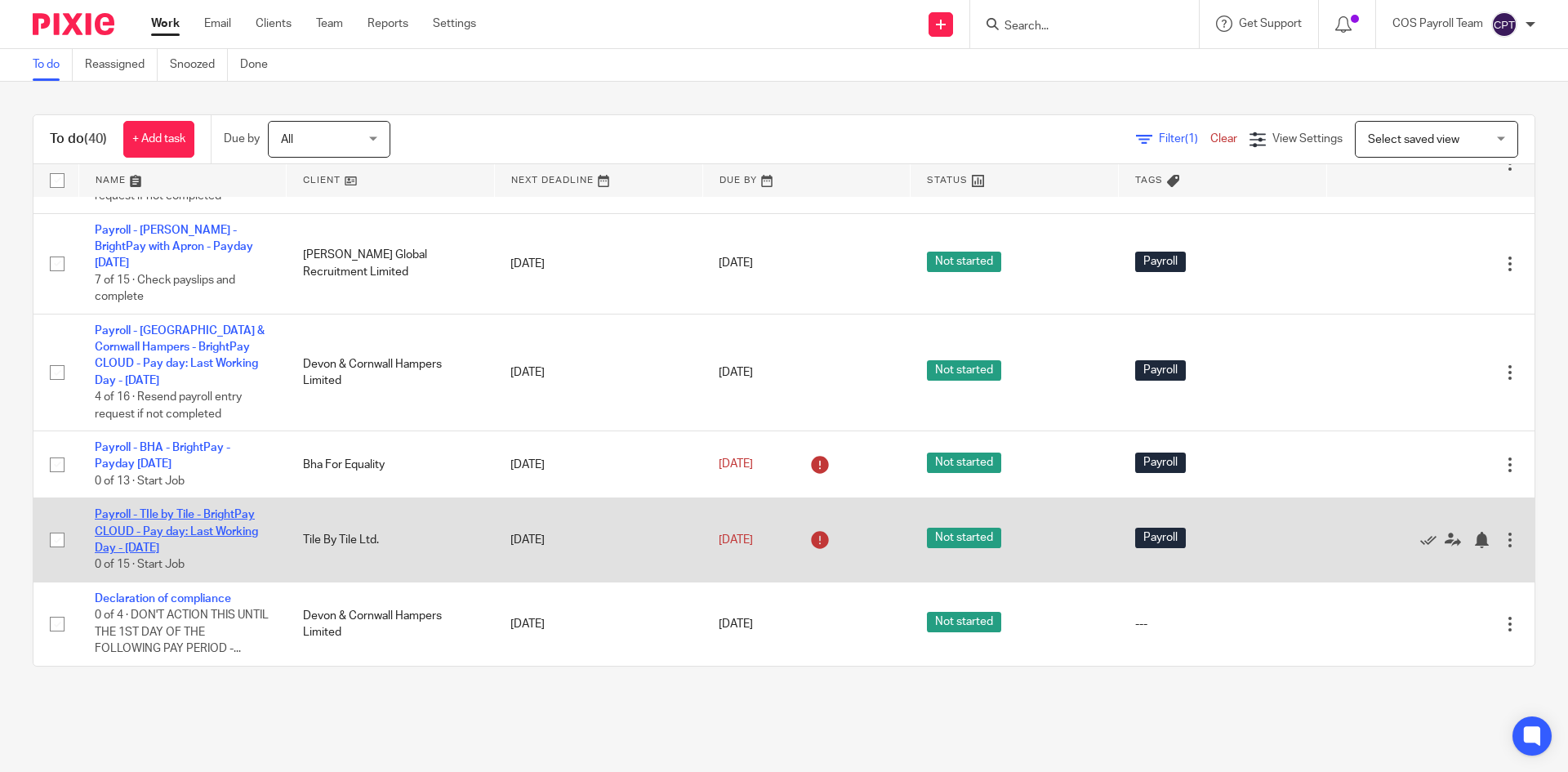
click at [154, 532] on link "Payroll - TIle by Tile - BrightPay CLOUD - Pay day: Last Working Day - [DATE]" at bounding box center [176, 531] width 163 height 45
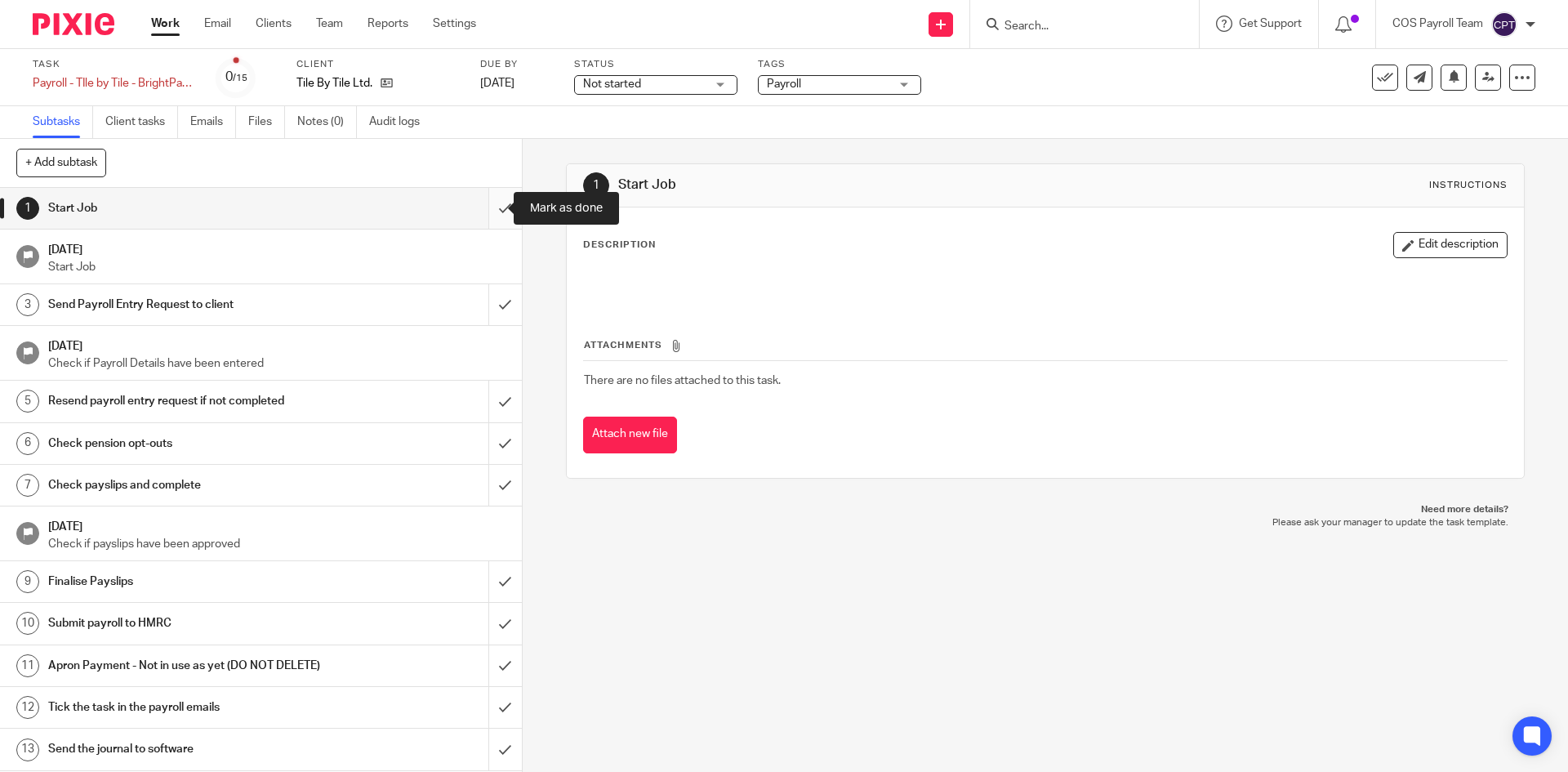
click at [481, 205] on input "submit" at bounding box center [260, 208] width 522 height 41
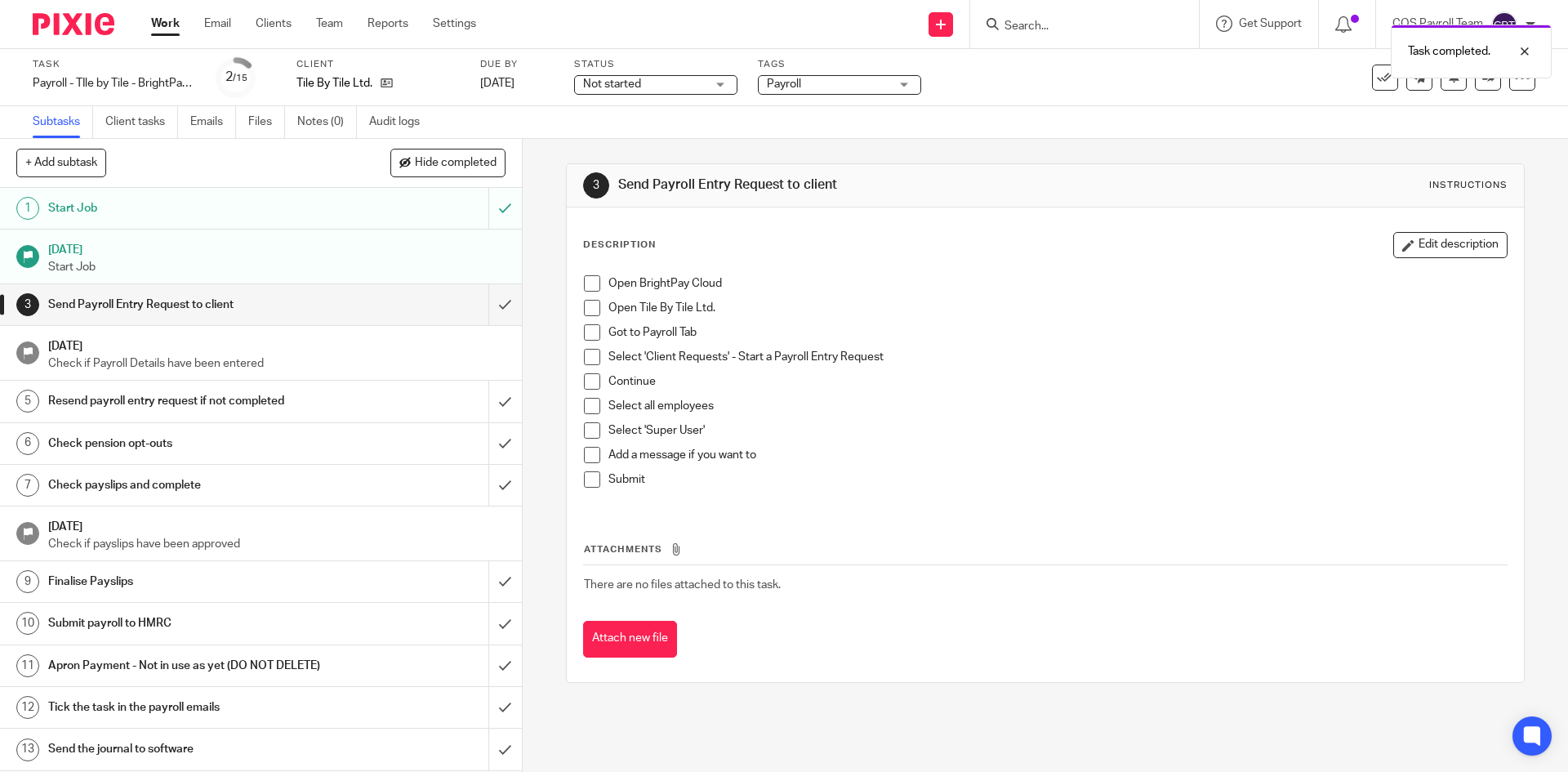
click at [593, 287] on span at bounding box center [592, 283] width 17 height 17
click at [589, 308] on span at bounding box center [592, 308] width 17 height 17
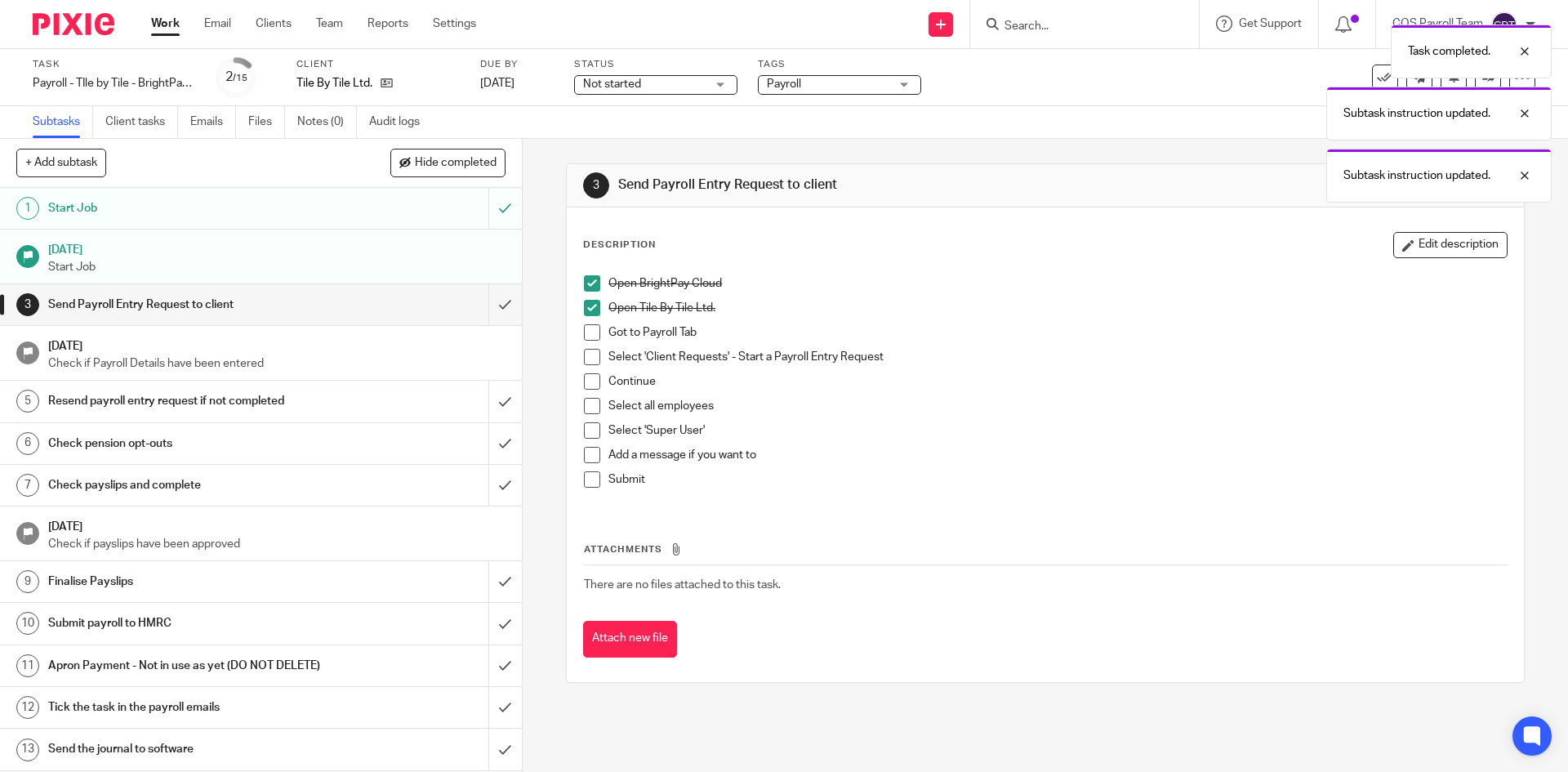
drag, startPoint x: 593, startPoint y: 332, endPoint x: 669, endPoint y: 469, distance: 156.7
click at [593, 333] on span at bounding box center [592, 332] width 17 height 17
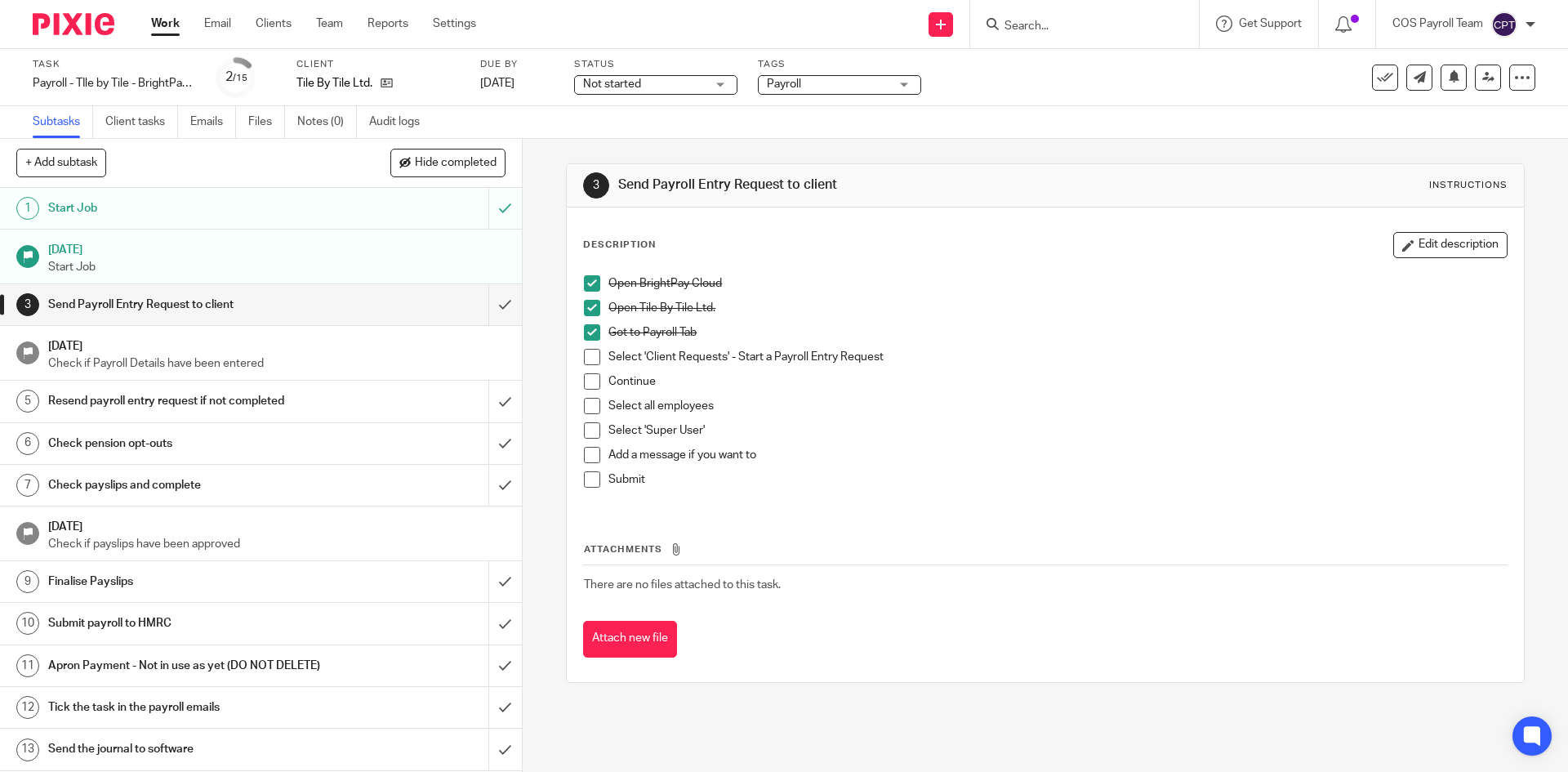
click at [586, 356] on span at bounding box center [592, 357] width 17 height 17
click at [589, 380] on span at bounding box center [592, 381] width 17 height 17
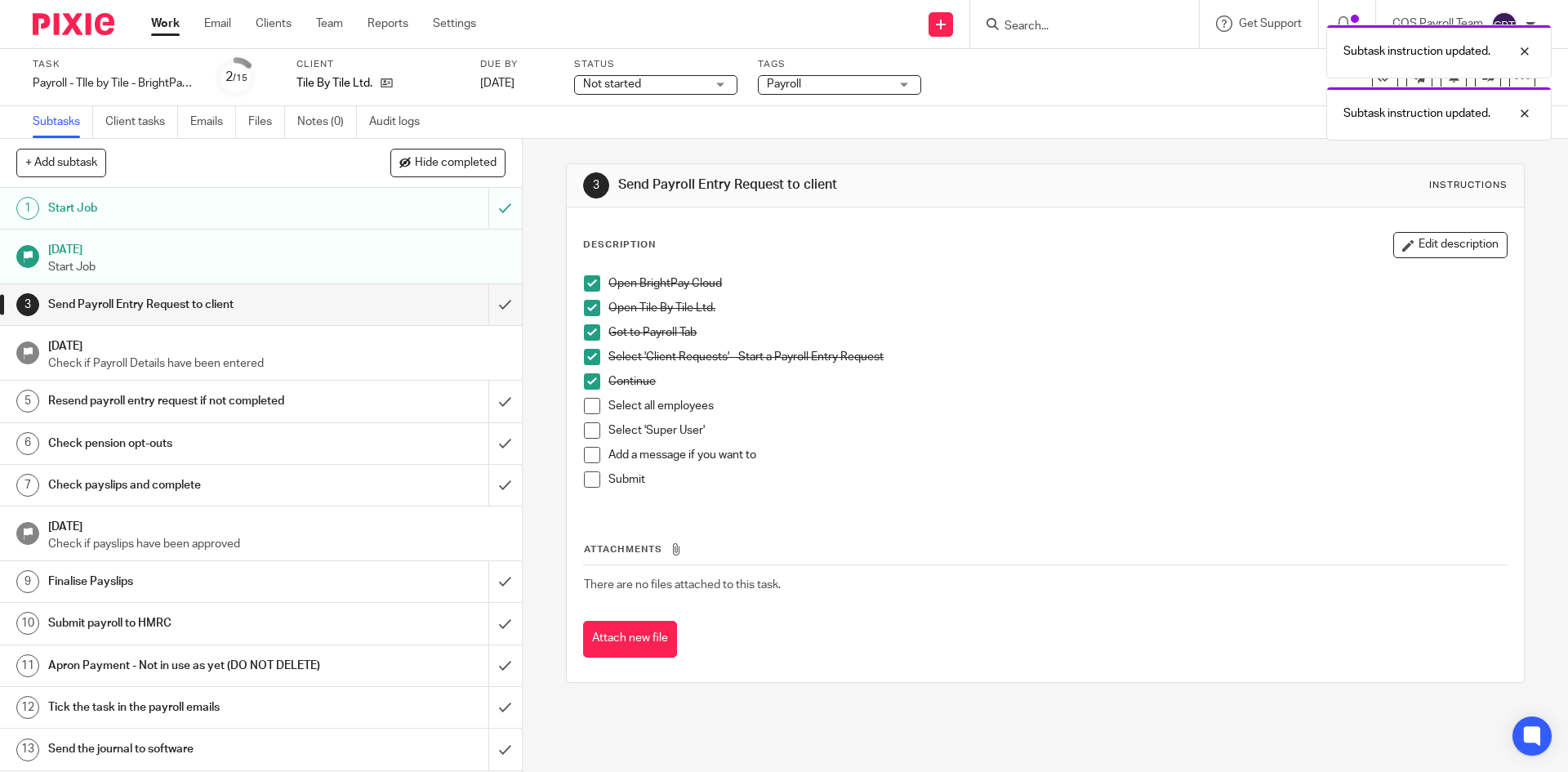
drag, startPoint x: 591, startPoint y: 406, endPoint x: 586, endPoint y: 428, distance: 22.6
click at [591, 407] on span at bounding box center [592, 406] width 17 height 17
click at [586, 430] on span at bounding box center [592, 430] width 17 height 17
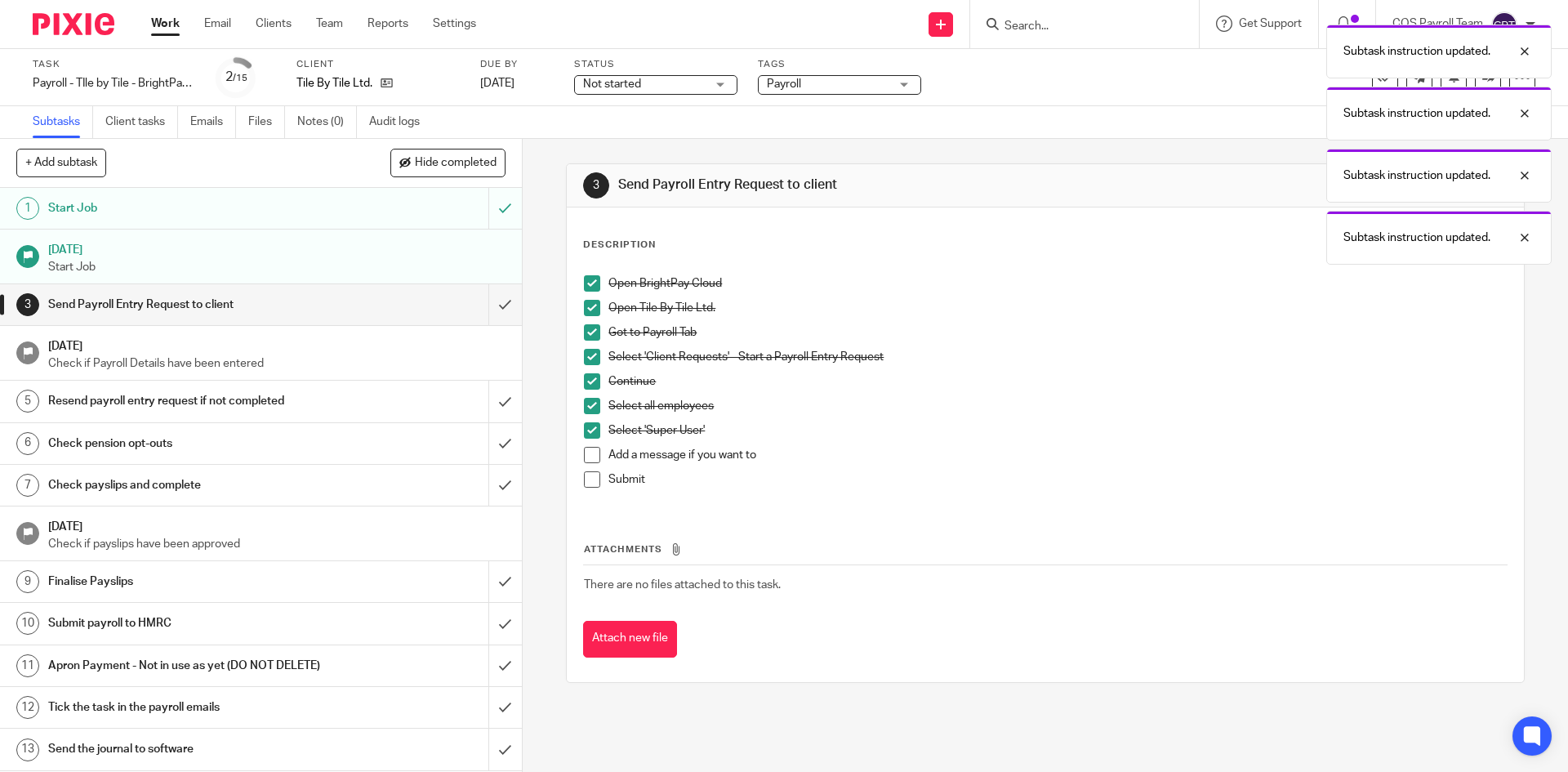
click at [586, 456] on span at bounding box center [592, 455] width 17 height 17
click at [584, 483] on span at bounding box center [592, 479] width 17 height 17
drag, startPoint x: 482, startPoint y: 303, endPoint x: 468, endPoint y: 296, distance: 15.7
click at [482, 303] on input "submit" at bounding box center [260, 304] width 522 height 41
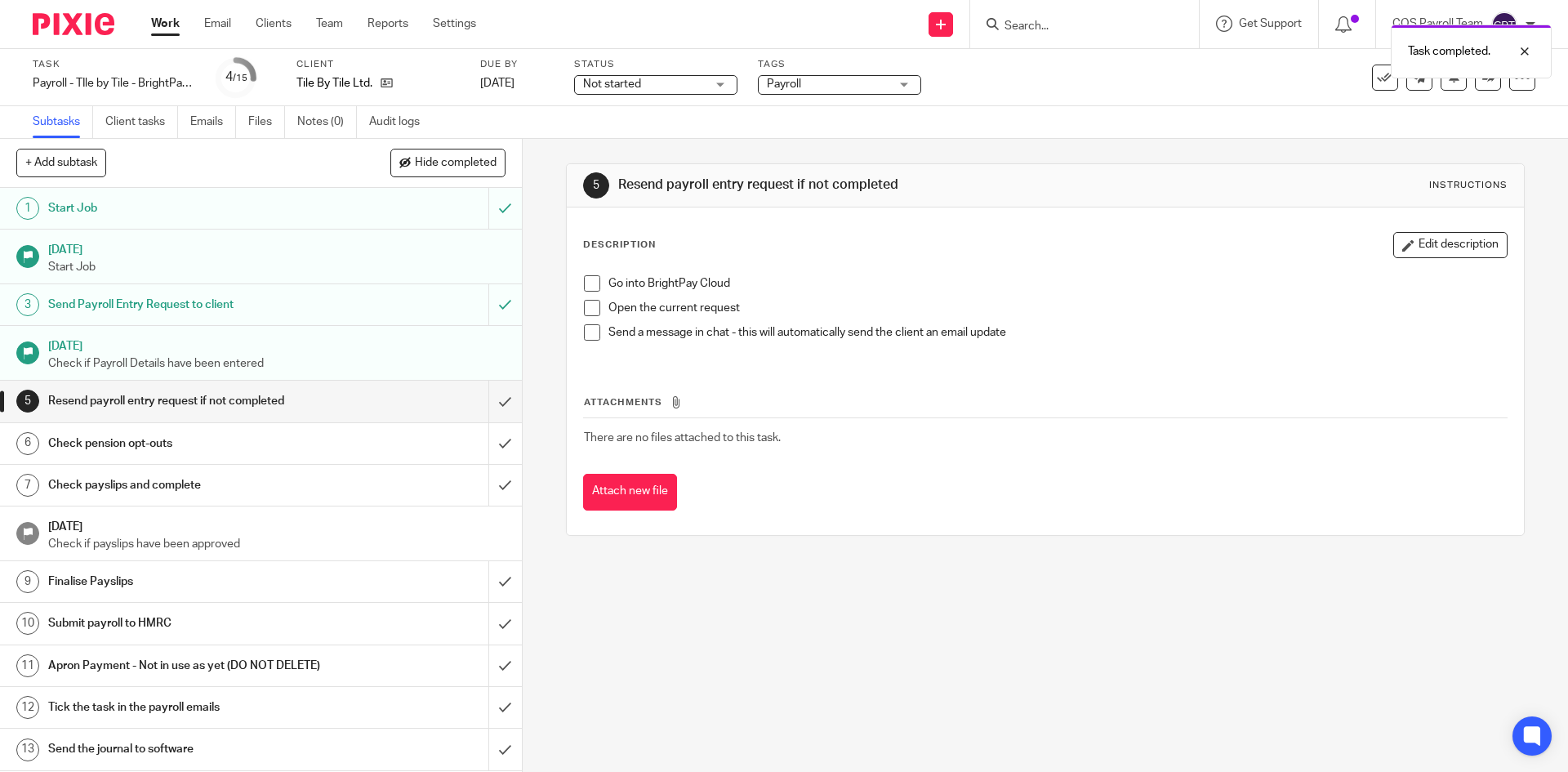
drag, startPoint x: 168, startPoint y: 23, endPoint x: 167, endPoint y: 32, distance: 9.1
click at [168, 23] on link "Work" at bounding box center [165, 24] width 29 height 17
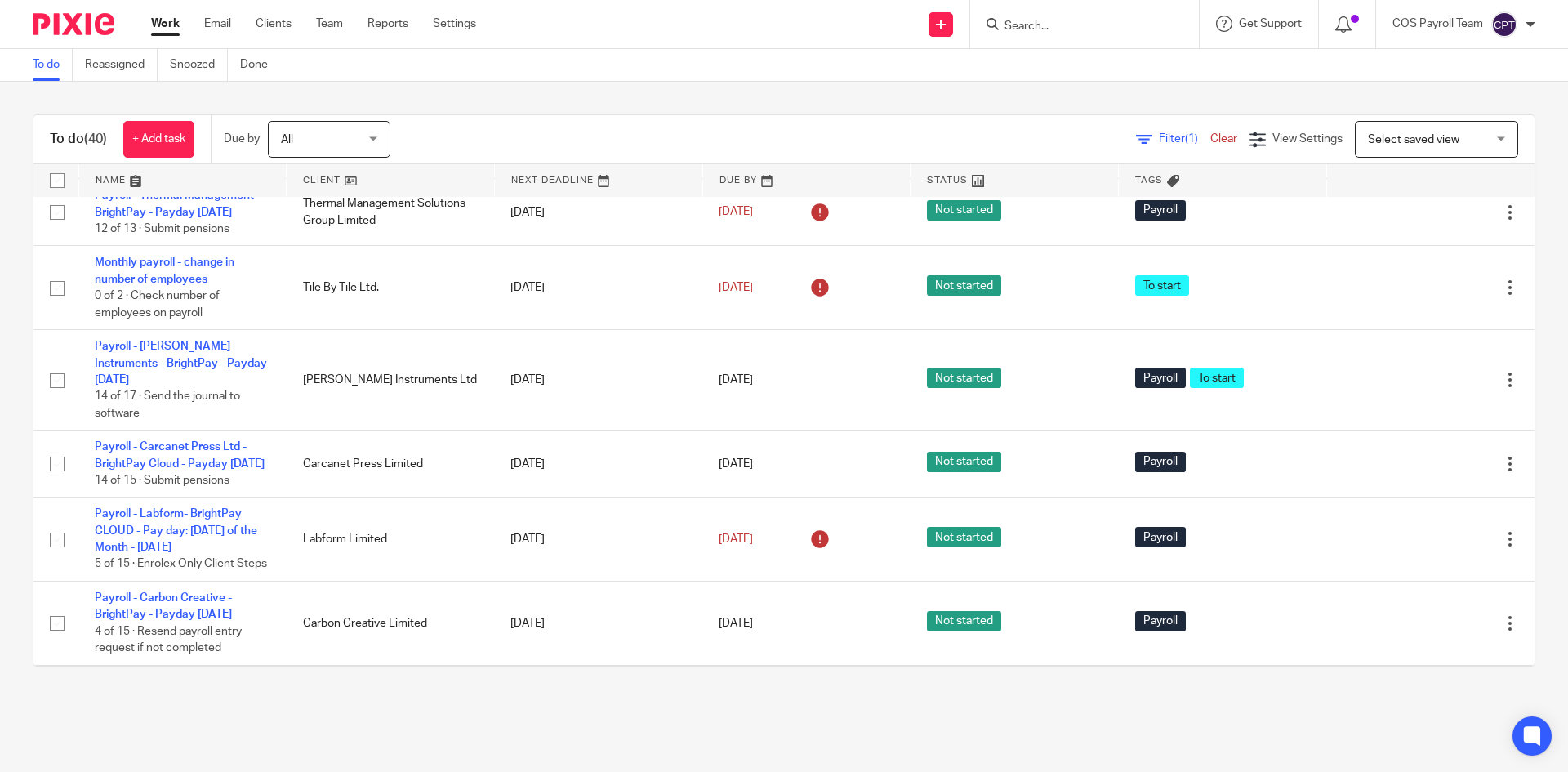
scroll to position [408, 0]
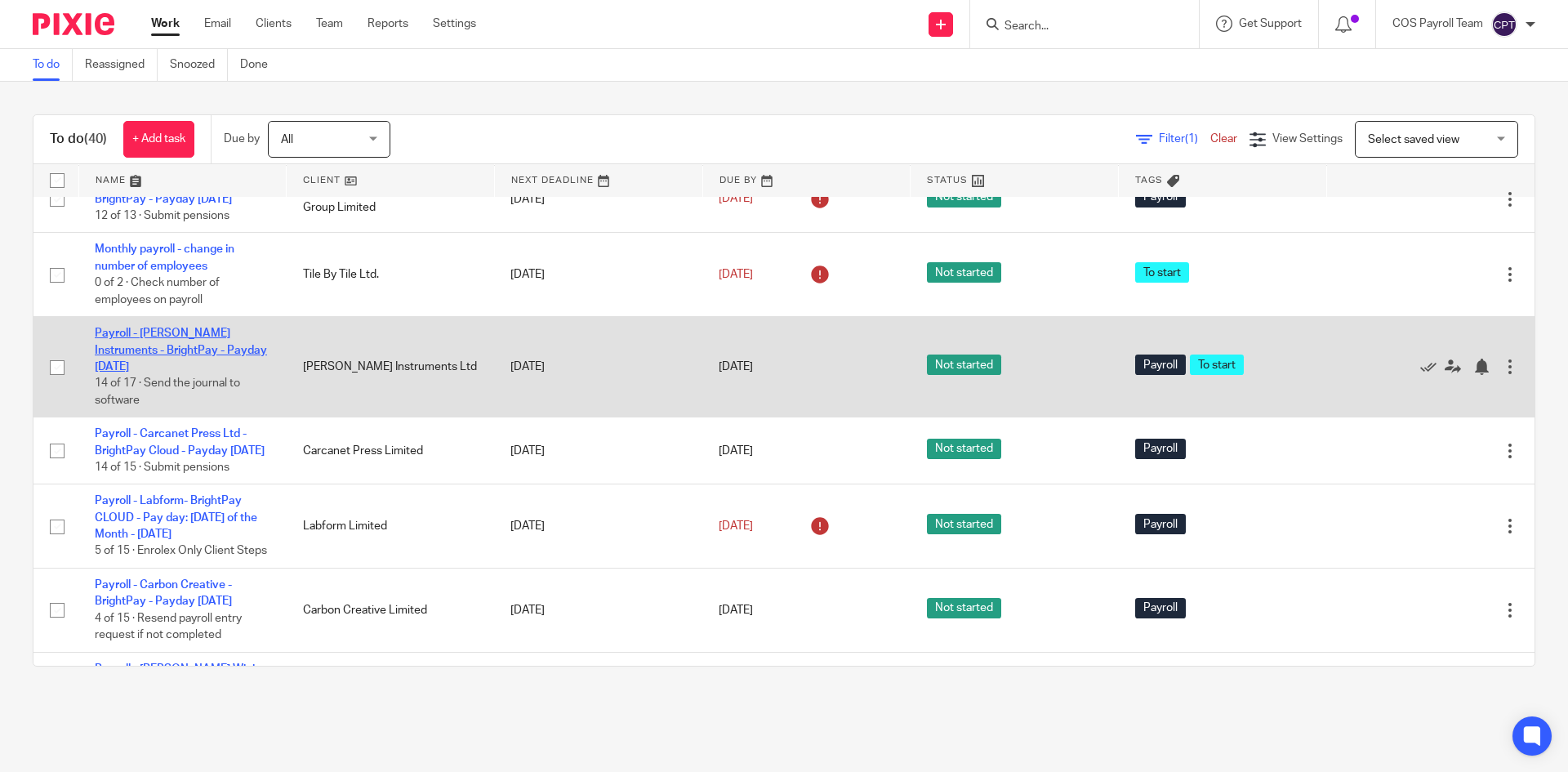
click at [149, 372] on link "Payroll - Bailey Instruments - BrightPay - Payday 26th - September 2025" at bounding box center [180, 350] width 172 height 45
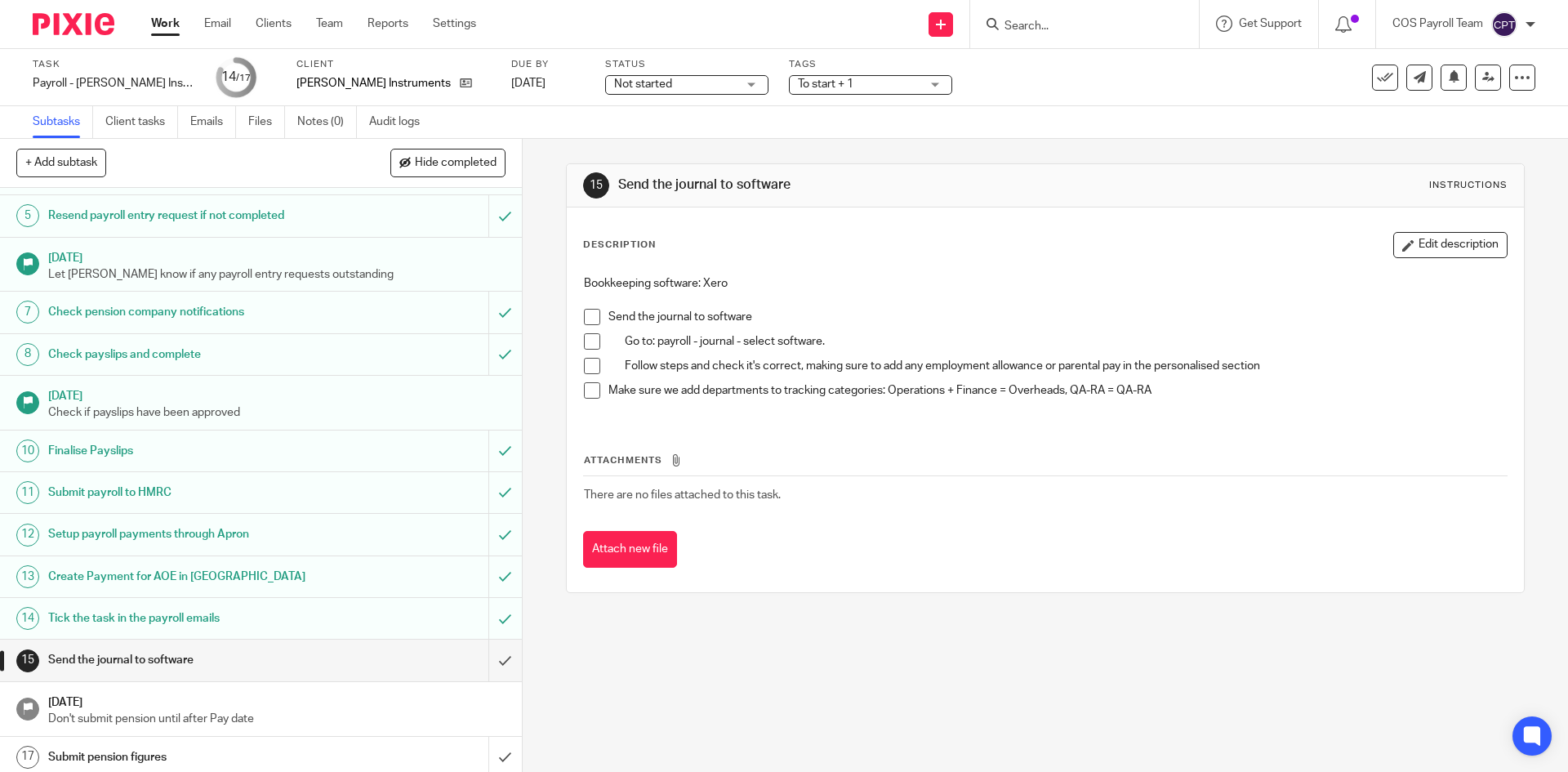
scroll to position [192, 0]
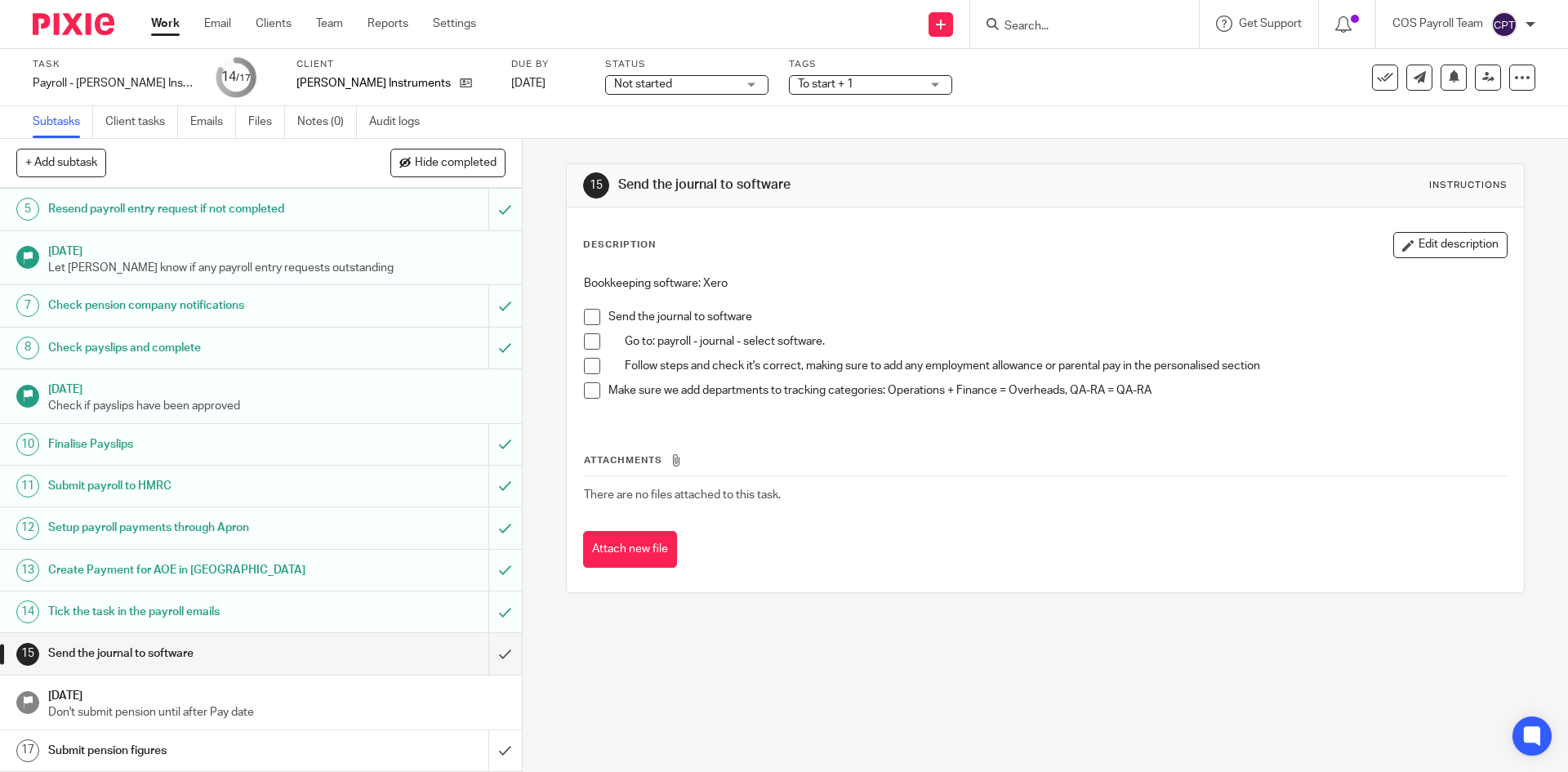
drag, startPoint x: 169, startPoint y: 30, endPoint x: 169, endPoint y: 72, distance: 42.0
click at [169, 30] on link "Work" at bounding box center [165, 24] width 29 height 17
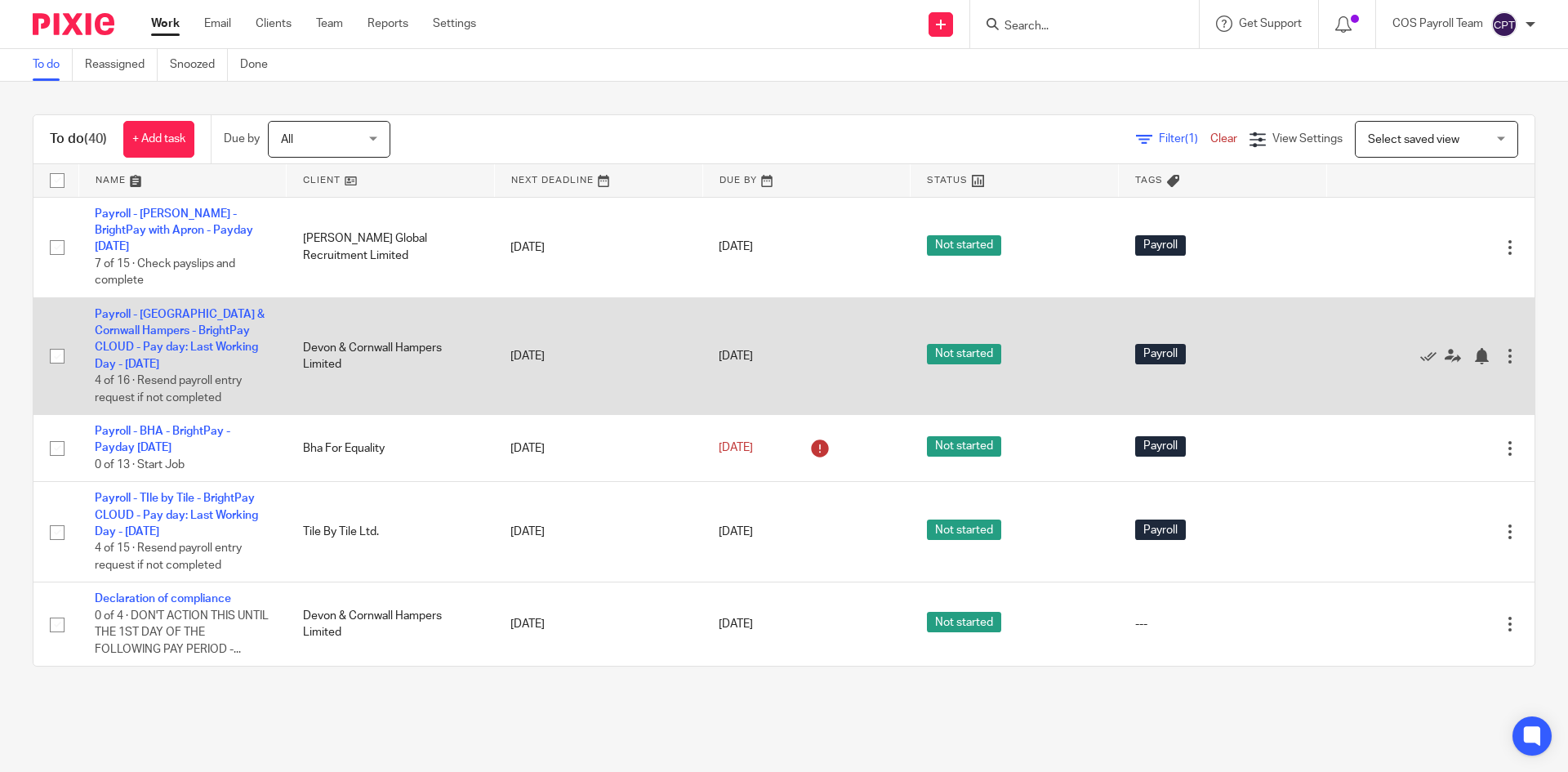
scroll to position [3350, 0]
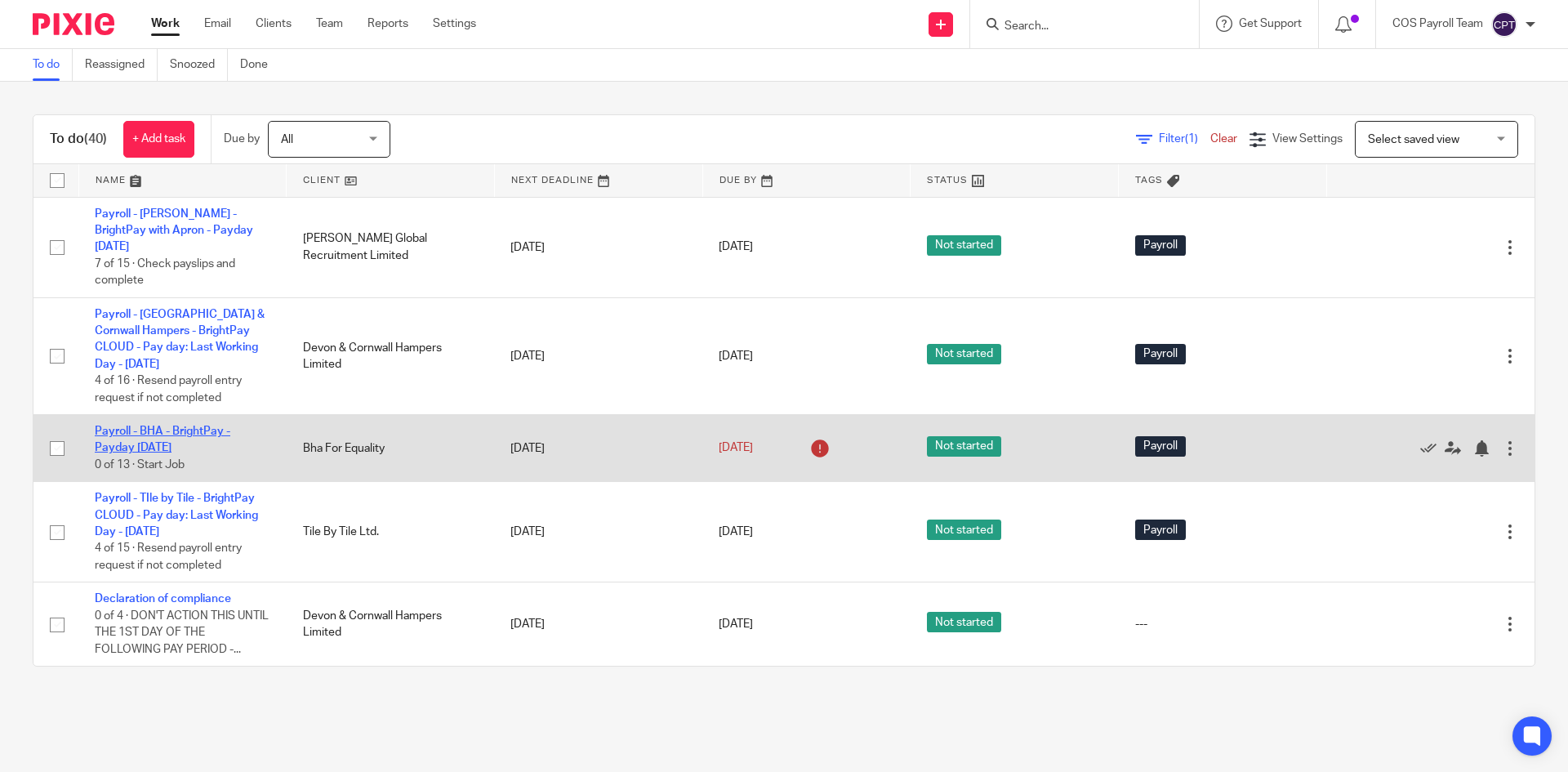
click at [160, 482] on td "Payroll - BHA - BrightPay - Payday 15th - October 2025 0 of 13 · Start Job" at bounding box center [183, 449] width 208 height 67
click at [162, 454] on link "Payroll - BHA - BrightPay - Payday [DATE]" at bounding box center [162, 440] width 135 height 28
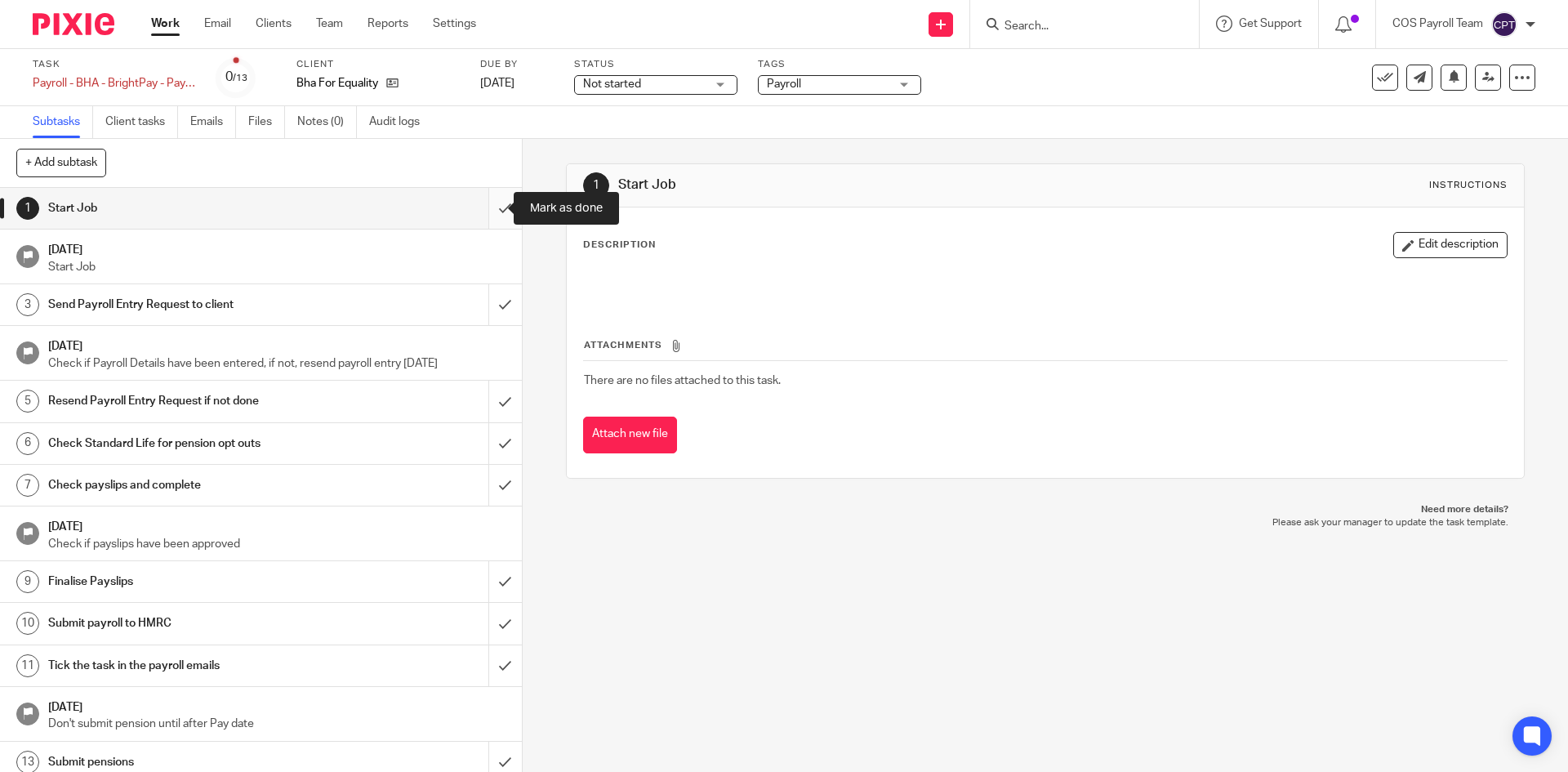
click at [482, 209] on input "submit" at bounding box center [260, 208] width 522 height 41
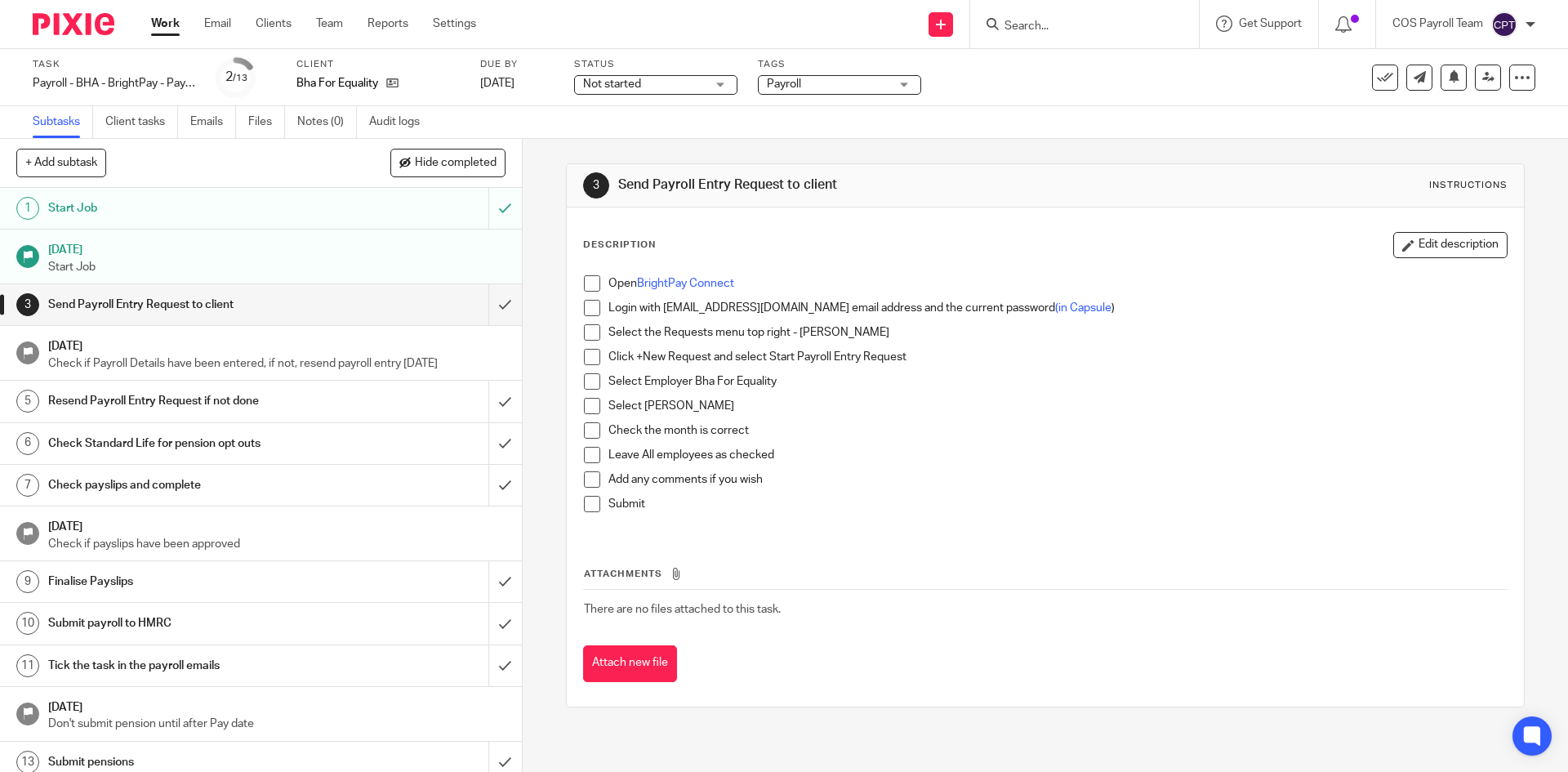
drag, startPoint x: 587, startPoint y: 285, endPoint x: 589, endPoint y: 316, distance: 31.1
click at [587, 285] on span at bounding box center [592, 283] width 17 height 17
drag, startPoint x: 588, startPoint y: 303, endPoint x: 593, endPoint y: 328, distance: 25.5
click at [588, 304] on span at bounding box center [592, 308] width 17 height 17
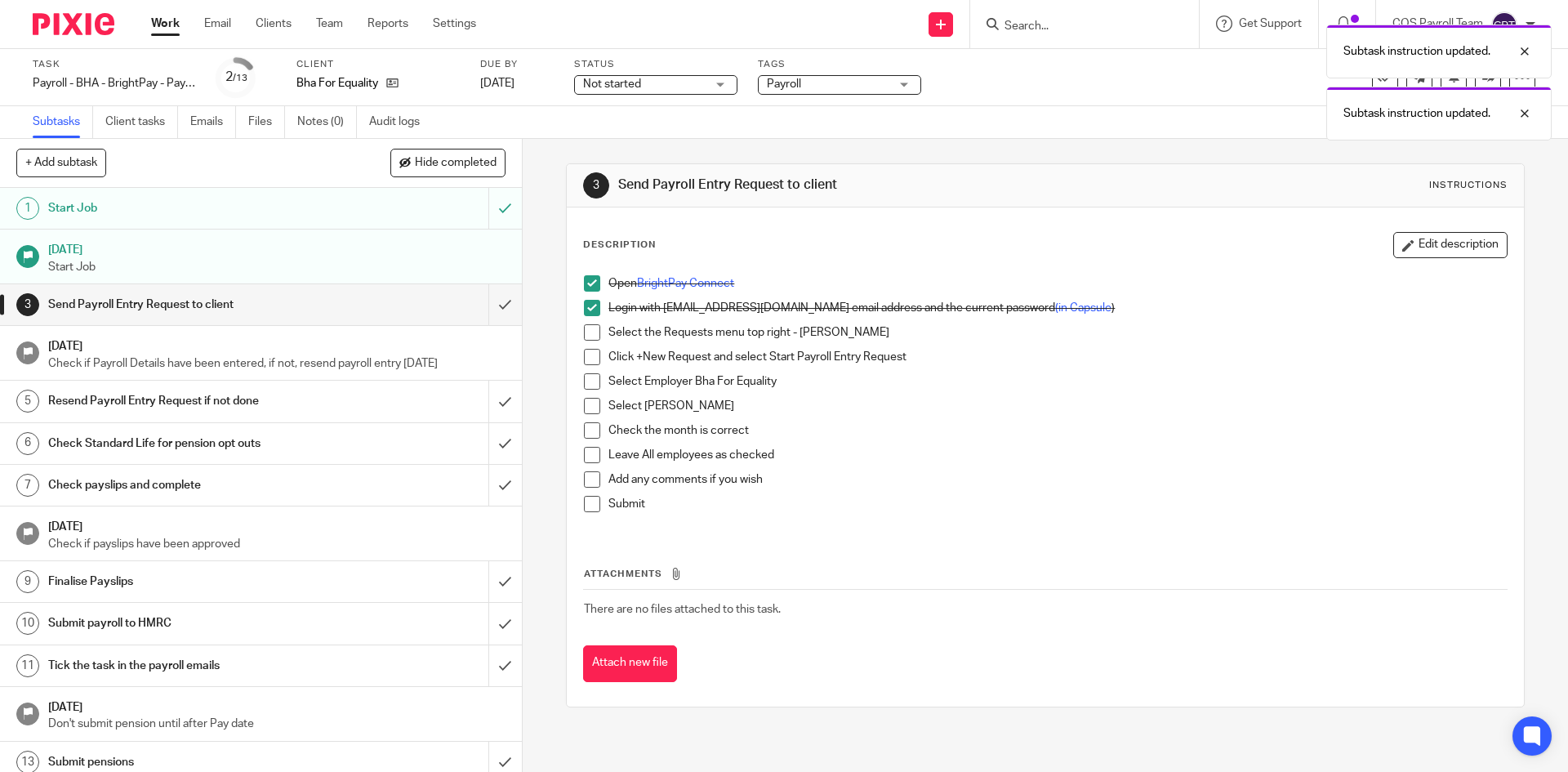
click at [590, 358] on span at bounding box center [592, 357] width 17 height 17
click at [587, 337] on span at bounding box center [592, 332] width 17 height 17
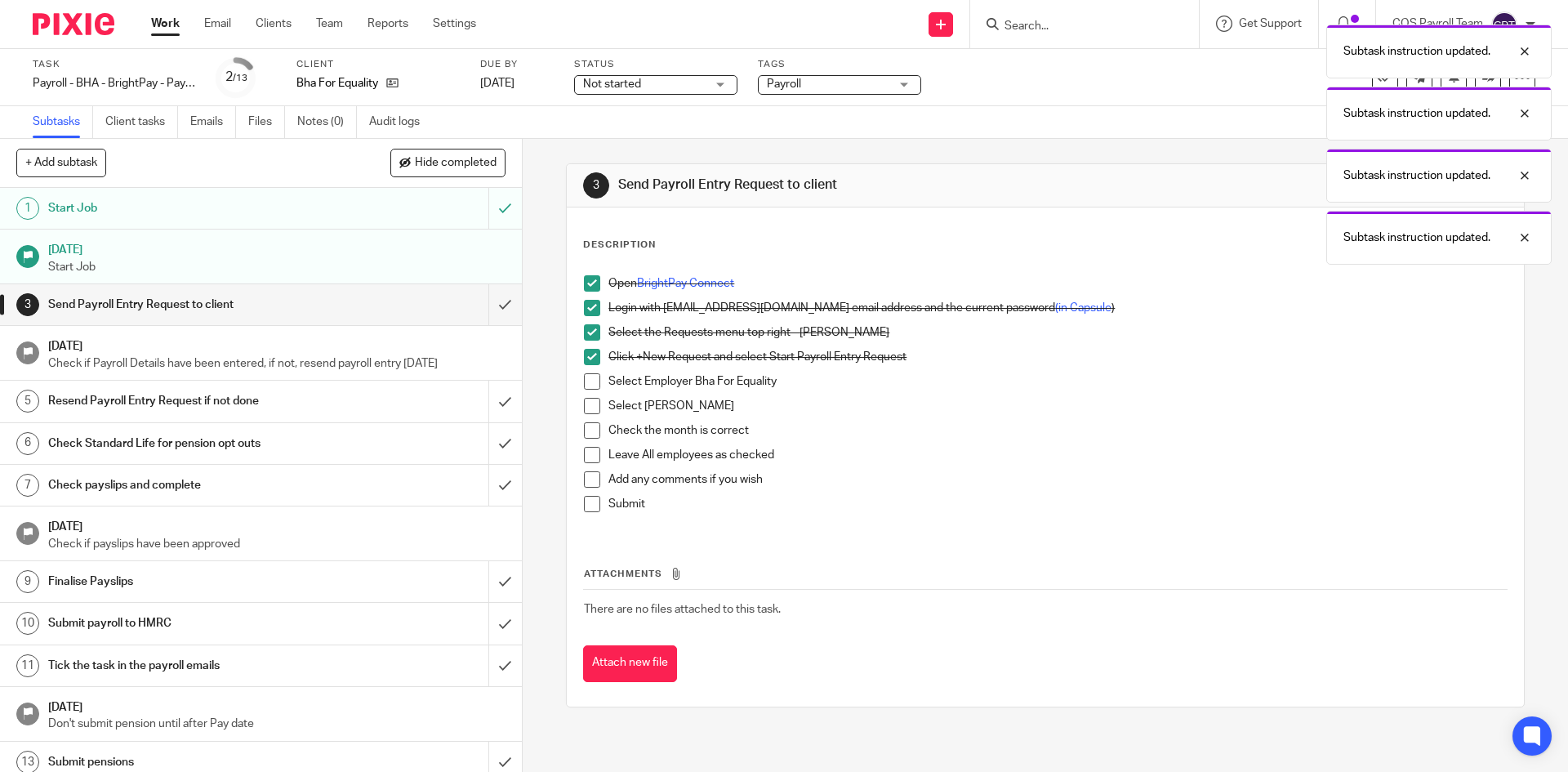
click at [584, 385] on span at bounding box center [592, 381] width 17 height 17
click at [586, 402] on span at bounding box center [592, 406] width 17 height 17
drag, startPoint x: 588, startPoint y: 429, endPoint x: 588, endPoint y: 441, distance: 12.0
click at [588, 431] on span at bounding box center [592, 430] width 17 height 17
click at [588, 462] on span at bounding box center [592, 455] width 17 height 17
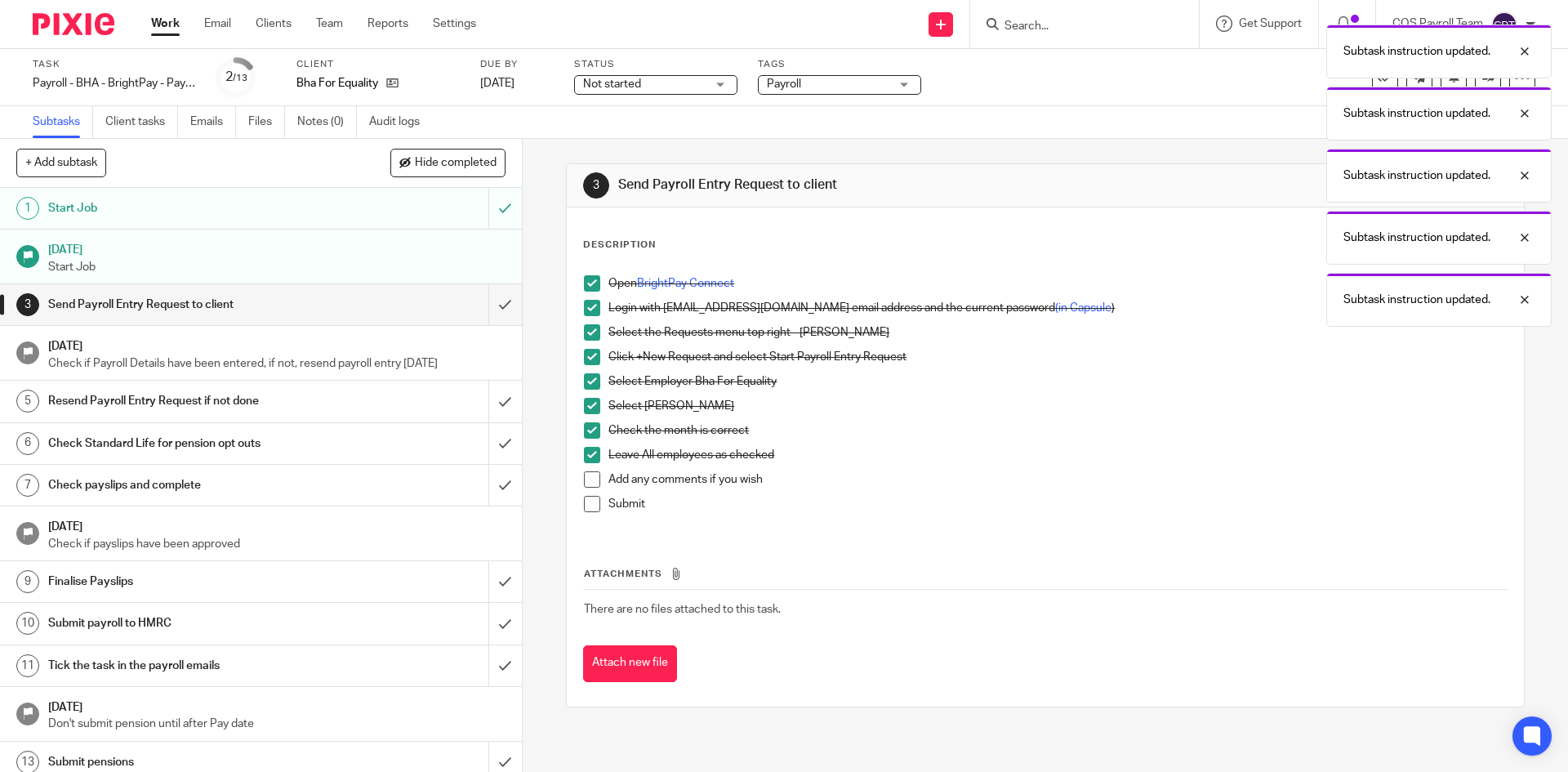
click at [587, 482] on span at bounding box center [592, 479] width 17 height 17
click at [590, 503] on span at bounding box center [592, 504] width 17 height 17
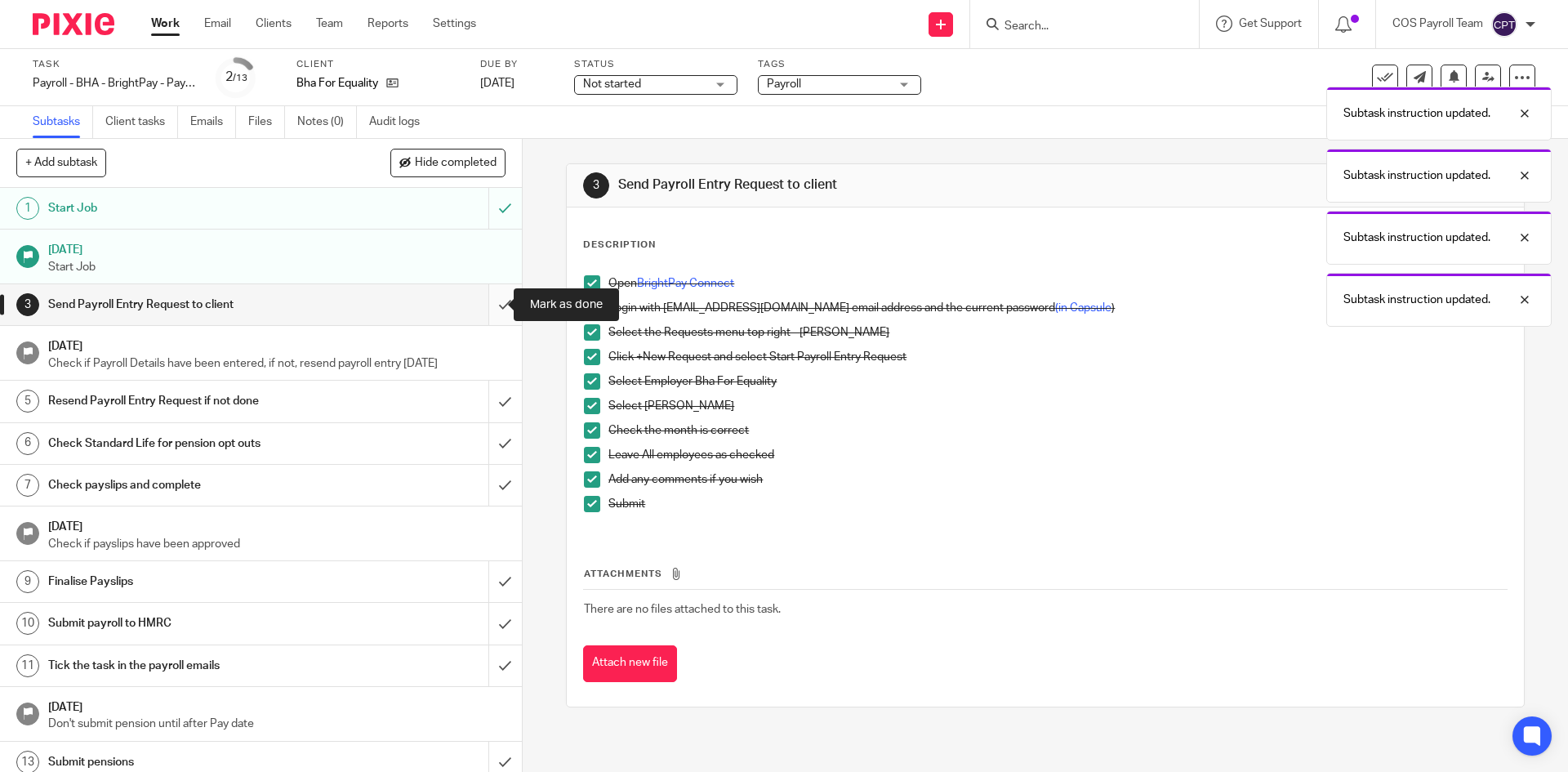
click at [481, 301] on input "submit" at bounding box center [260, 304] width 522 height 41
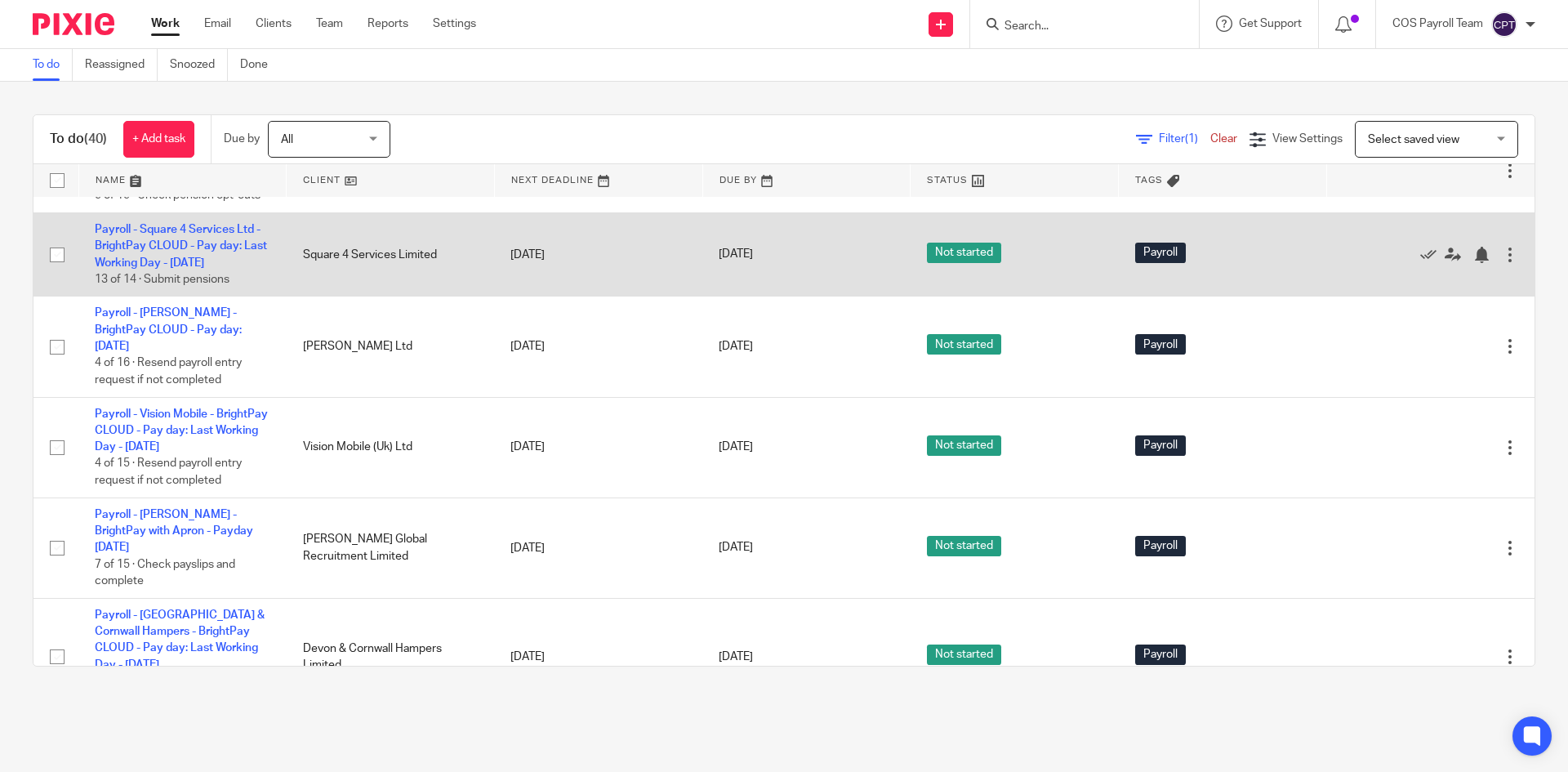
scroll to position [2625, 0]
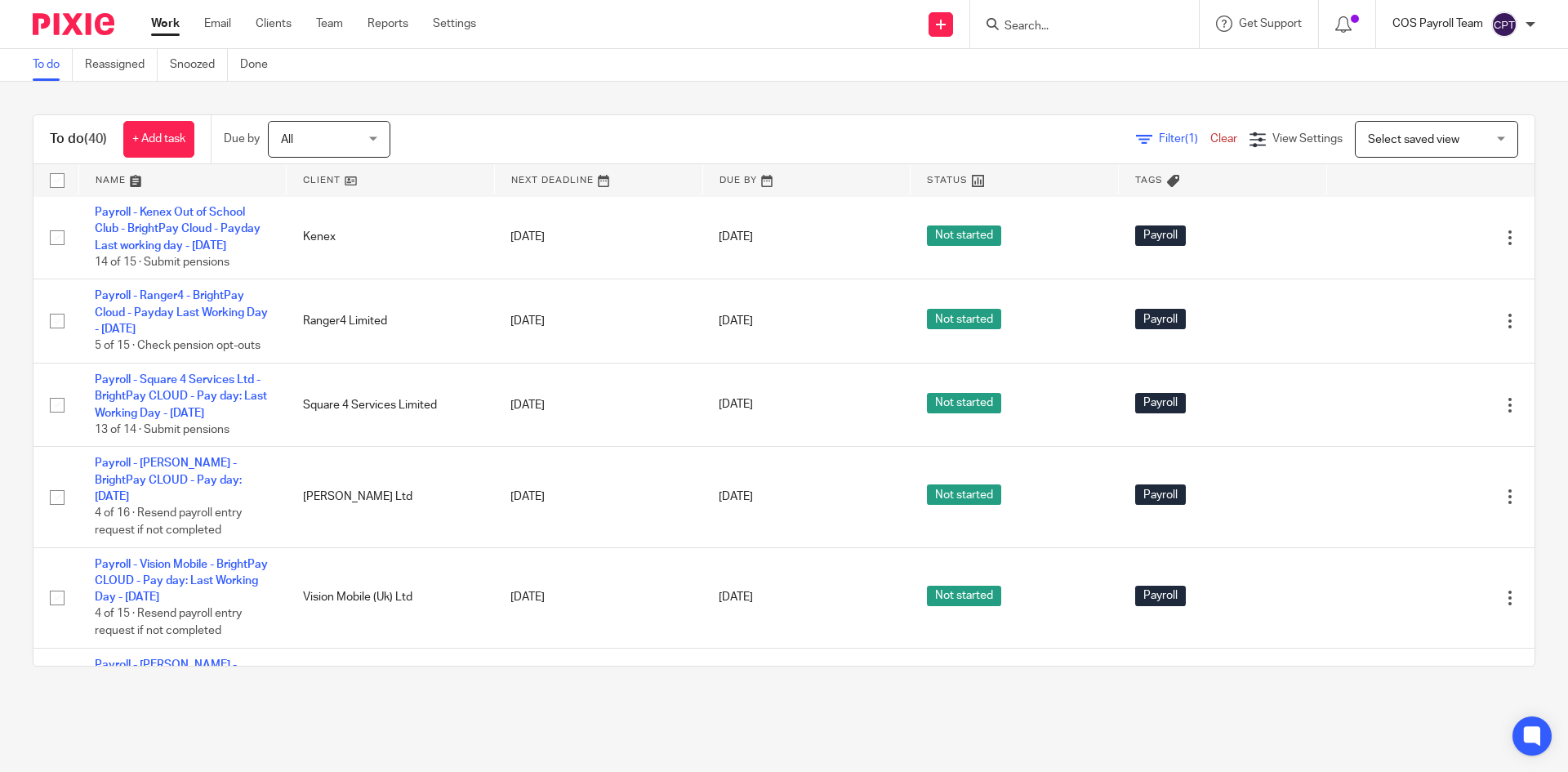
click at [1466, 23] on p "COS Payroll Team" at bounding box center [1439, 24] width 91 height 17
drag, startPoint x: 1474, startPoint y: 112, endPoint x: 1444, endPoint y: 111, distance: 30.0
click at [1474, 112] on span "Logout" at bounding box center [1460, 113] width 37 height 11
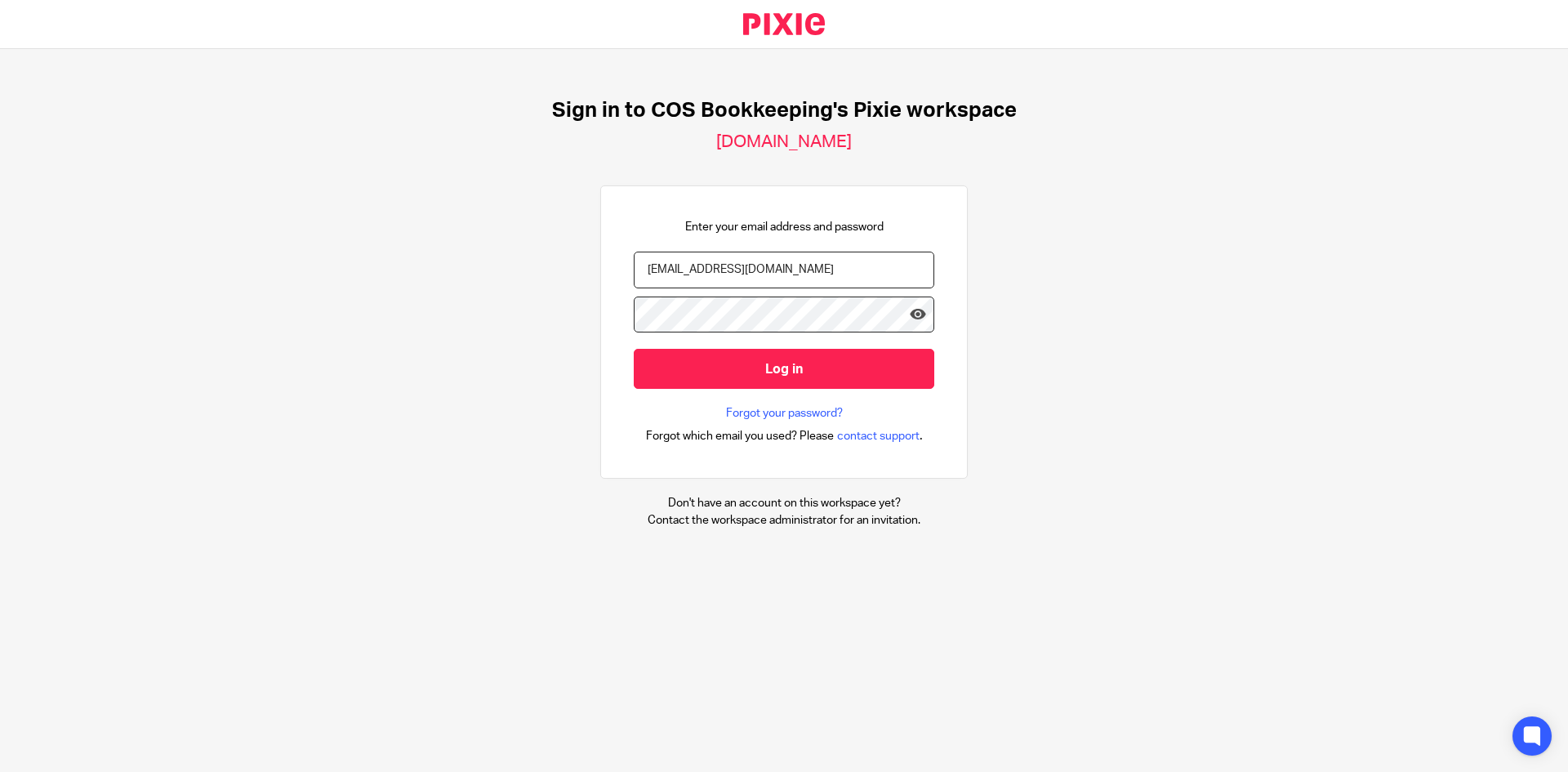
type input "[PERSON_NAME][EMAIL_ADDRESS][PERSON_NAME][DOMAIN_NAME]"
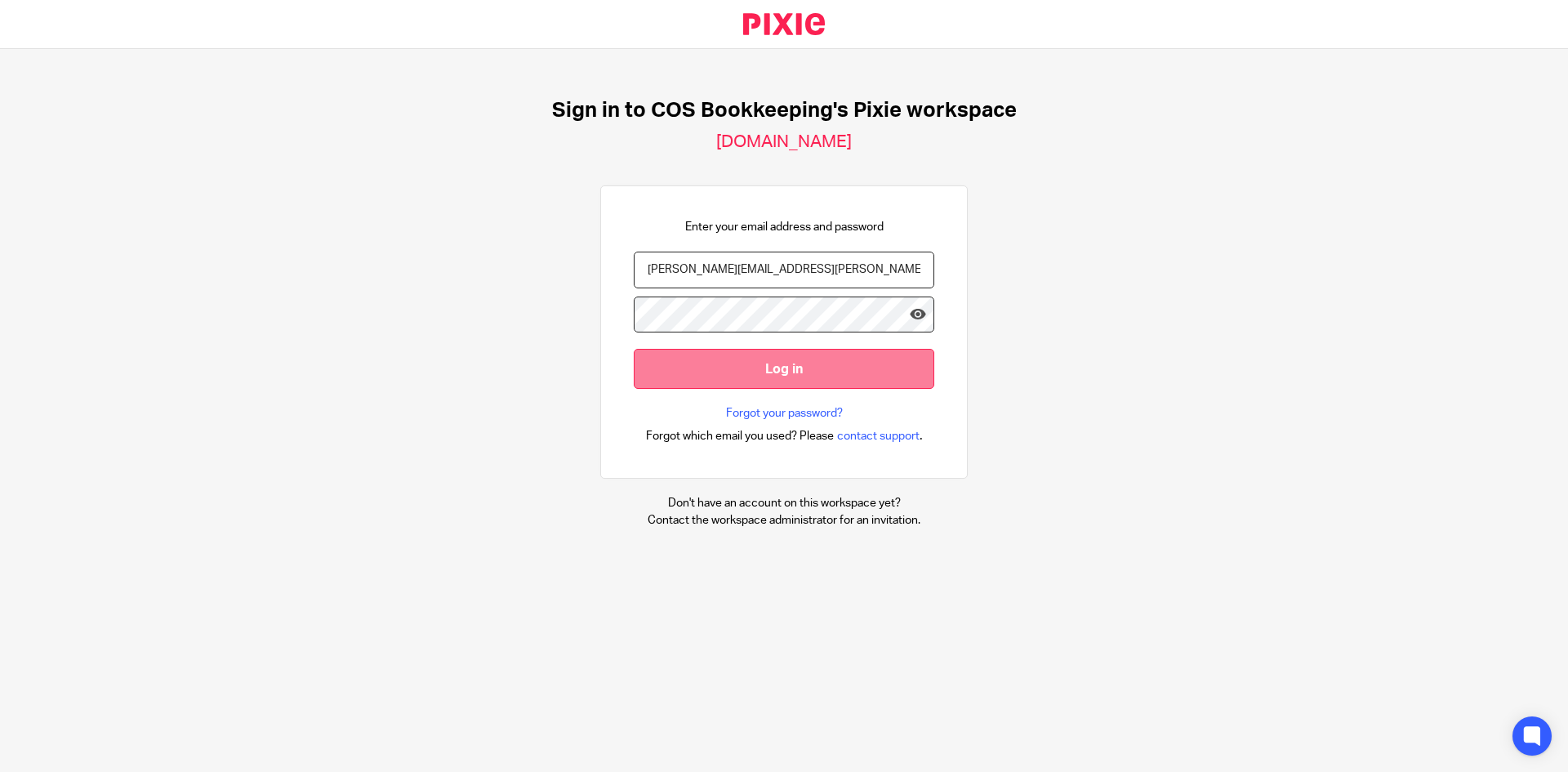
click at [732, 372] on input "Log in" at bounding box center [784, 369] width 301 height 40
